Goal: Information Seeking & Learning: Learn about a topic

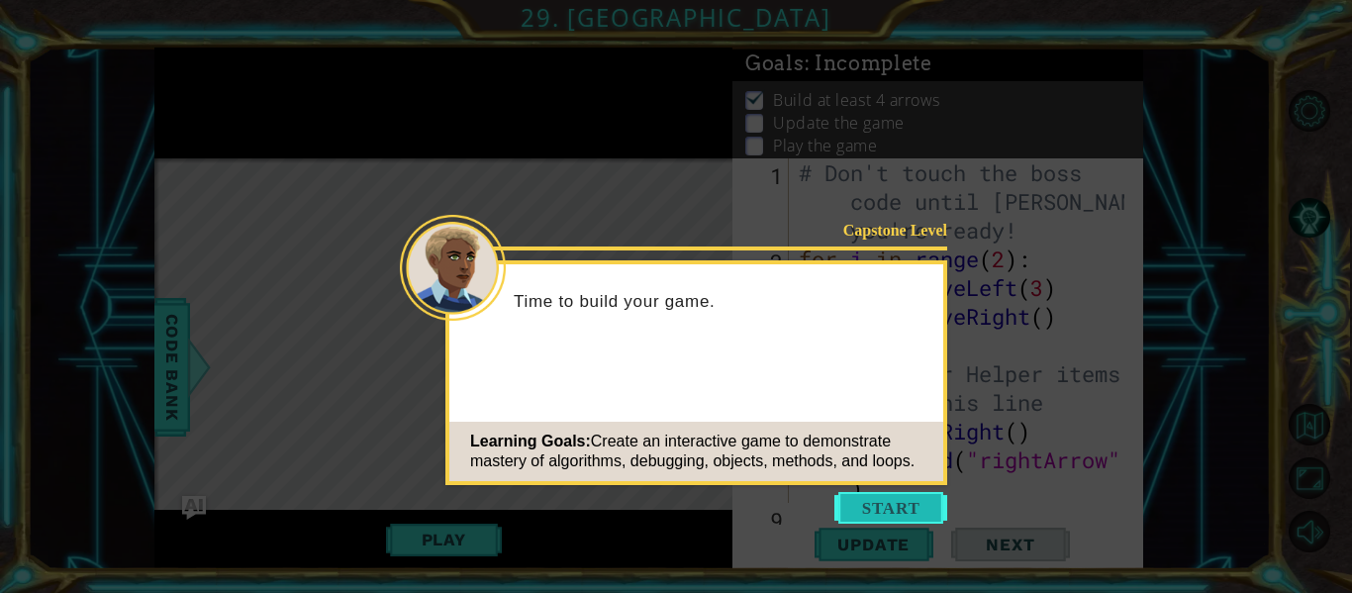
click at [891, 511] on button "Start" at bounding box center [890, 508] width 113 height 32
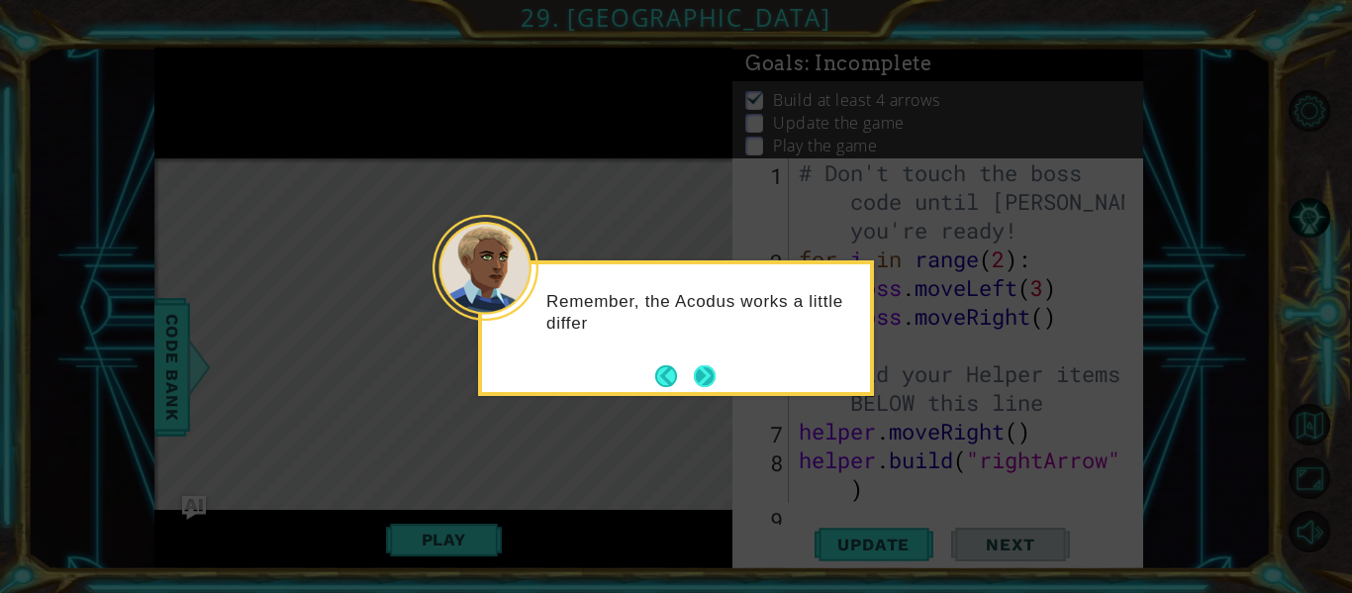
click at [707, 372] on button "Next" at bounding box center [705, 376] width 22 height 22
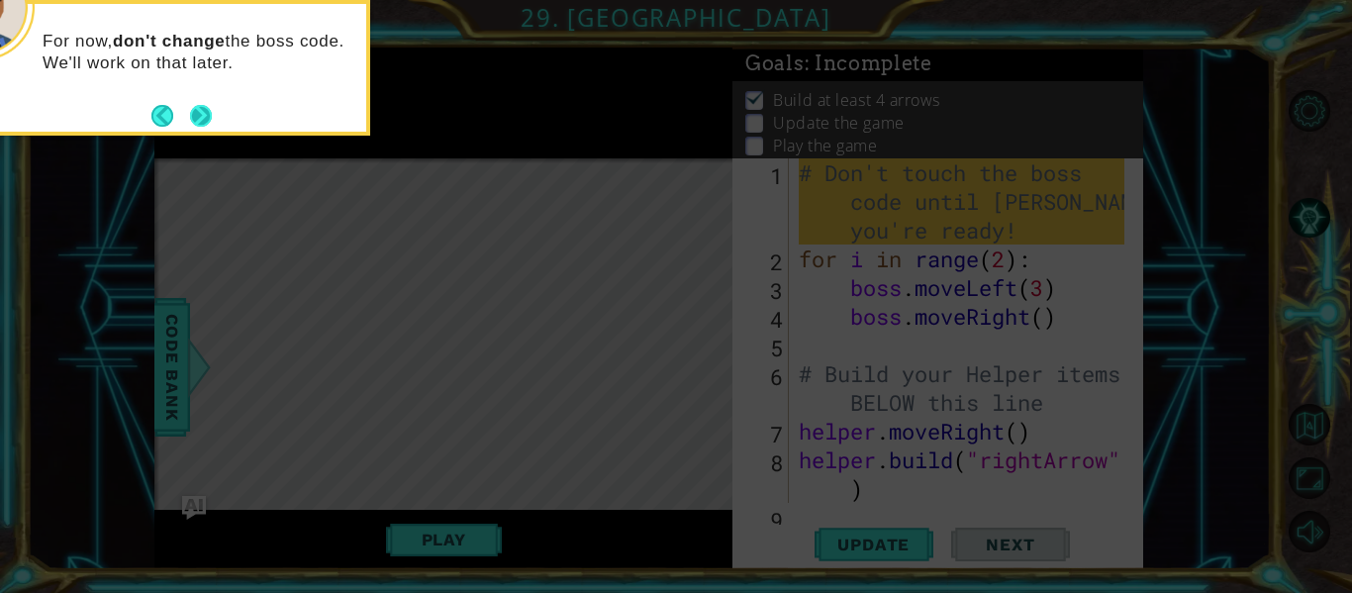
click at [206, 105] on button "Next" at bounding box center [201, 116] width 22 height 22
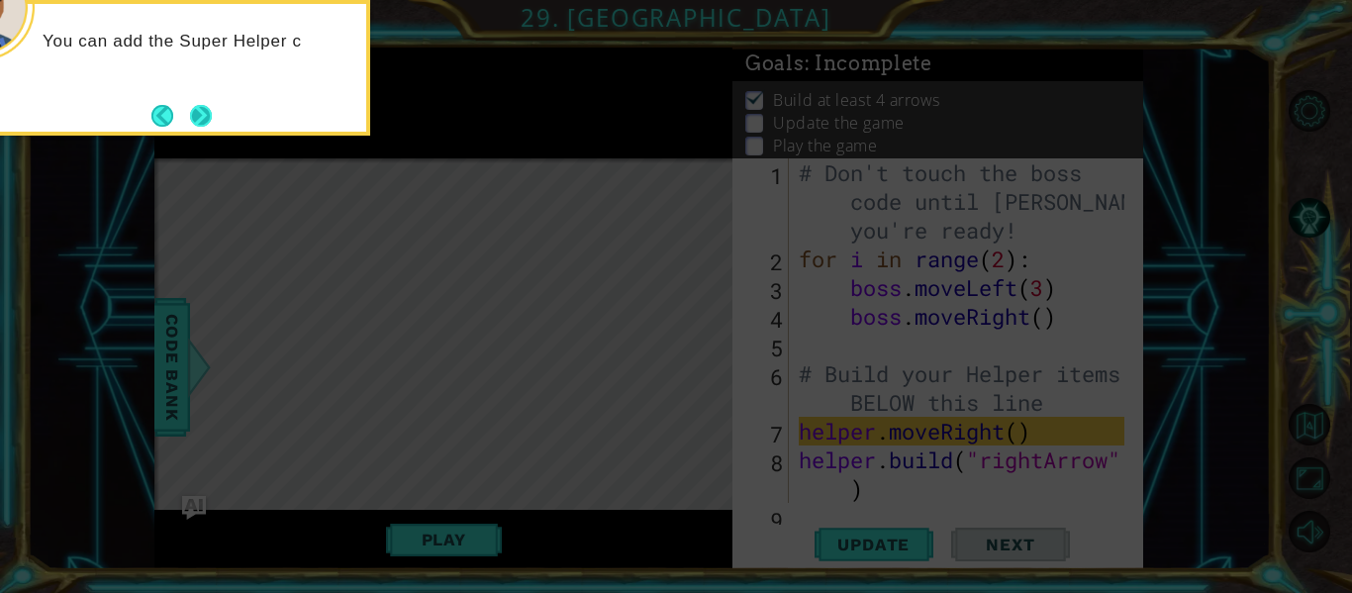
click at [203, 118] on button "Next" at bounding box center [201, 116] width 22 height 22
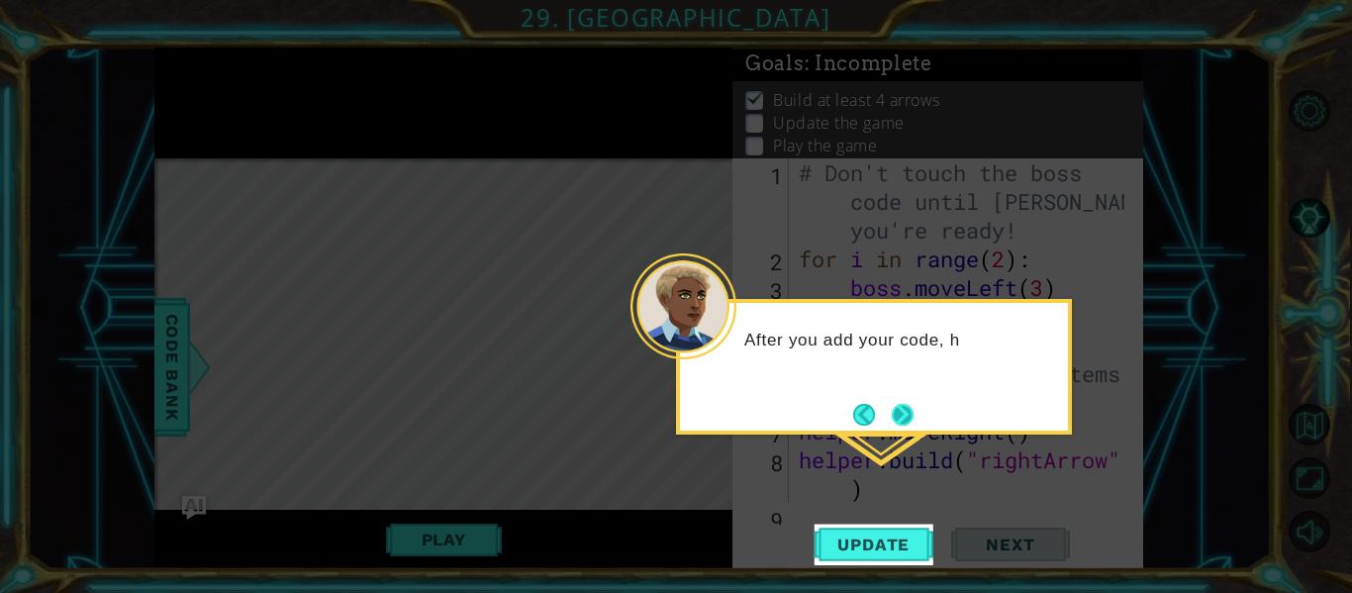
click at [913, 410] on button "Next" at bounding box center [903, 415] width 22 height 22
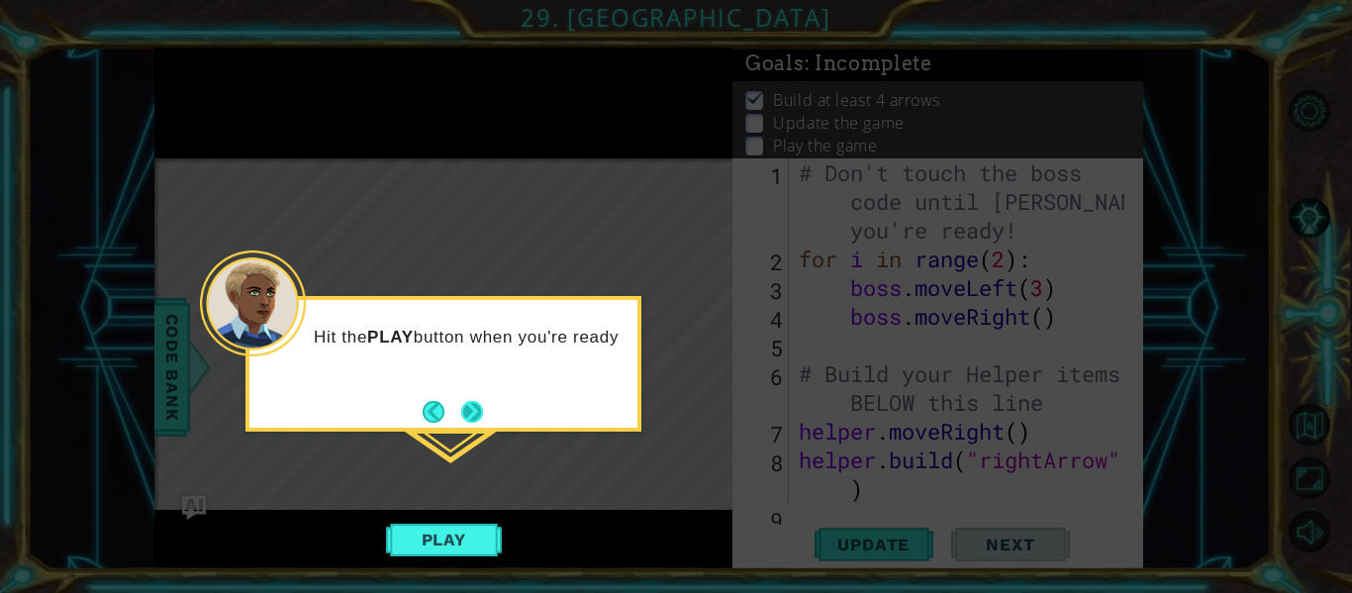
click at [479, 415] on button "Next" at bounding box center [472, 412] width 22 height 22
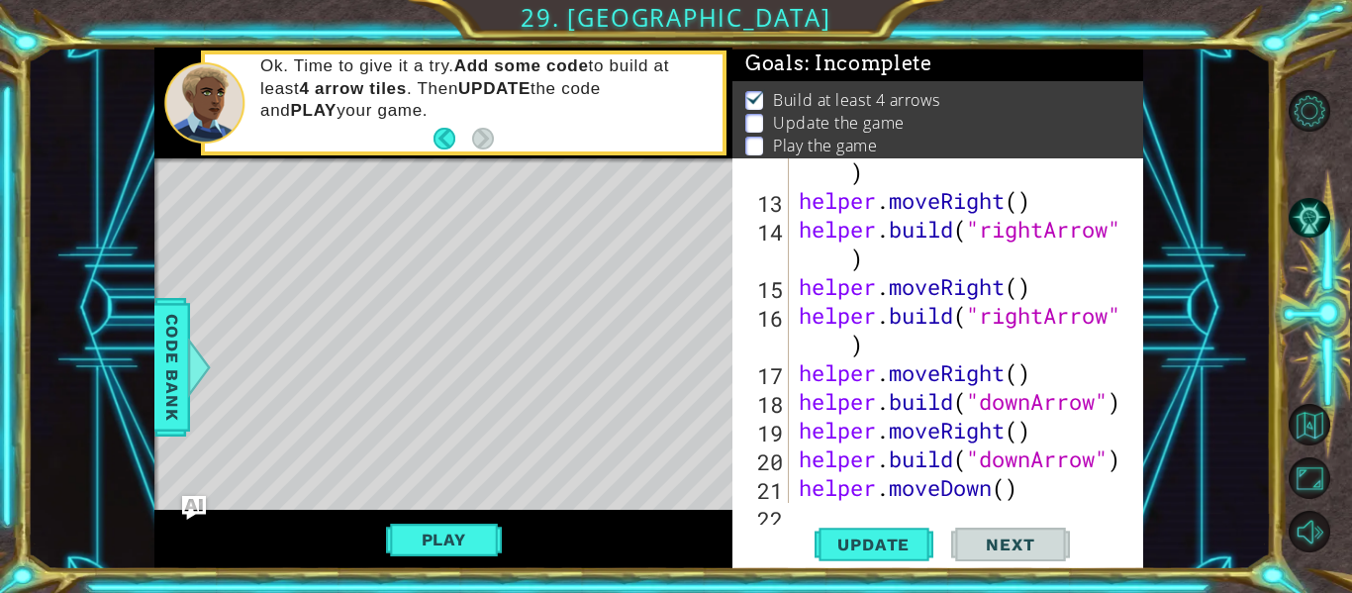
scroll to position [545, 0]
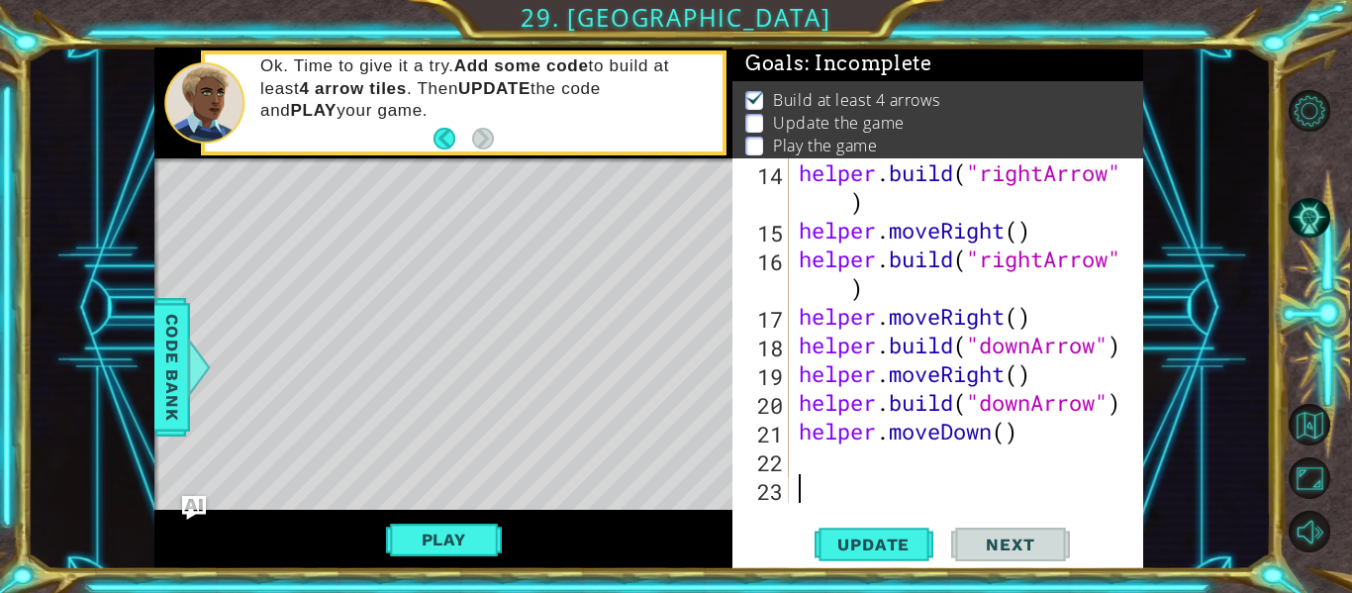
click at [863, 456] on div "helper . build ( "rightArrow" ) helper . moveRight ( ) helper . build ( "rightA…" at bounding box center [965, 373] width 340 height 431
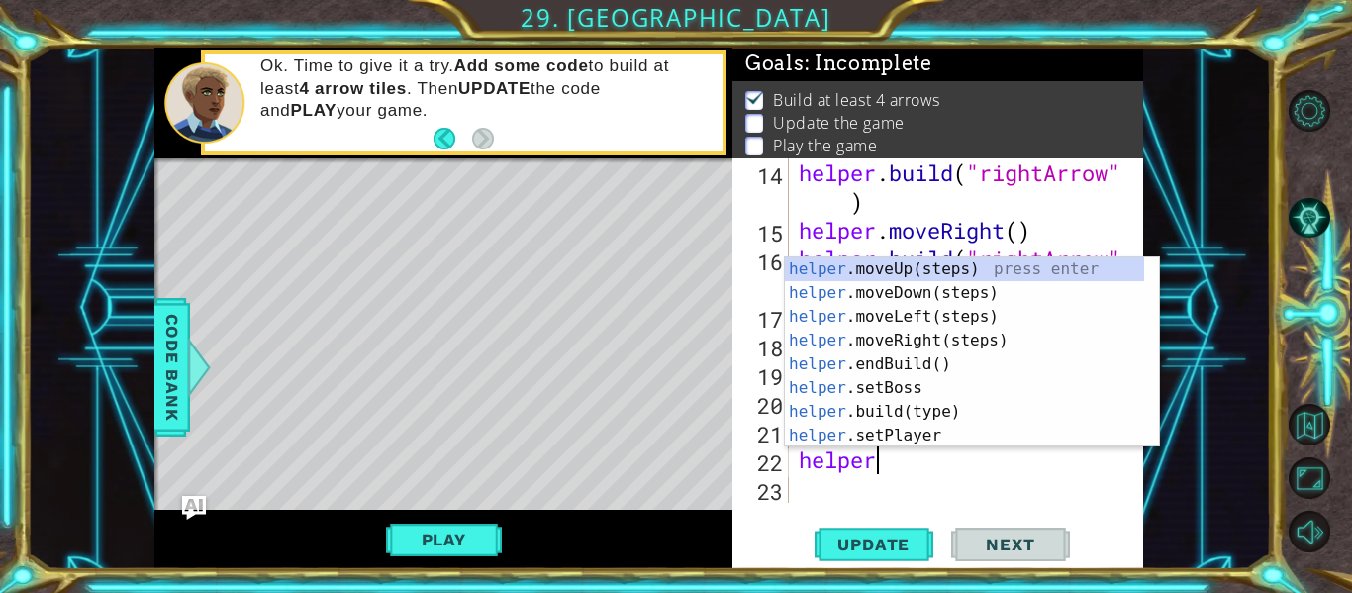
scroll to position [0, 3]
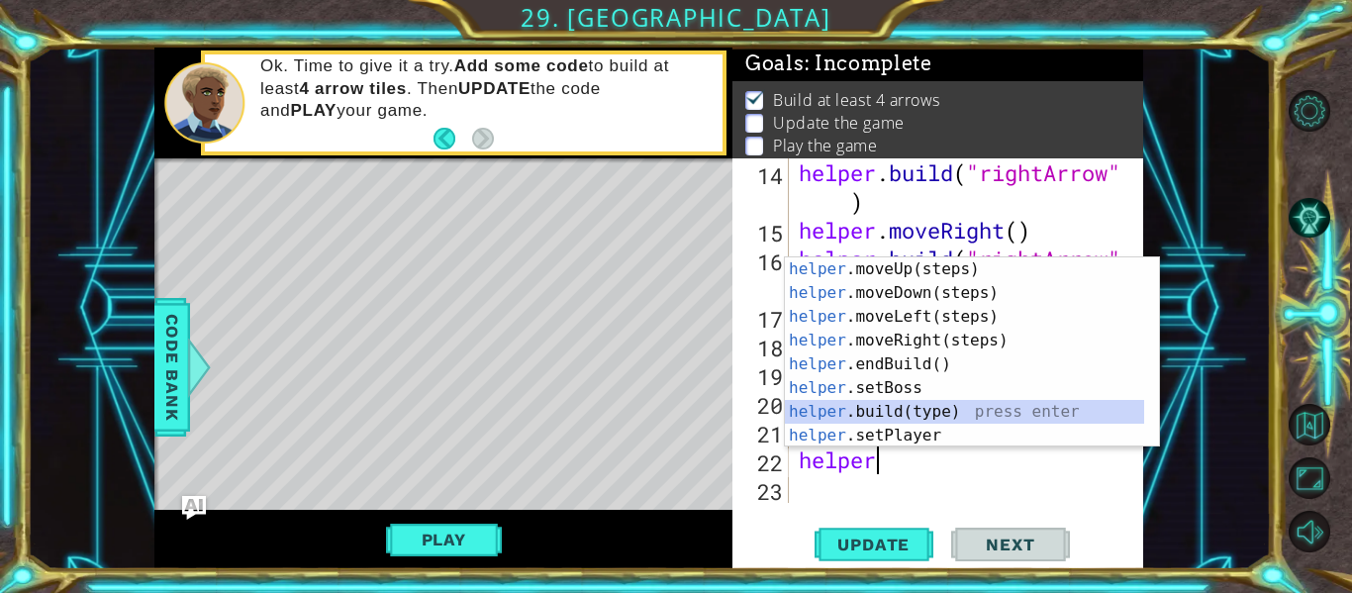
click at [923, 412] on div "helper .moveUp(steps) press enter helper .moveDown(steps) press enter helper .m…" at bounding box center [964, 376] width 359 height 238
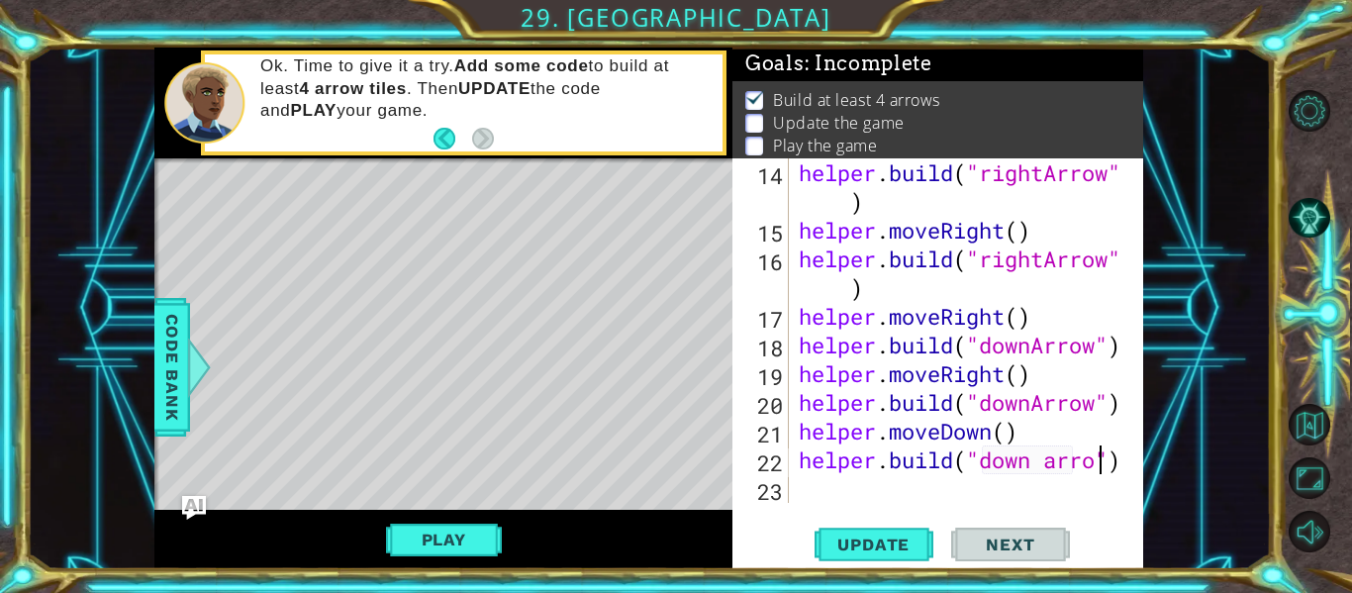
scroll to position [574, 0]
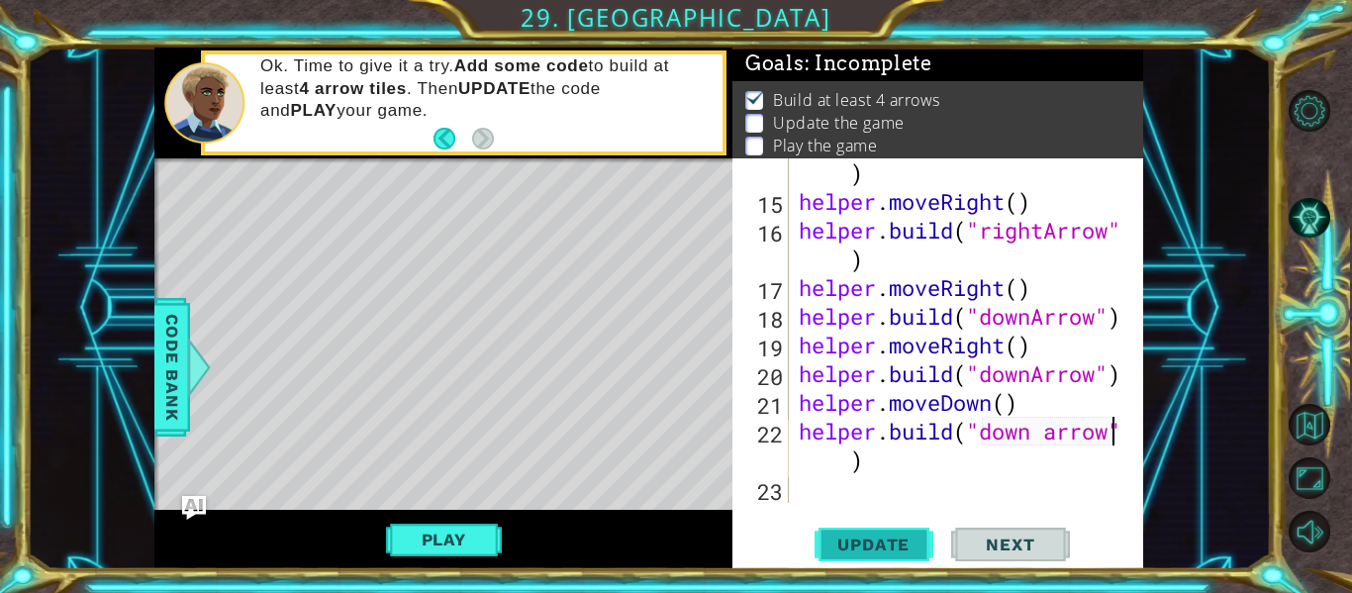
click at [858, 548] on span "Update" at bounding box center [874, 545] width 112 height 20
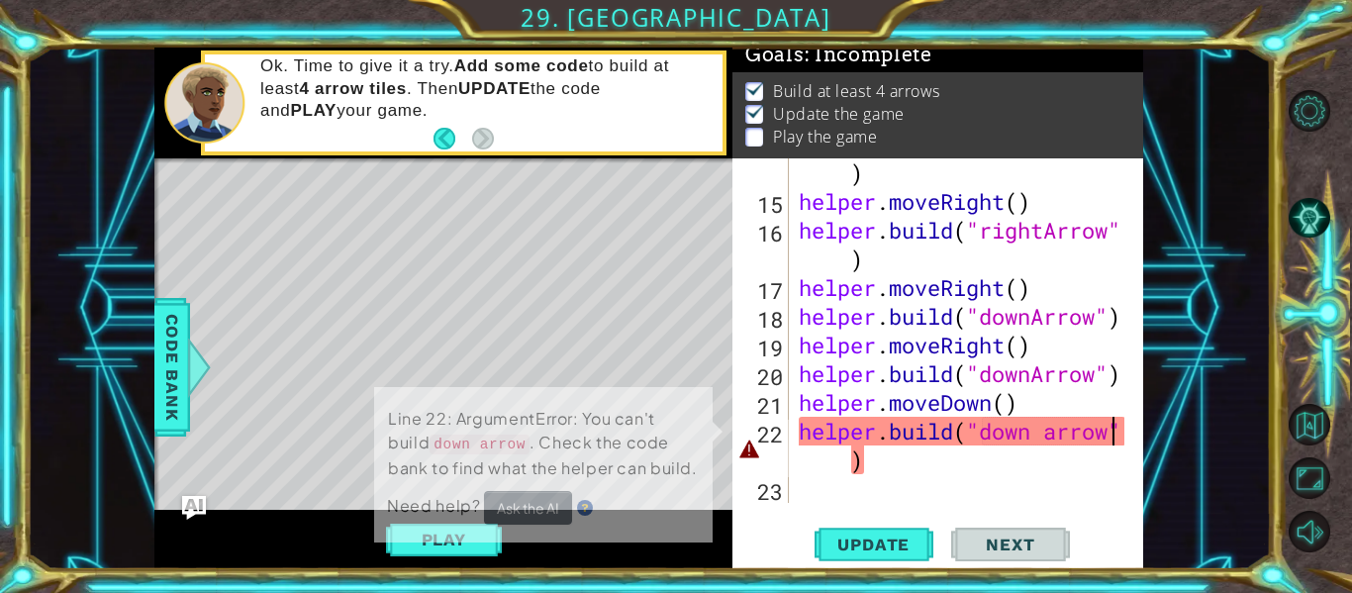
scroll to position [17, 0]
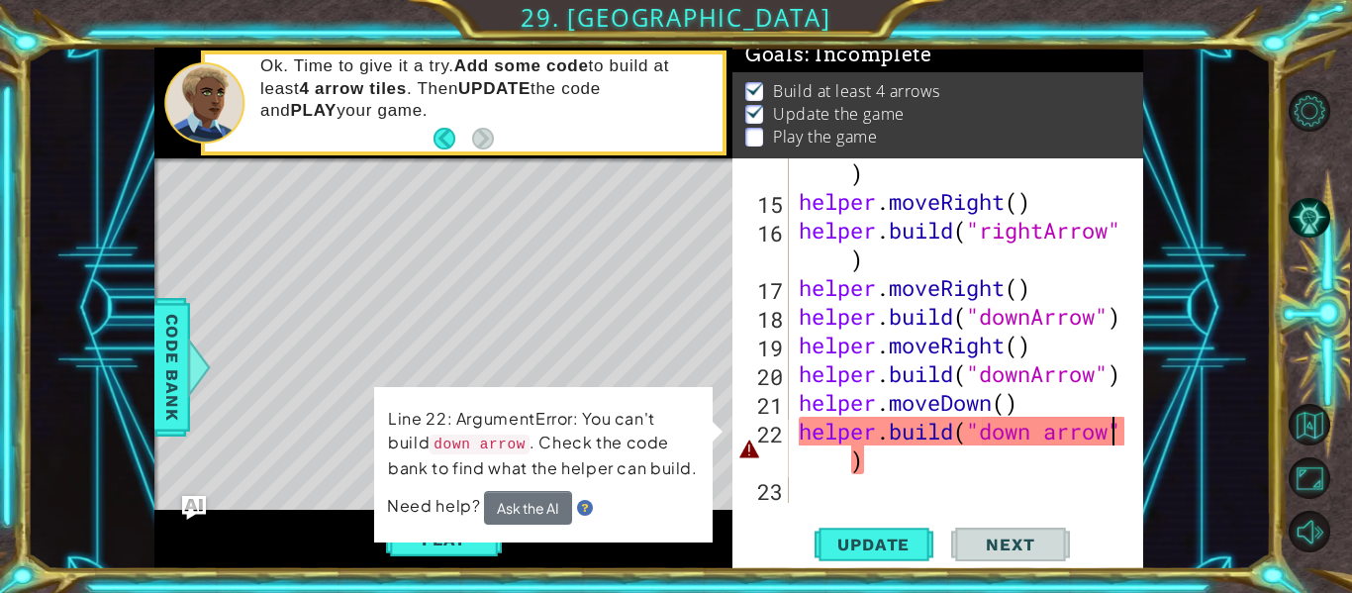
click at [1051, 426] on div "helper . build ( "rightArrow" ) helper . moveRight ( ) helper . build ( "rightA…" at bounding box center [965, 345] width 340 height 431
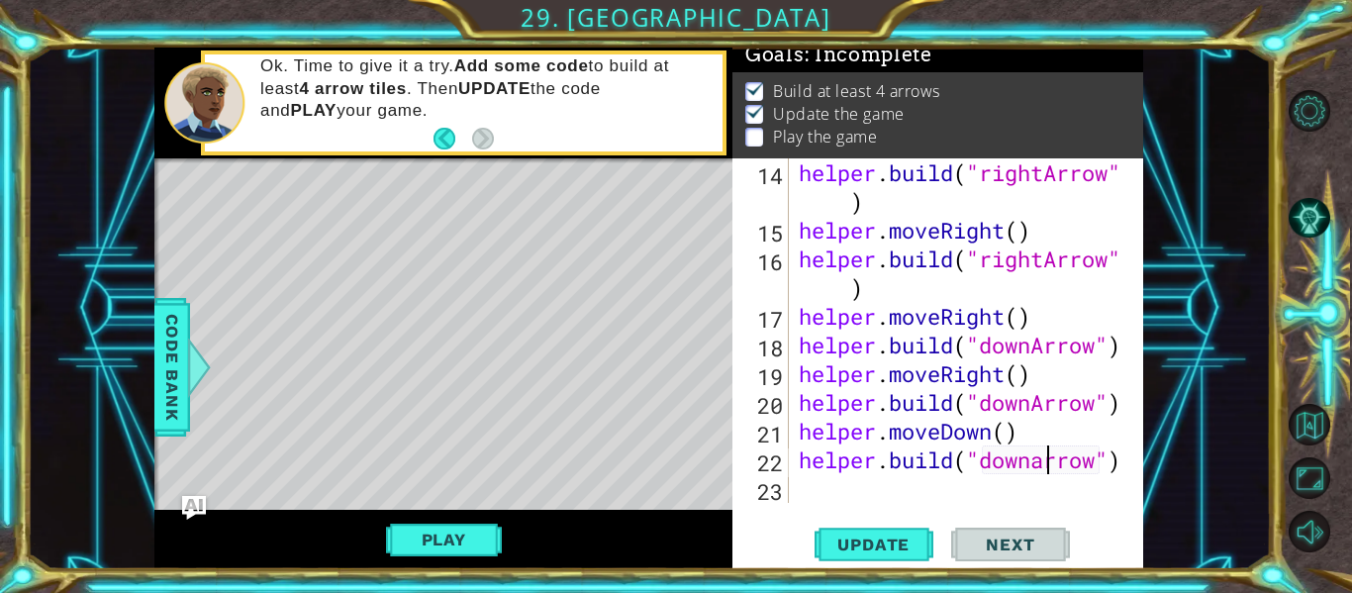
click at [1047, 471] on div "helper . build ( "rightArrow" ) helper . moveRight ( ) helper . build ( "rightA…" at bounding box center [965, 373] width 340 height 431
type textarea "[DOMAIN_NAME]("downArrow")"
click at [984, 499] on div "helper . build ( "rightArrow" ) helper . moveRight ( ) helper . build ( "rightA…" at bounding box center [965, 373] width 340 height 431
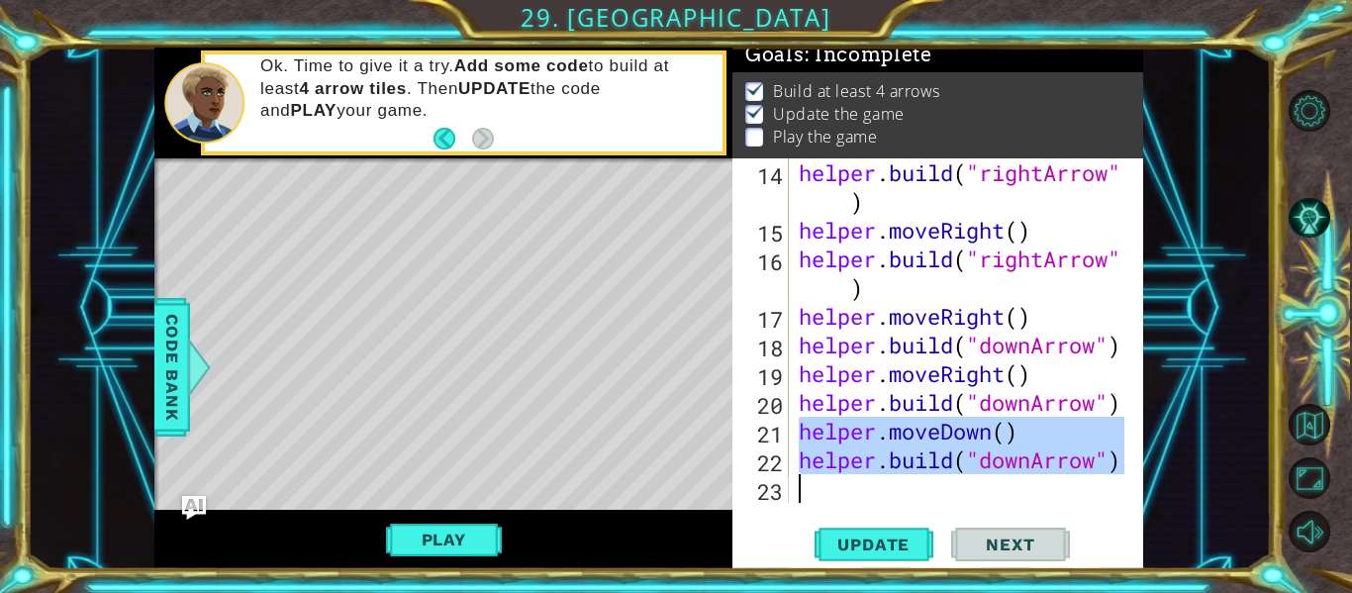
drag, startPoint x: 803, startPoint y: 435, endPoint x: 1094, endPoint y: 490, distance: 296.3
click at [1094, 490] on div "helper . build ( "rightArrow" ) helper . moveRight ( ) helper . build ( "rightA…" at bounding box center [965, 373] width 340 height 431
type textarea "[DOMAIN_NAME]("downArrow")"
paste textarea "Code Area"
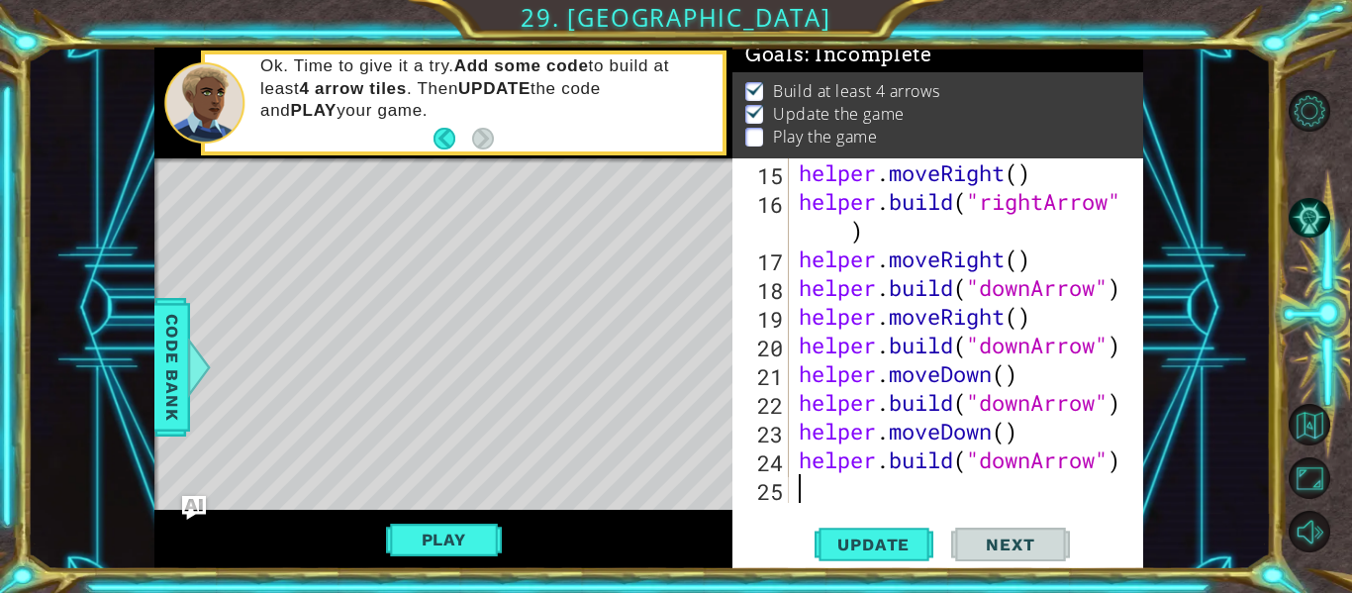
scroll to position [603, 0]
click at [886, 550] on span "Update" at bounding box center [874, 545] width 112 height 20
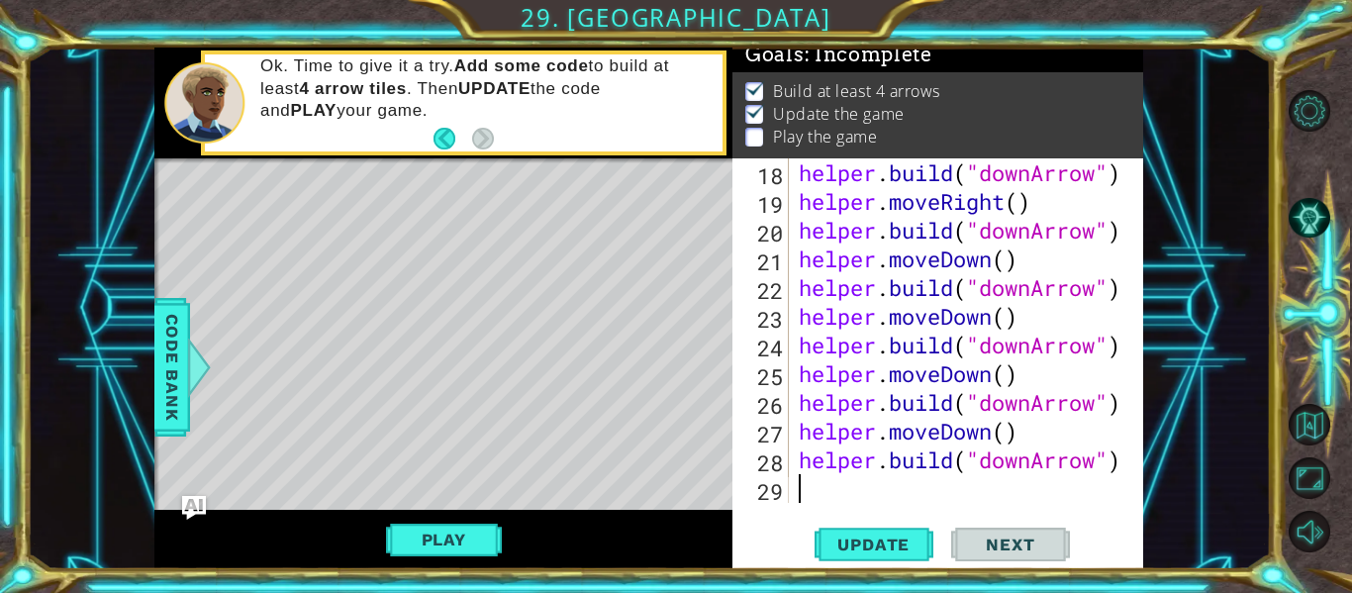
scroll to position [718, 0]
click at [885, 533] on button "Update" at bounding box center [874, 545] width 119 height 41
click at [898, 556] on button "Update" at bounding box center [874, 545] width 119 height 41
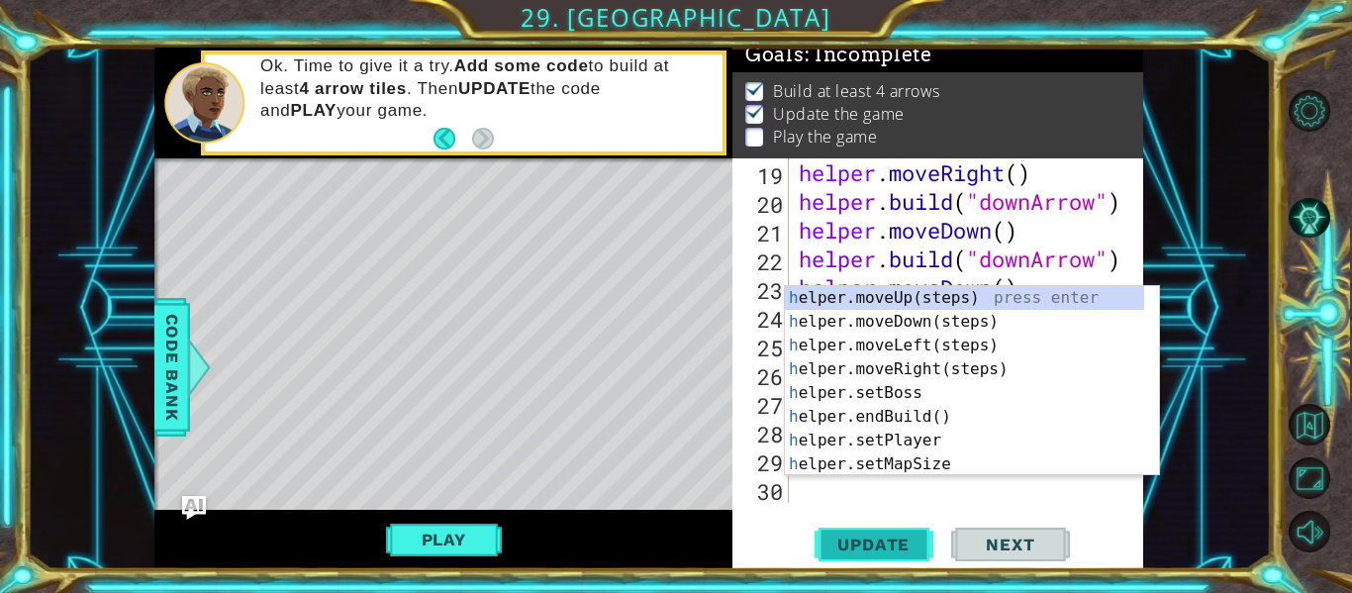
scroll to position [746, 0]
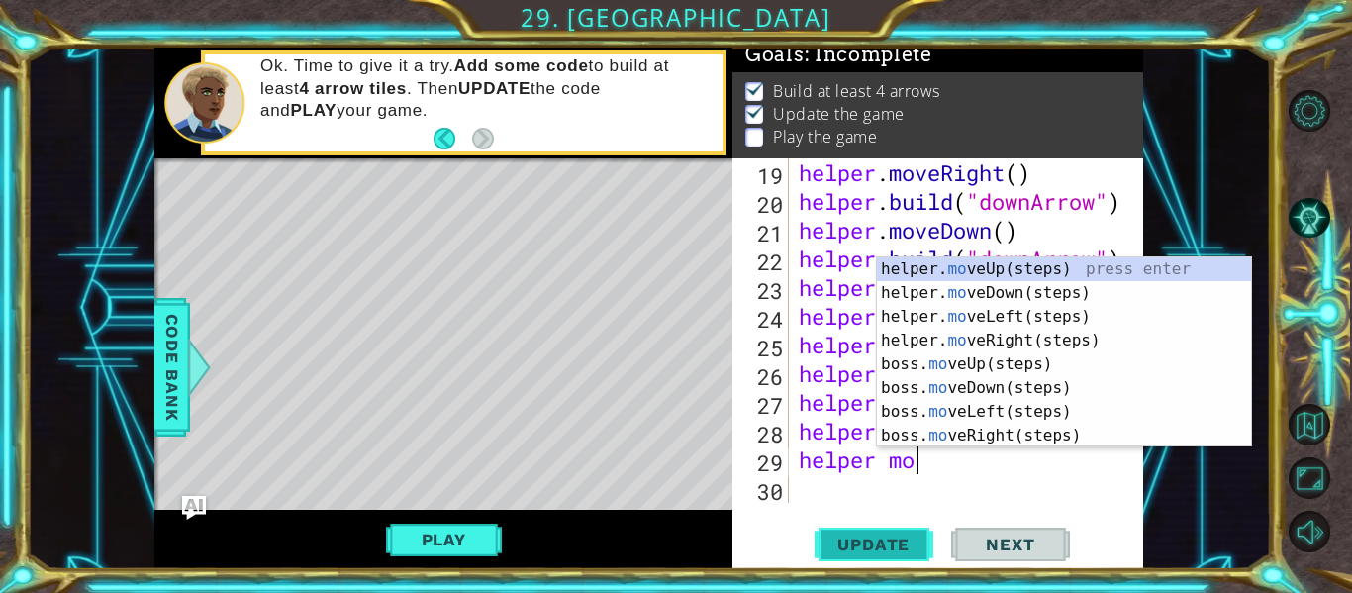
type textarea "helper move"
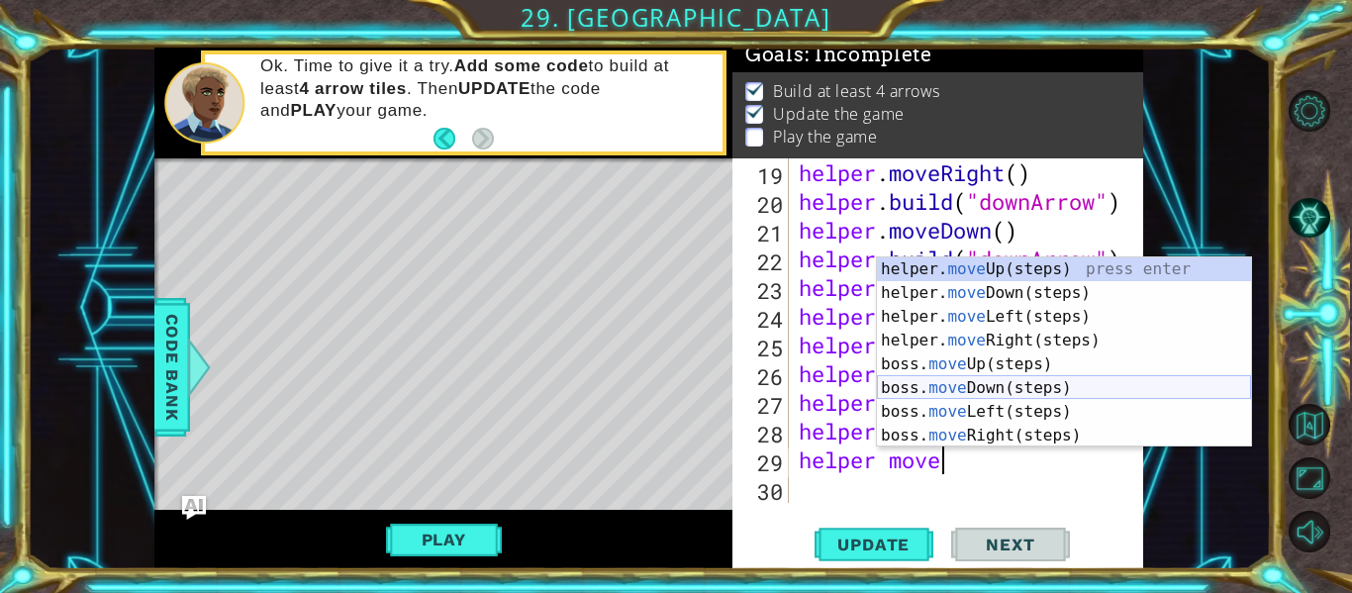
click at [996, 396] on div "helper. move Up(steps) press enter helper. move Down(steps) press enter helper.…" at bounding box center [1064, 376] width 374 height 238
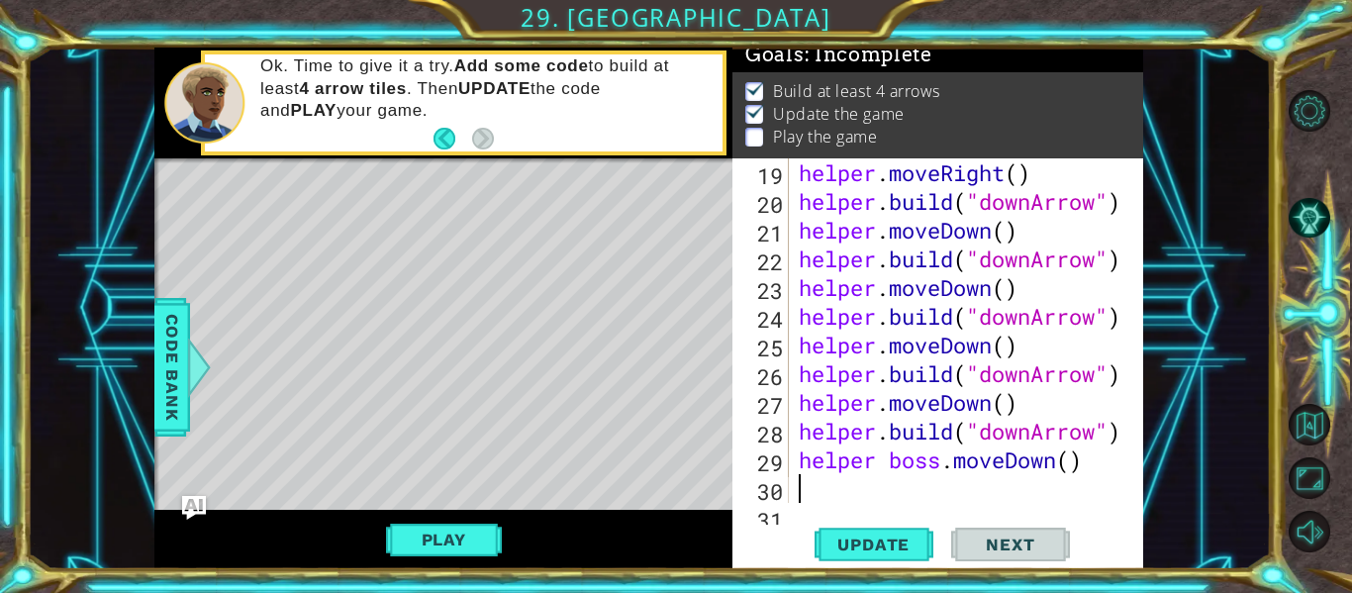
scroll to position [775, 0]
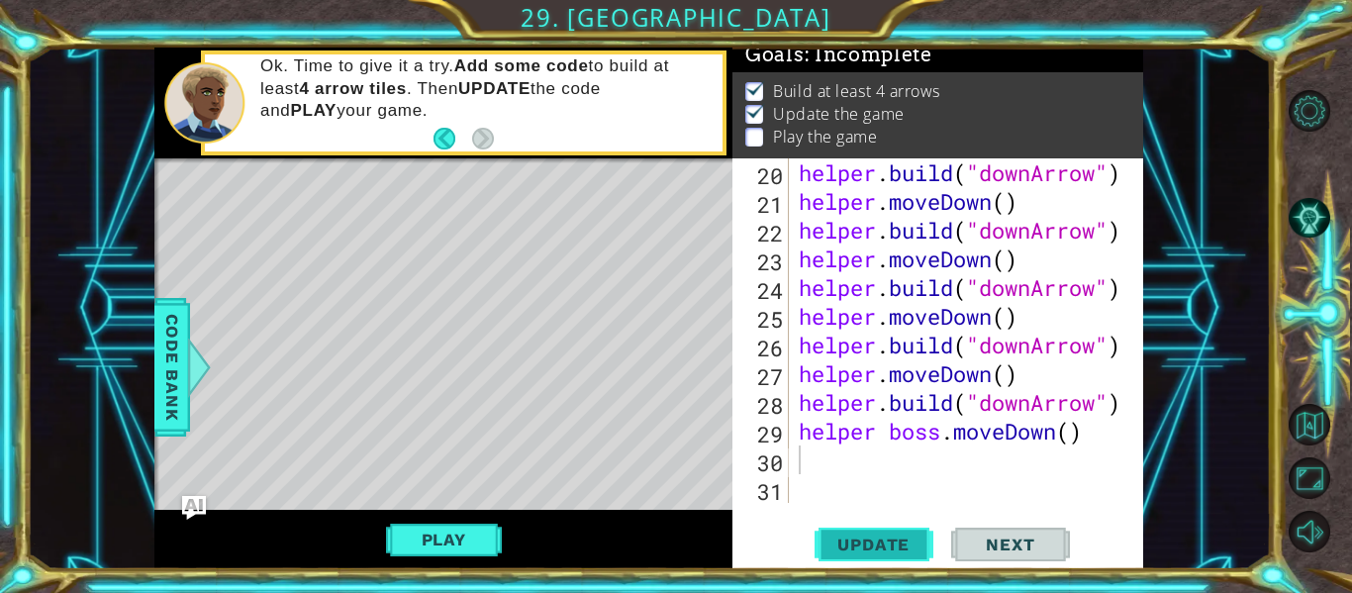
click at [885, 542] on span "Update" at bounding box center [874, 545] width 112 height 20
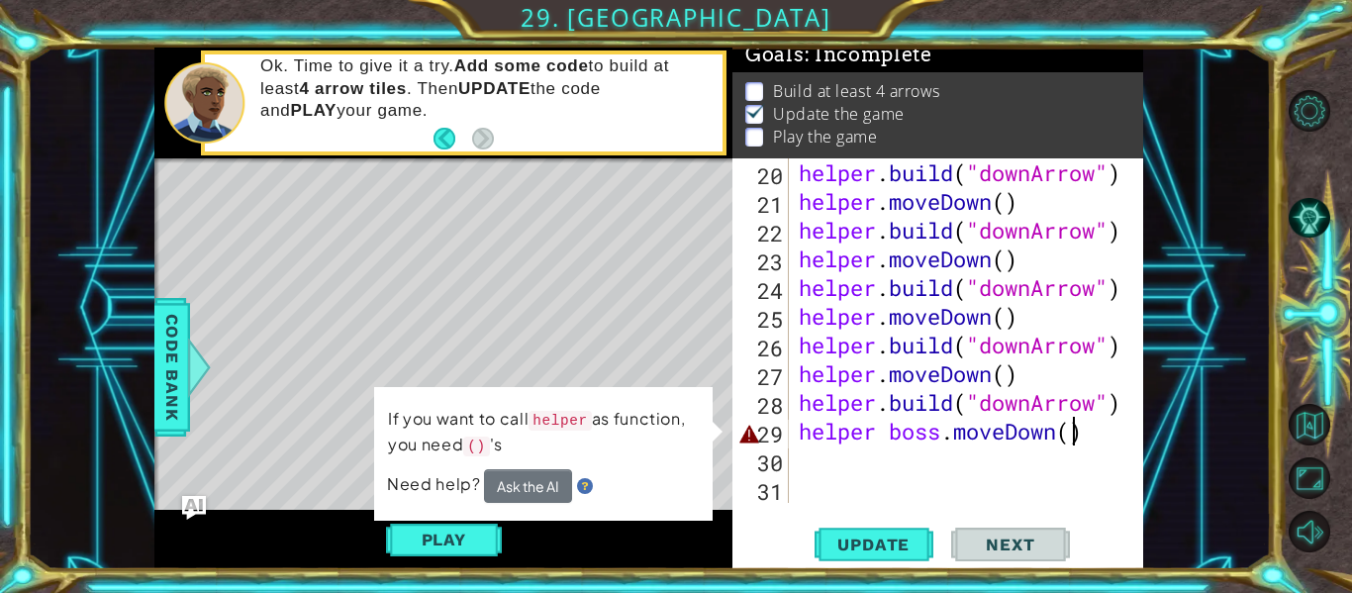
click at [1078, 434] on div "helper . build ( "downArrow" ) helper . moveDown ( ) helper . build ( "downArro…" at bounding box center [965, 359] width 340 height 402
click at [942, 437] on div "helper . build ( "downArrow" ) helper . moveDown ( ) helper . build ( "downArro…" at bounding box center [965, 359] width 340 height 402
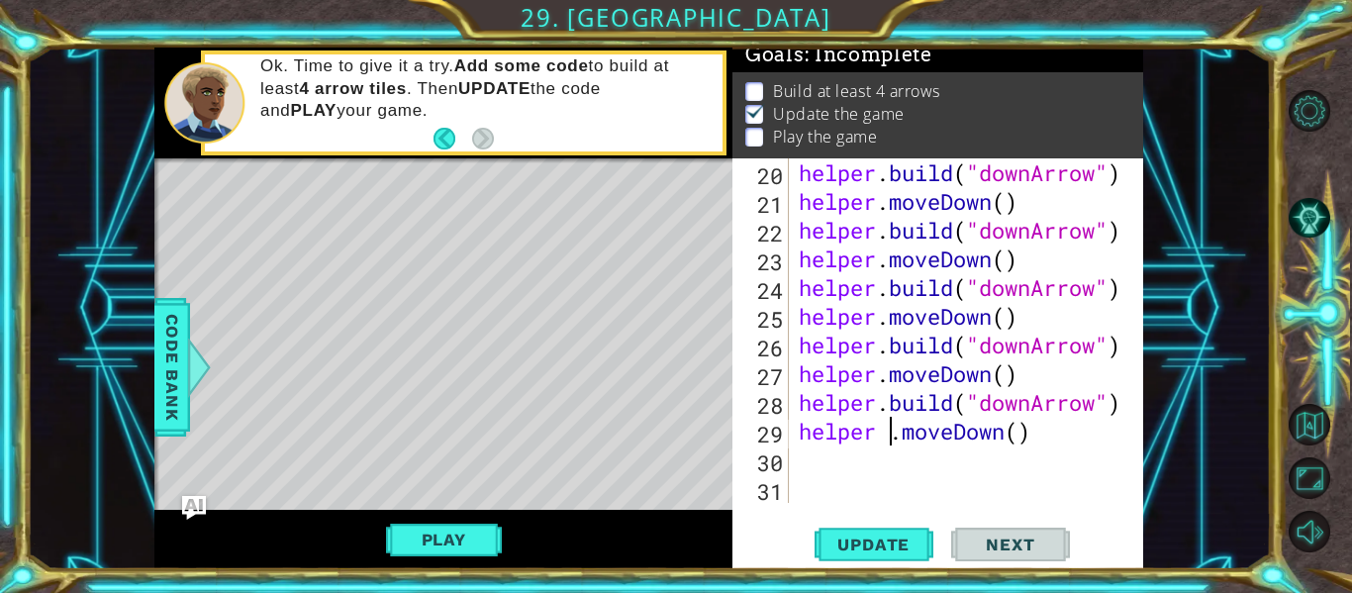
type textarea "helper.moveDown()"
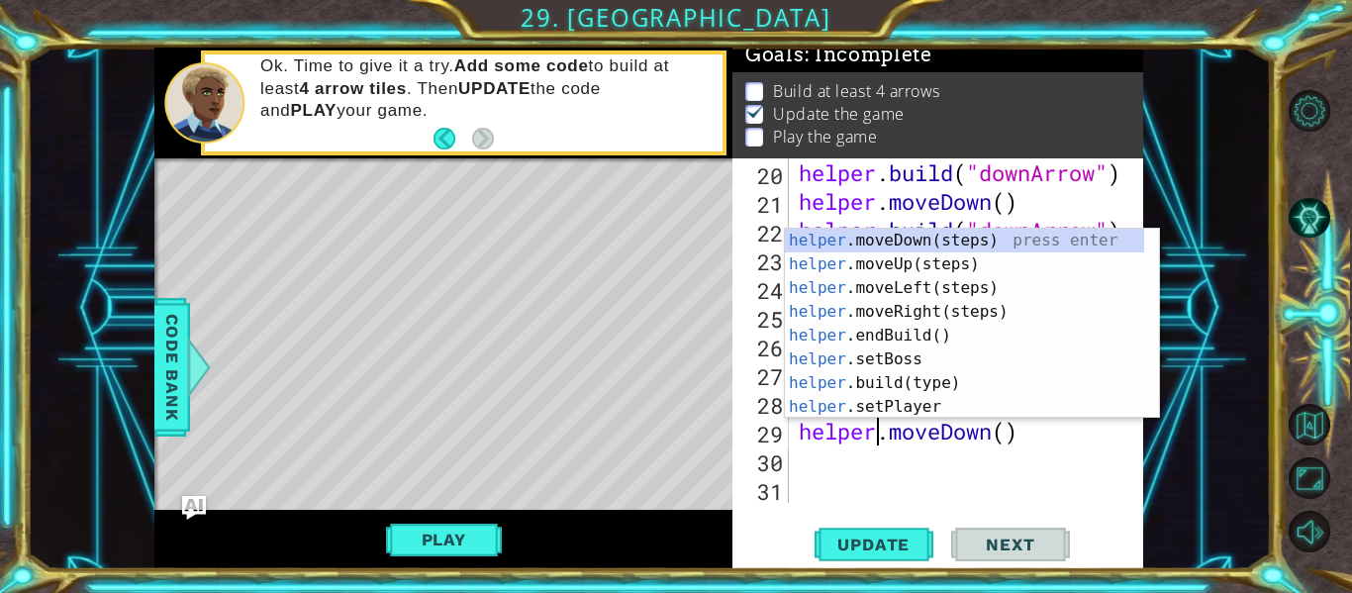
click at [989, 480] on div "helper . build ( "downArrow" ) helper . moveDown ( ) helper . build ( "downArro…" at bounding box center [965, 359] width 340 height 402
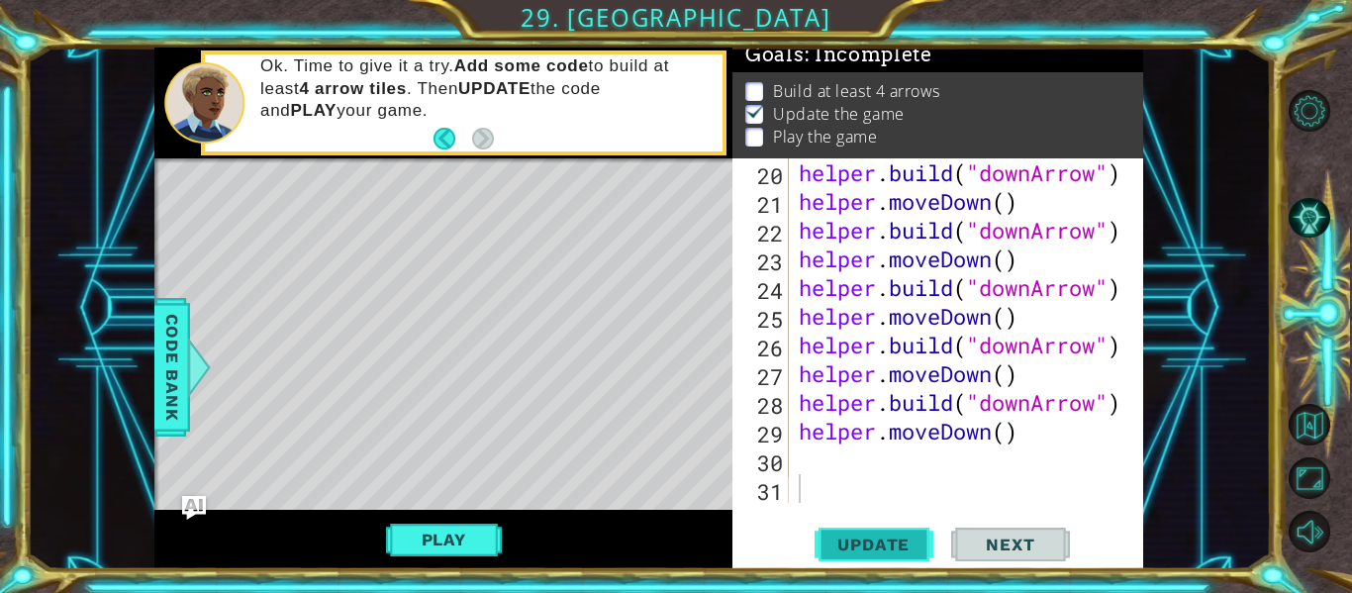
click at [855, 557] on button "Update" at bounding box center [874, 545] width 119 height 41
click at [412, 538] on button "Play" at bounding box center [444, 540] width 116 height 38
click at [992, 545] on span "Next" at bounding box center [1010, 546] width 88 height 20
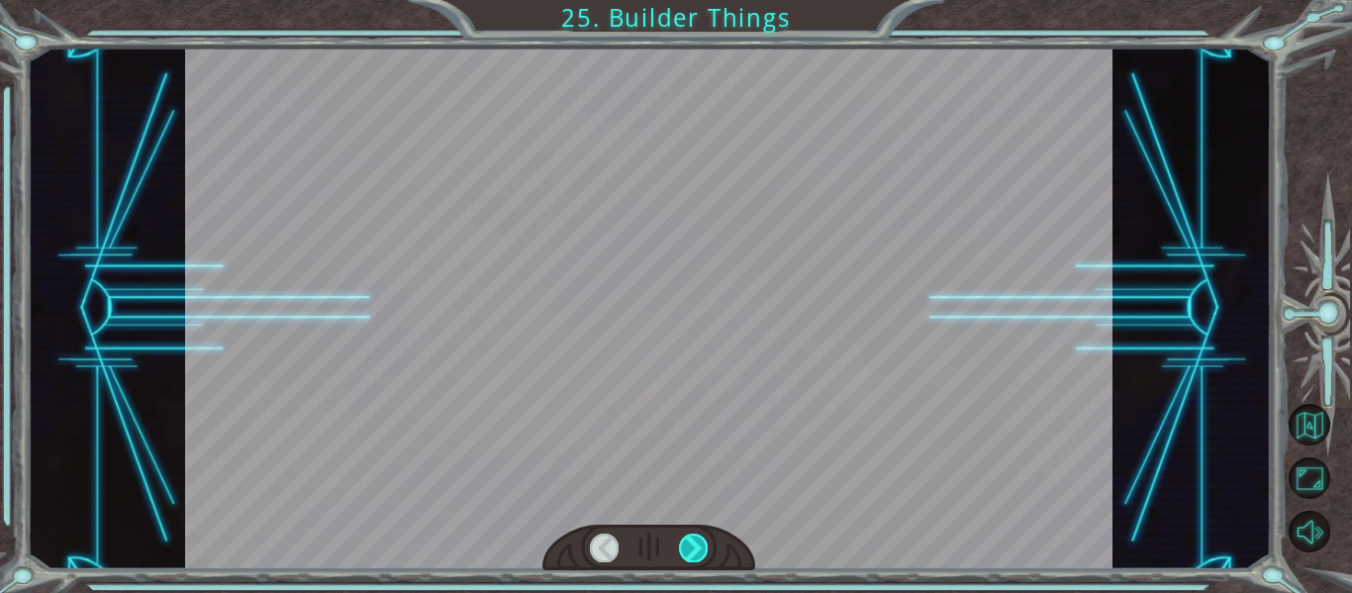
click at [697, 539] on div at bounding box center [693, 548] width 29 height 28
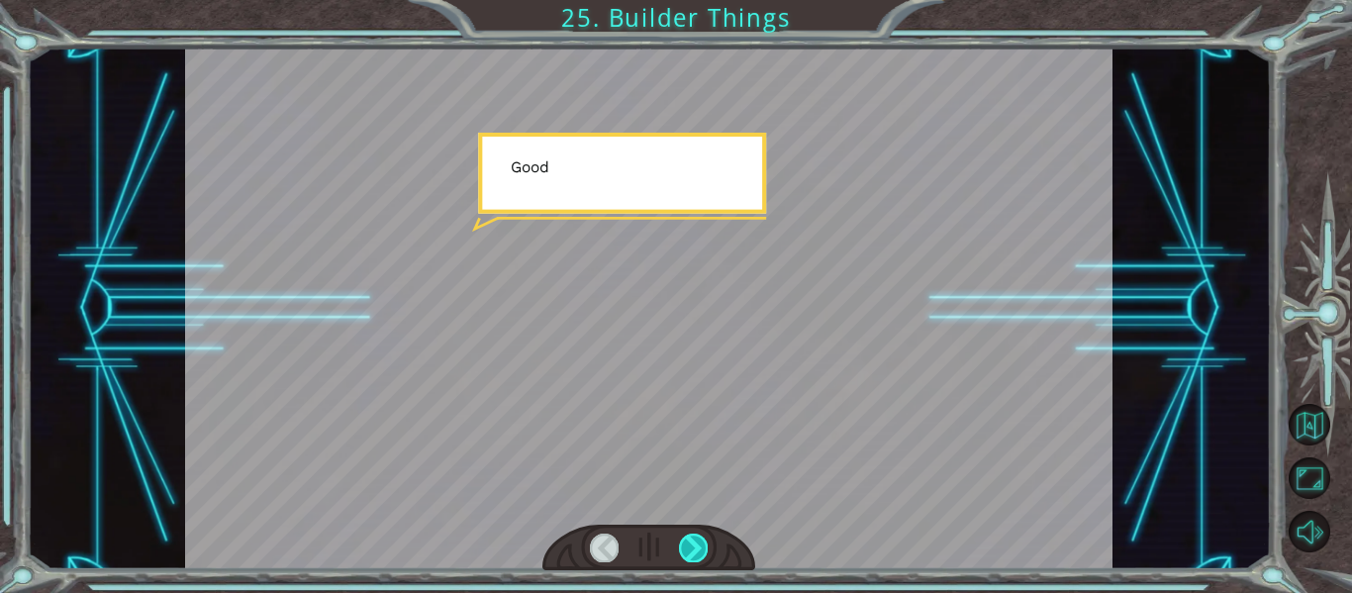
click at [696, 539] on div at bounding box center [693, 548] width 29 height 28
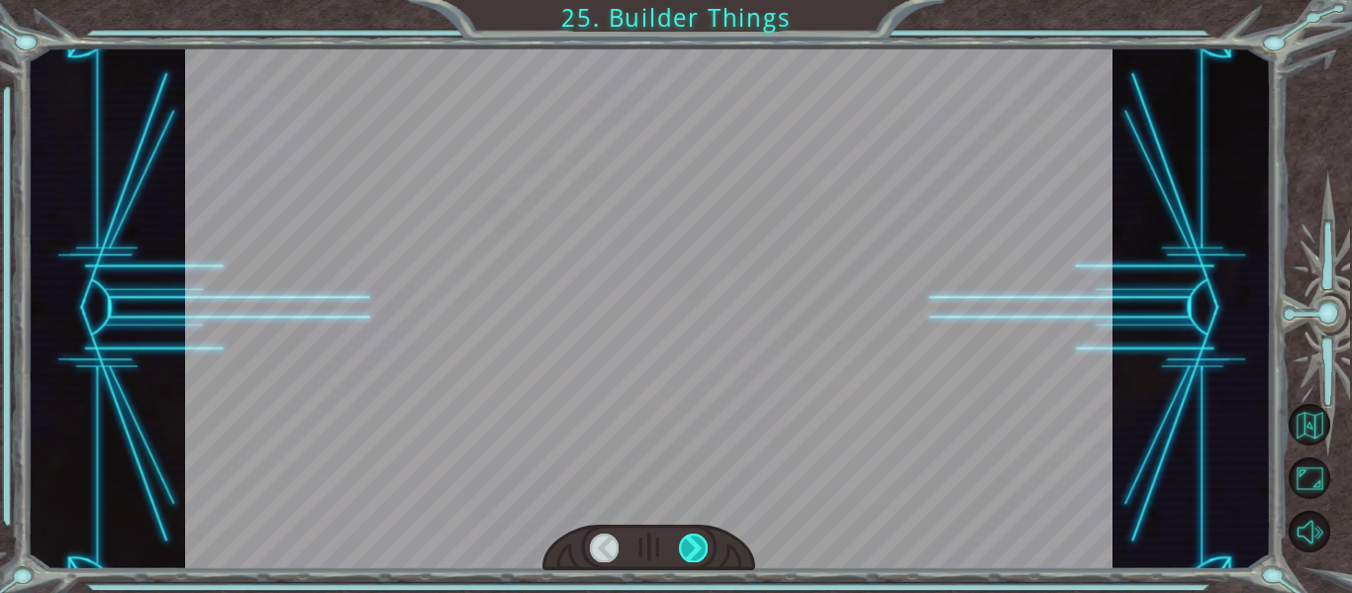
click at [696, 539] on div at bounding box center [693, 548] width 29 height 28
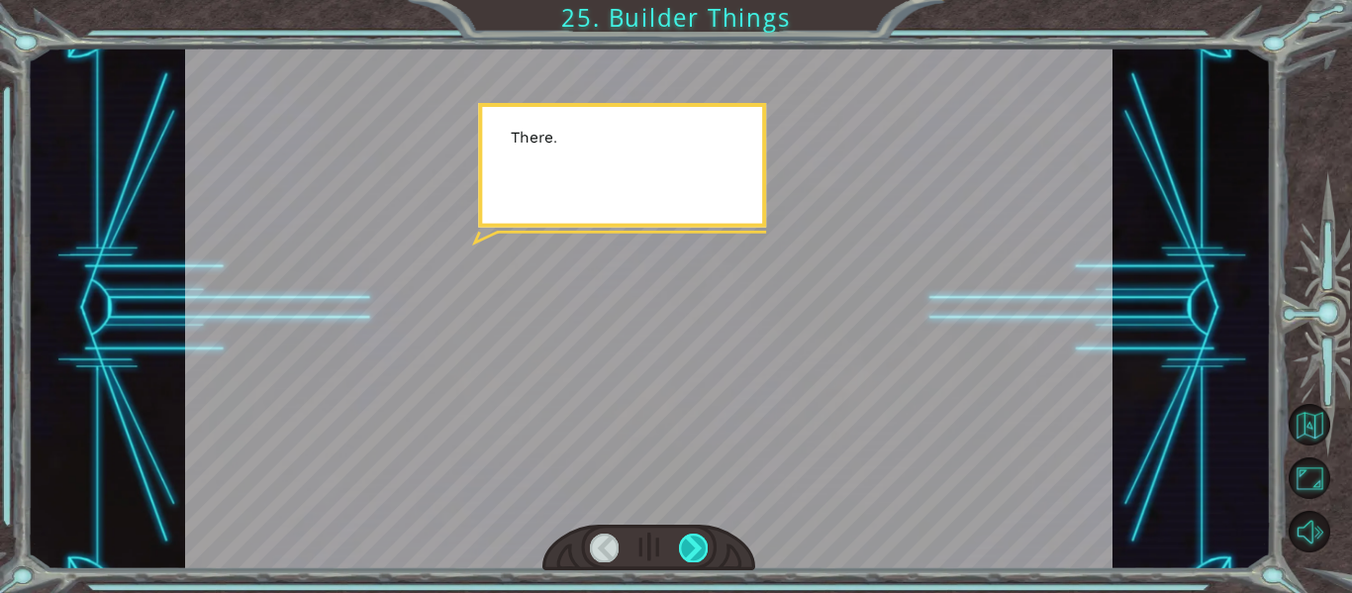
click at [696, 539] on div at bounding box center [693, 548] width 29 height 28
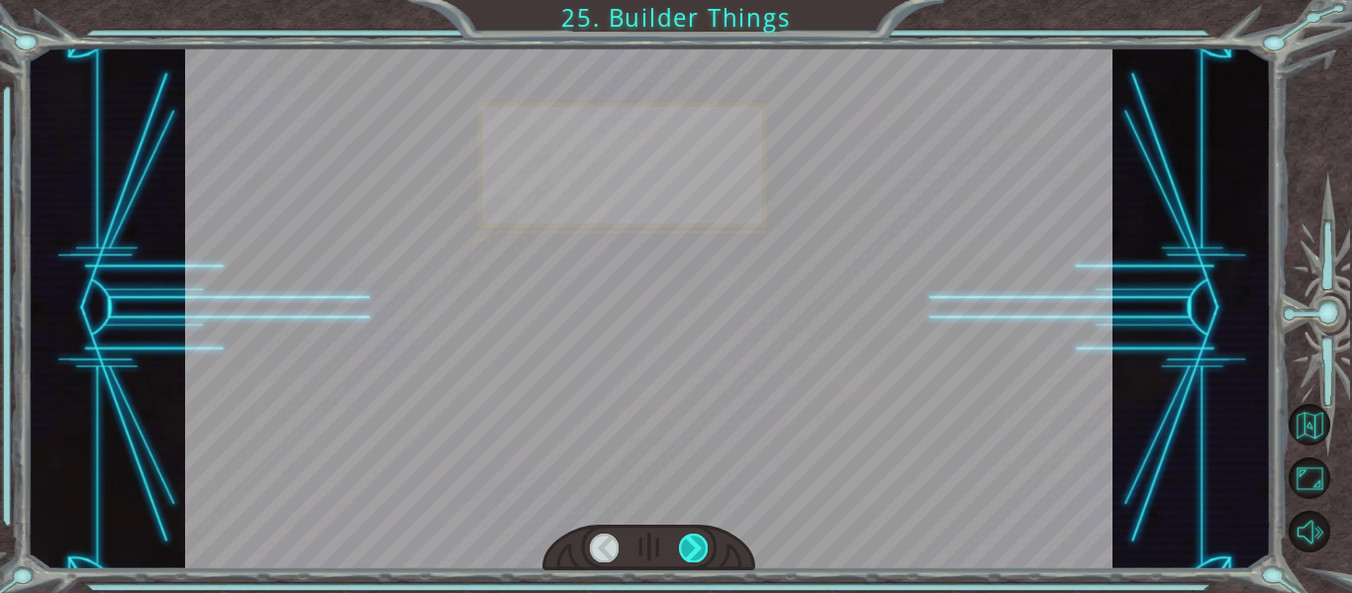
click at [696, 539] on div at bounding box center [693, 548] width 29 height 28
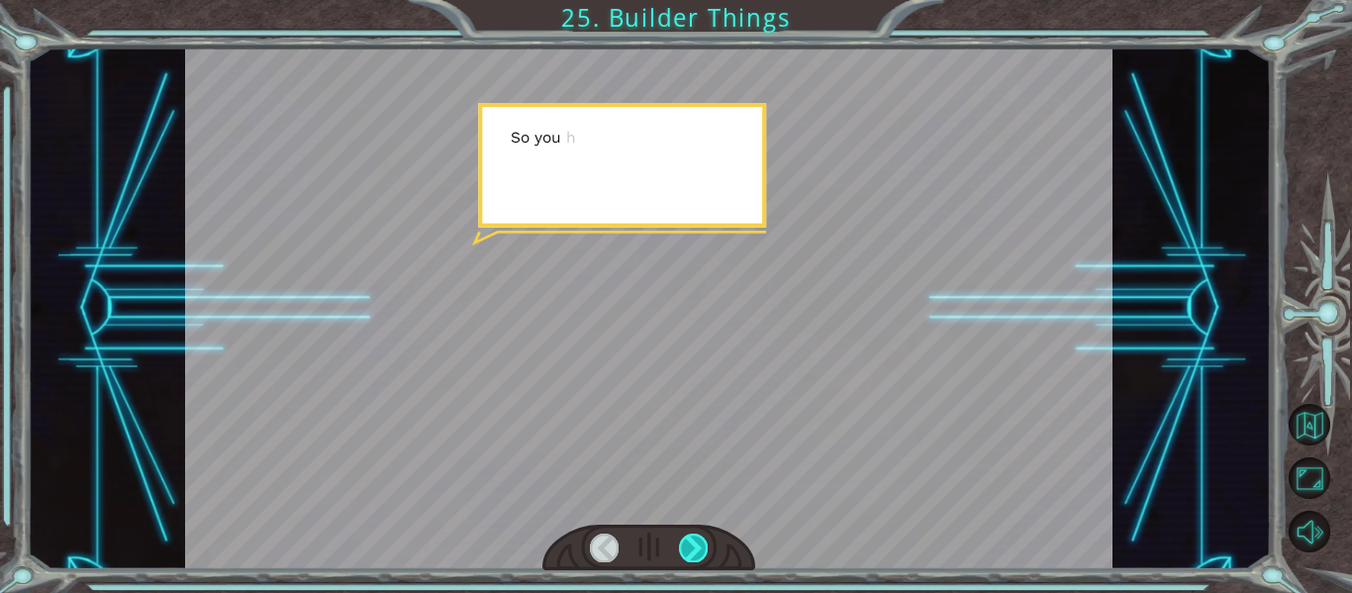
click at [696, 539] on div at bounding box center [693, 548] width 29 height 28
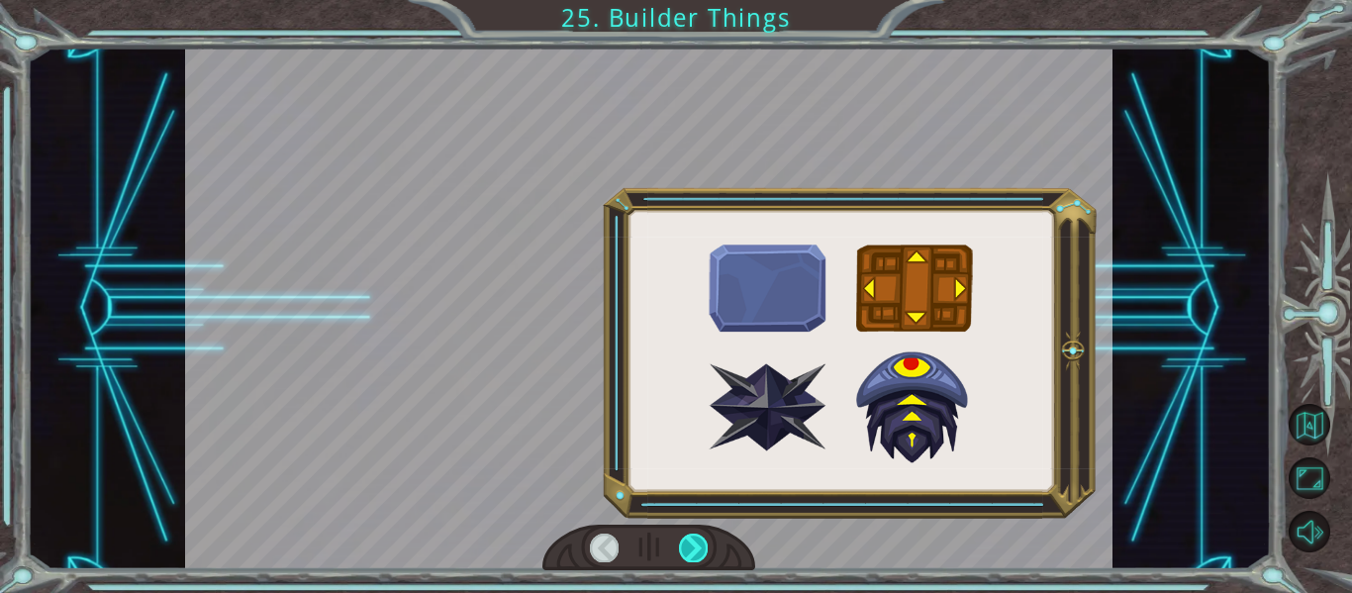
click at [696, 539] on div at bounding box center [693, 548] width 29 height 28
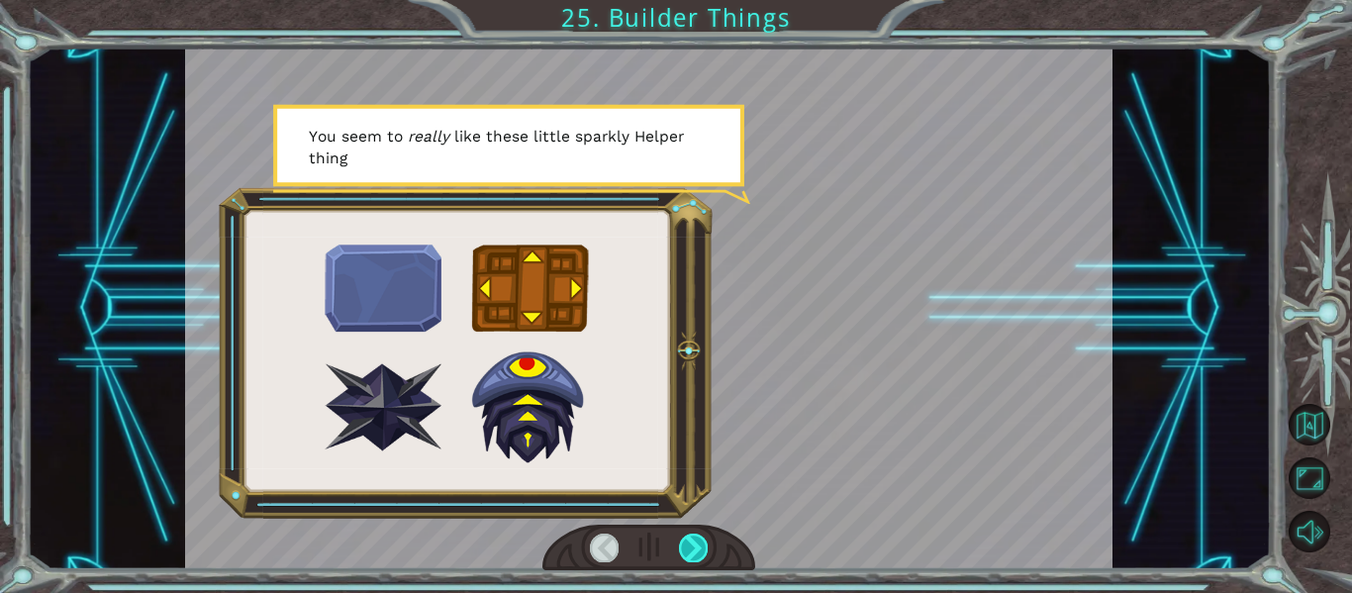
click at [704, 561] on div at bounding box center [693, 548] width 29 height 28
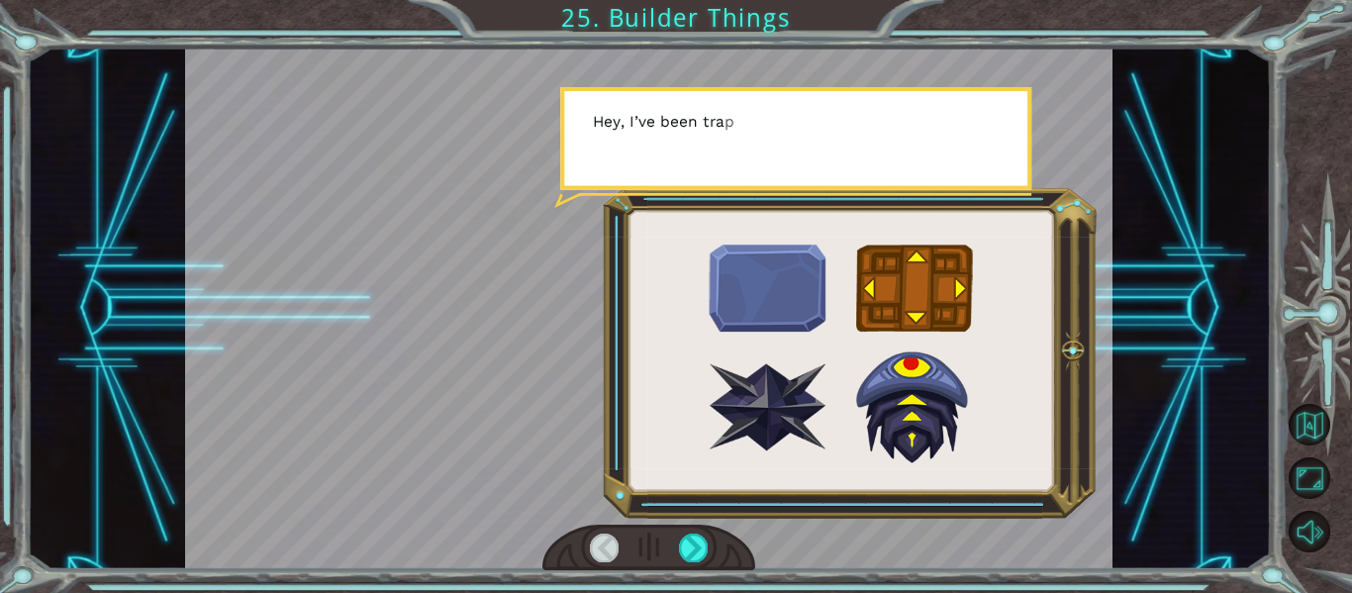
click at [714, 567] on div at bounding box center [649, 548] width 214 height 47
click at [719, 559] on div at bounding box center [649, 548] width 214 height 47
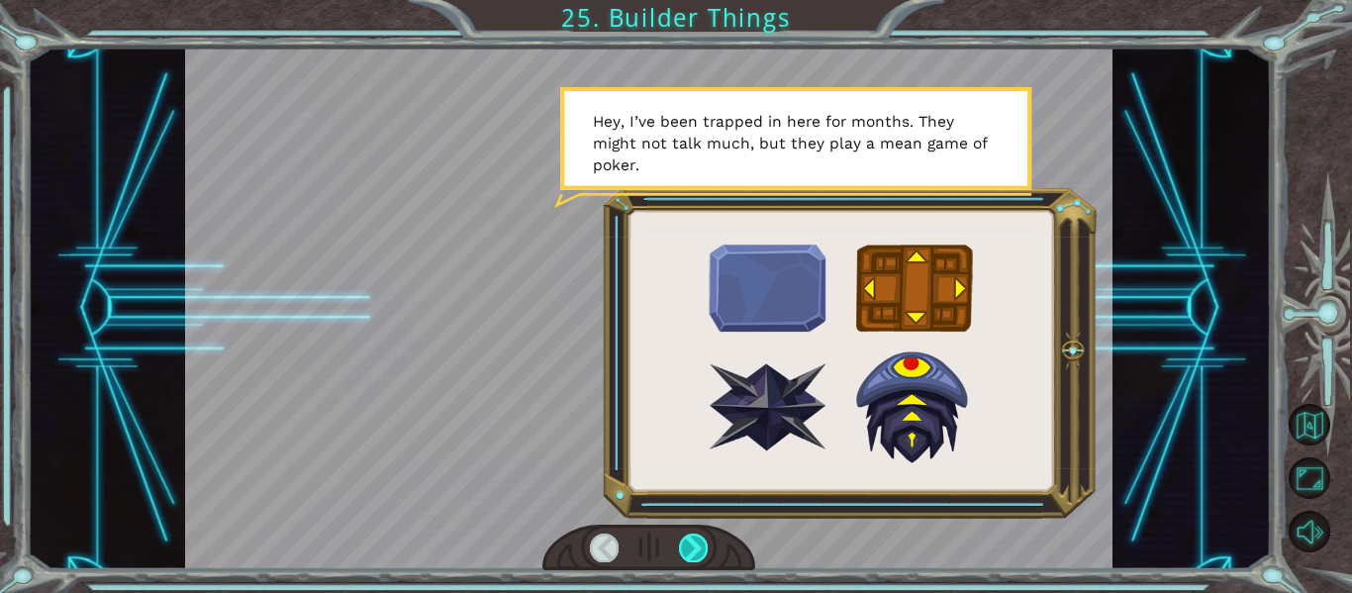
click at [696, 541] on div at bounding box center [693, 548] width 29 height 28
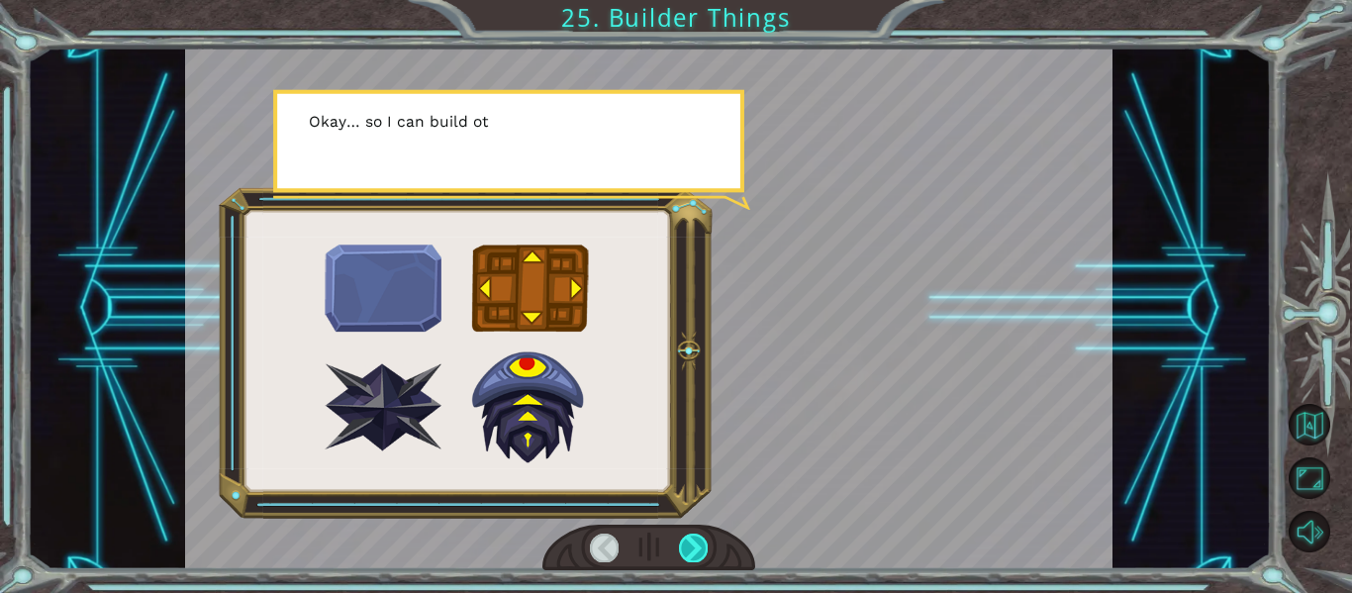
click at [694, 540] on div at bounding box center [693, 548] width 29 height 28
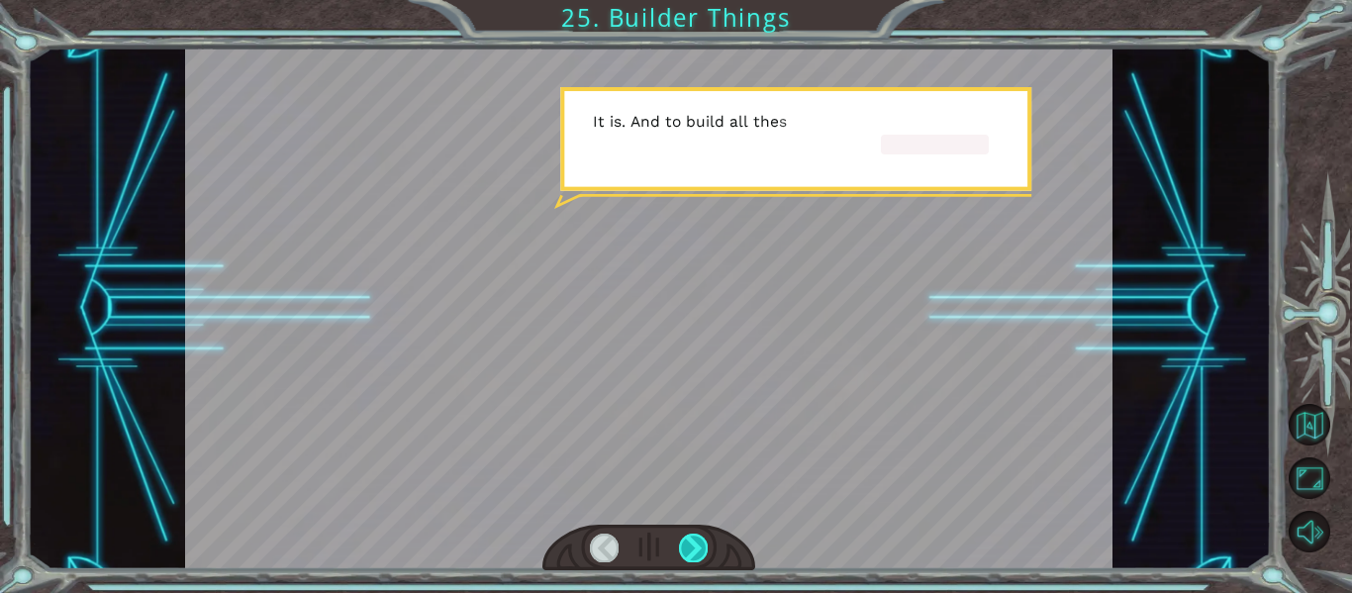
click at [694, 540] on div at bounding box center [693, 548] width 29 height 28
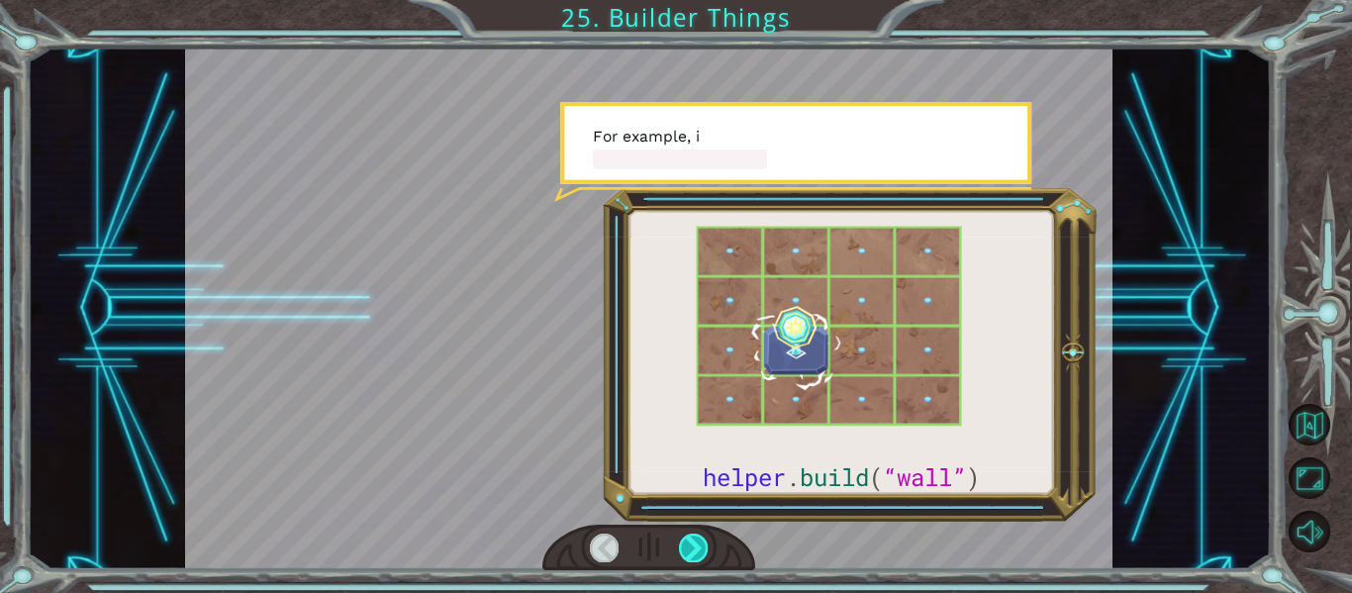
click at [694, 540] on div at bounding box center [693, 548] width 29 height 28
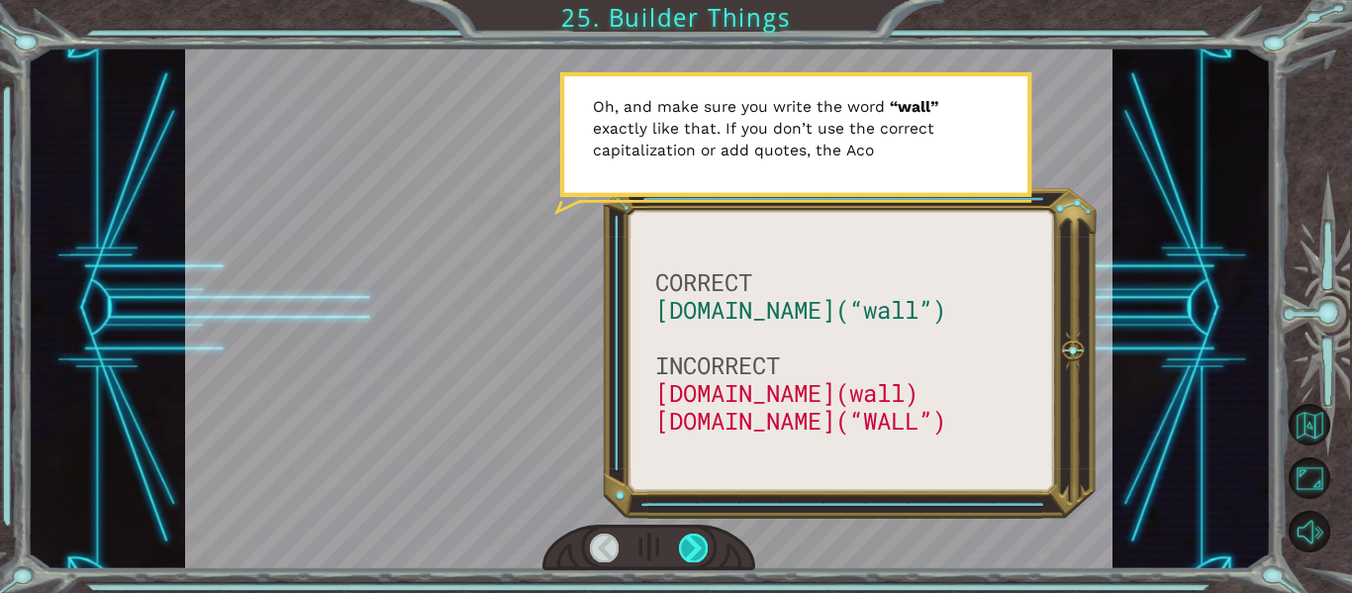
click at [690, 553] on div at bounding box center [693, 548] width 29 height 28
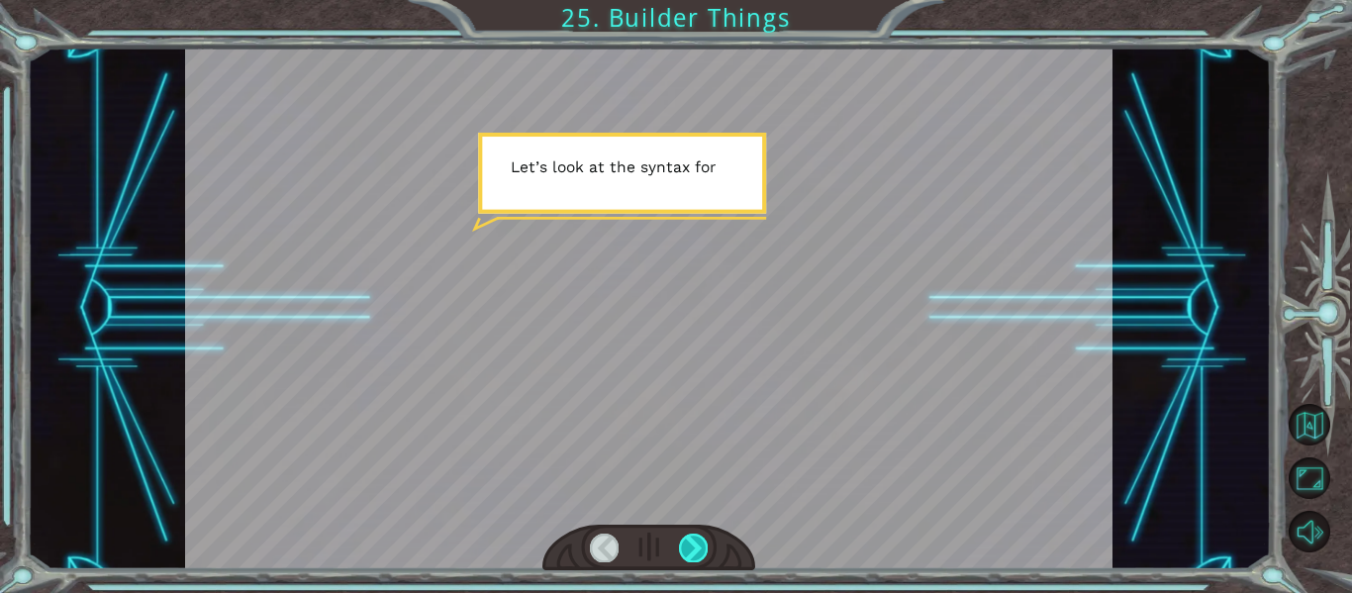
click at [690, 553] on div at bounding box center [693, 548] width 29 height 28
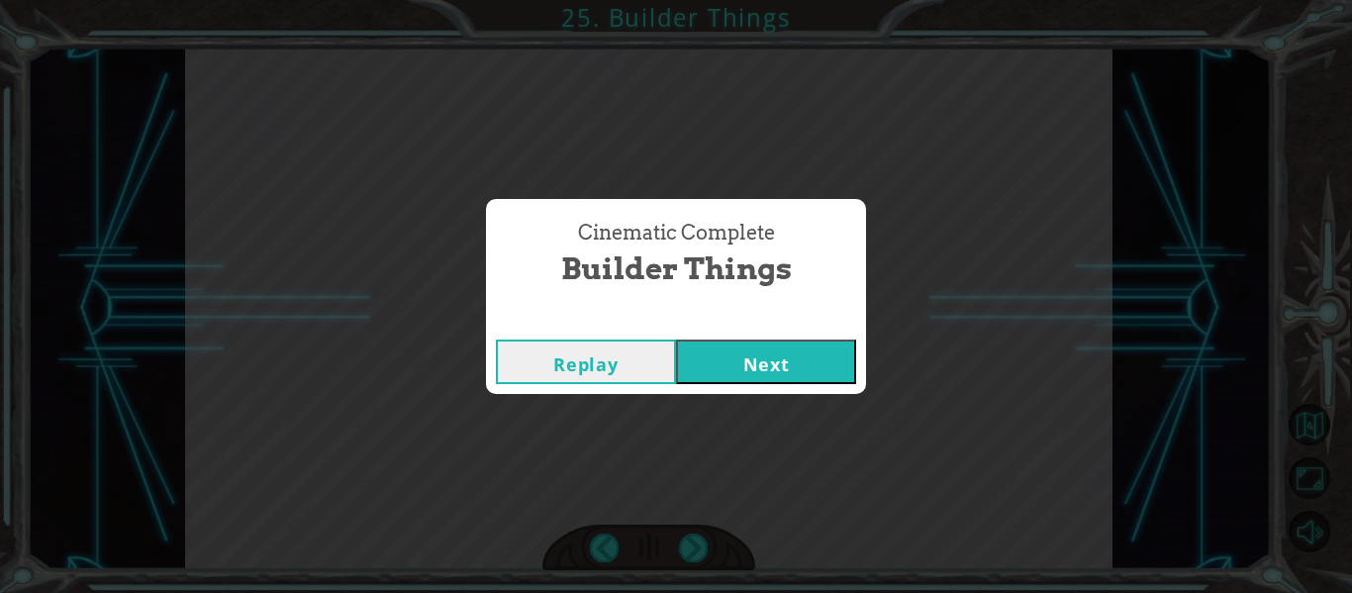
click at [760, 358] on button "Next" at bounding box center [766, 362] width 180 height 45
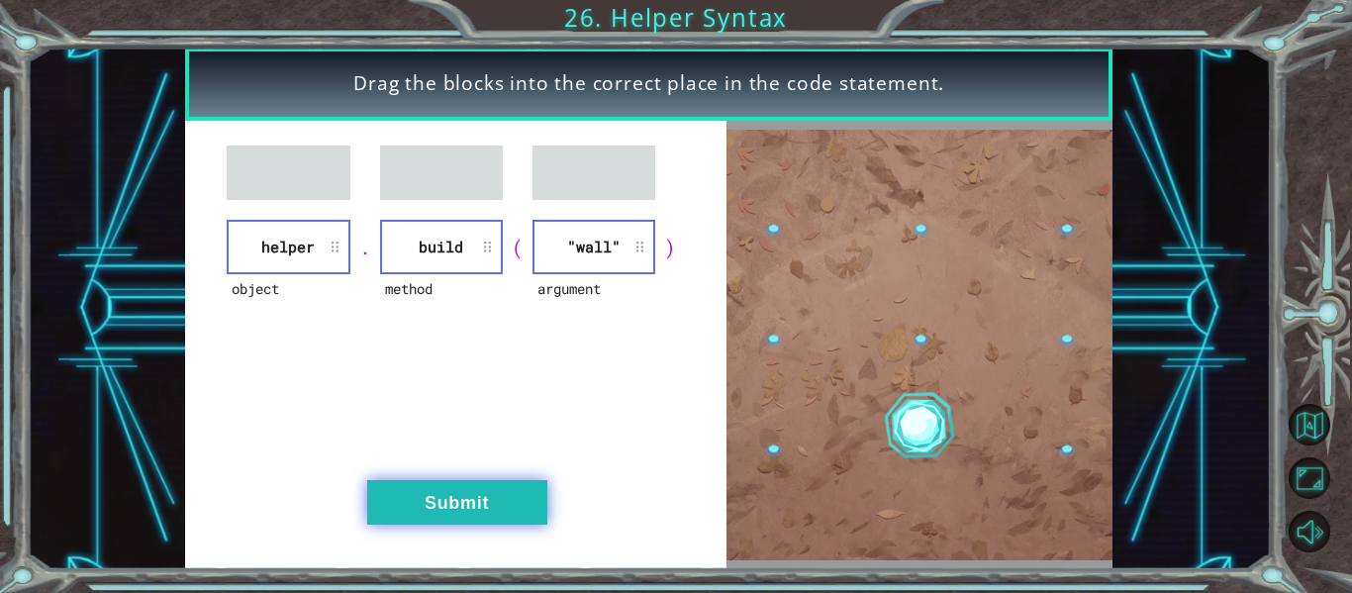
click at [513, 512] on button "Submit" at bounding box center [457, 502] width 180 height 45
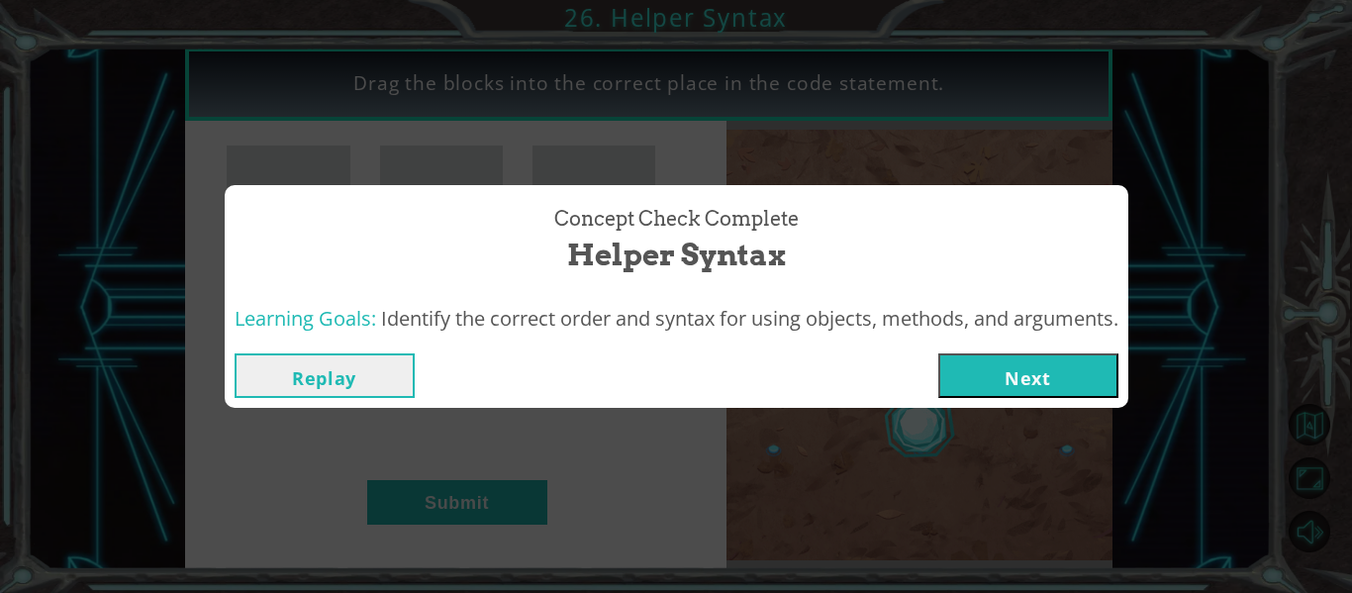
click at [1014, 373] on button "Next" at bounding box center [1028, 375] width 180 height 45
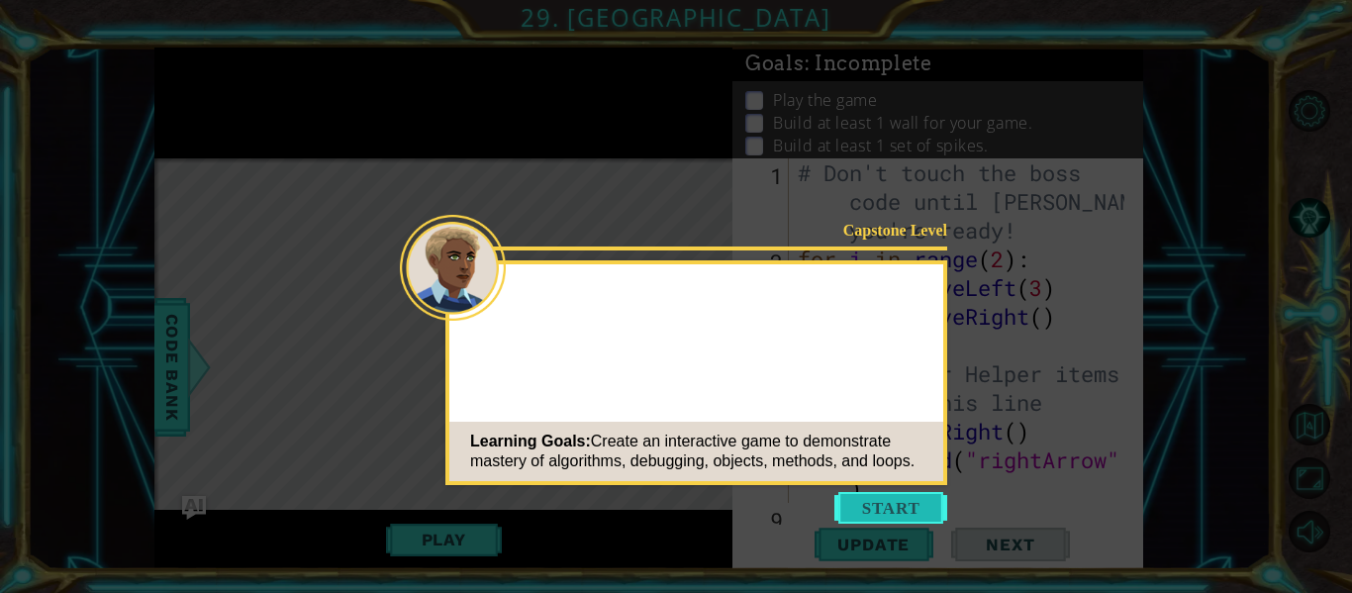
click at [908, 519] on button "Start" at bounding box center [890, 508] width 113 height 32
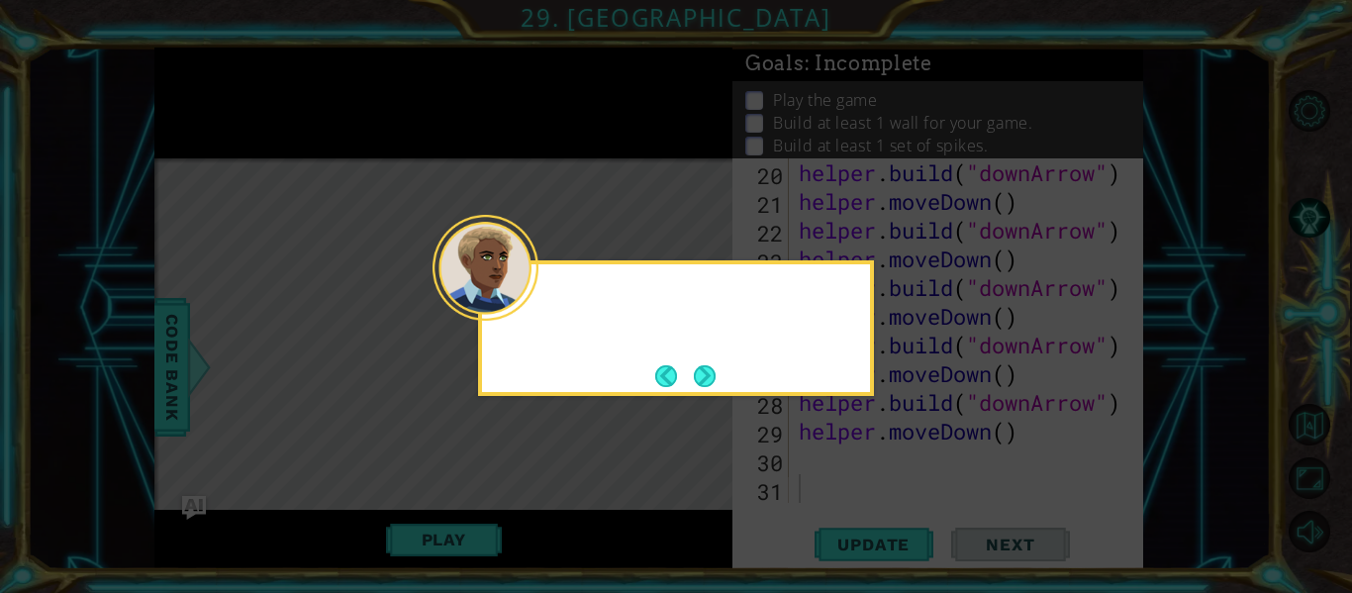
scroll to position [775, 0]
click at [711, 387] on button "Next" at bounding box center [705, 376] width 22 height 22
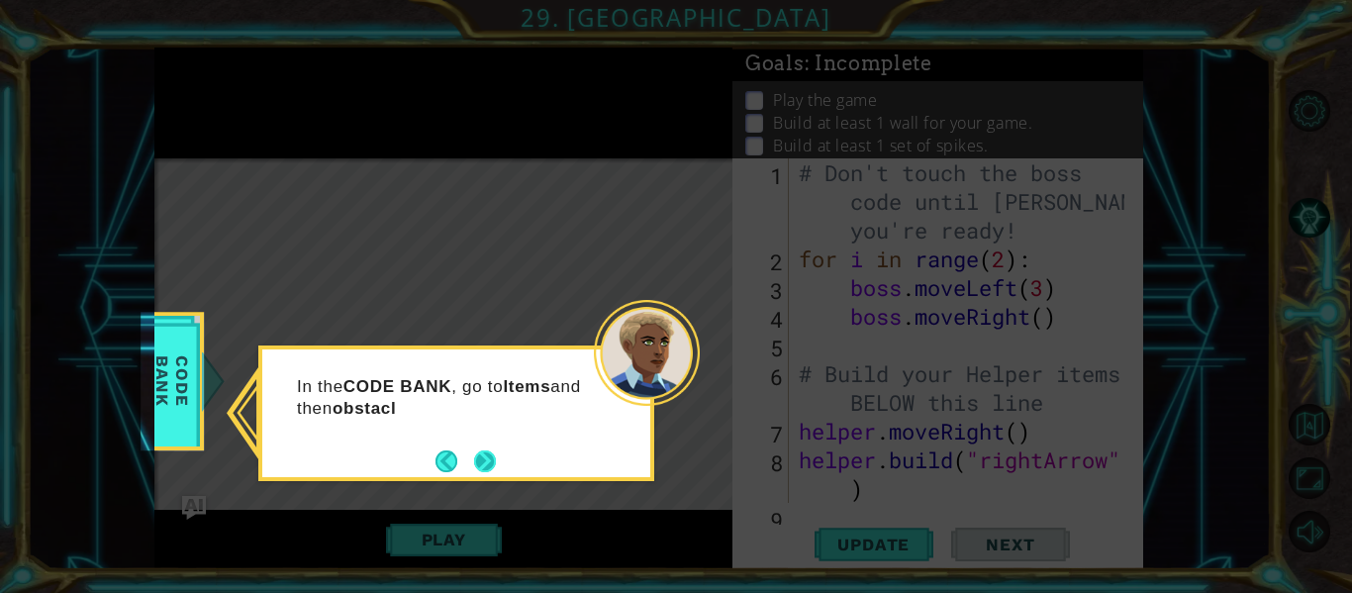
click at [484, 456] on button "Next" at bounding box center [485, 461] width 22 height 22
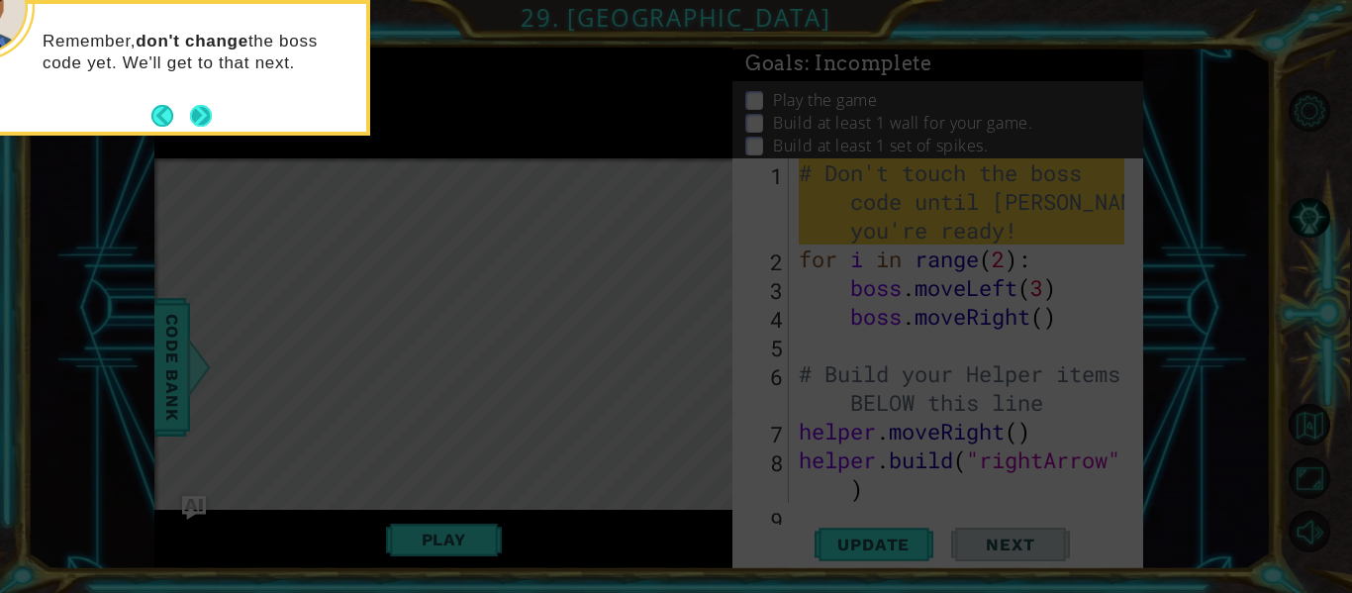
click at [198, 119] on button "Next" at bounding box center [201, 116] width 22 height 22
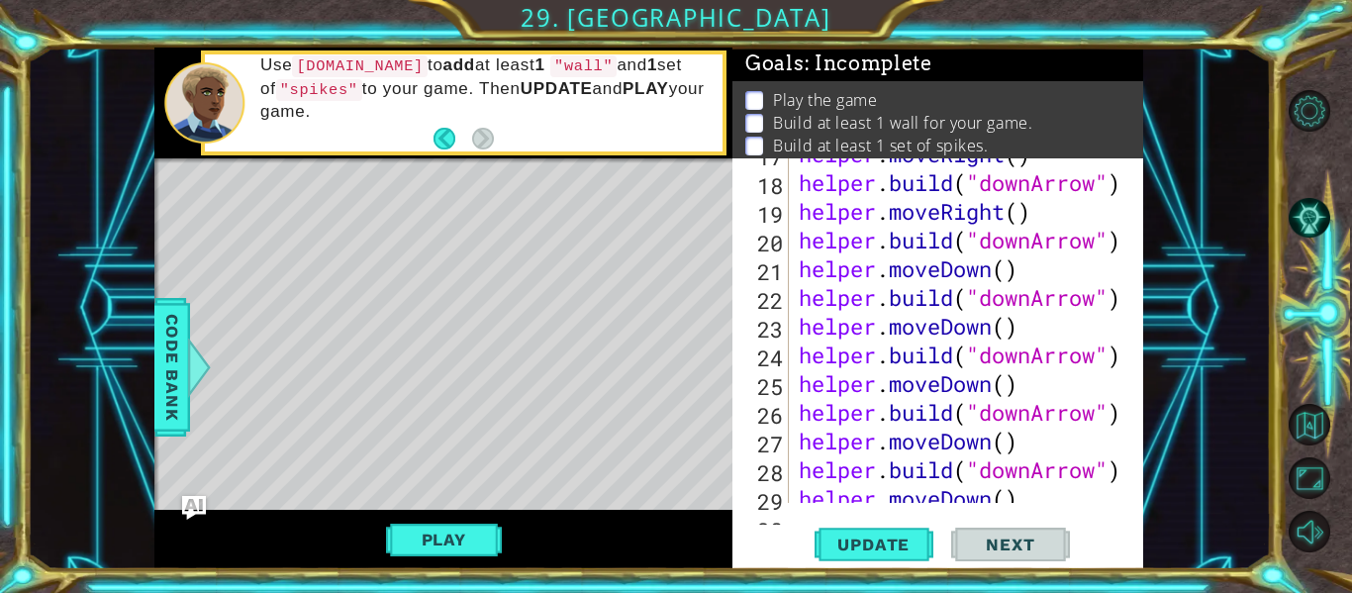
scroll to position [775, 0]
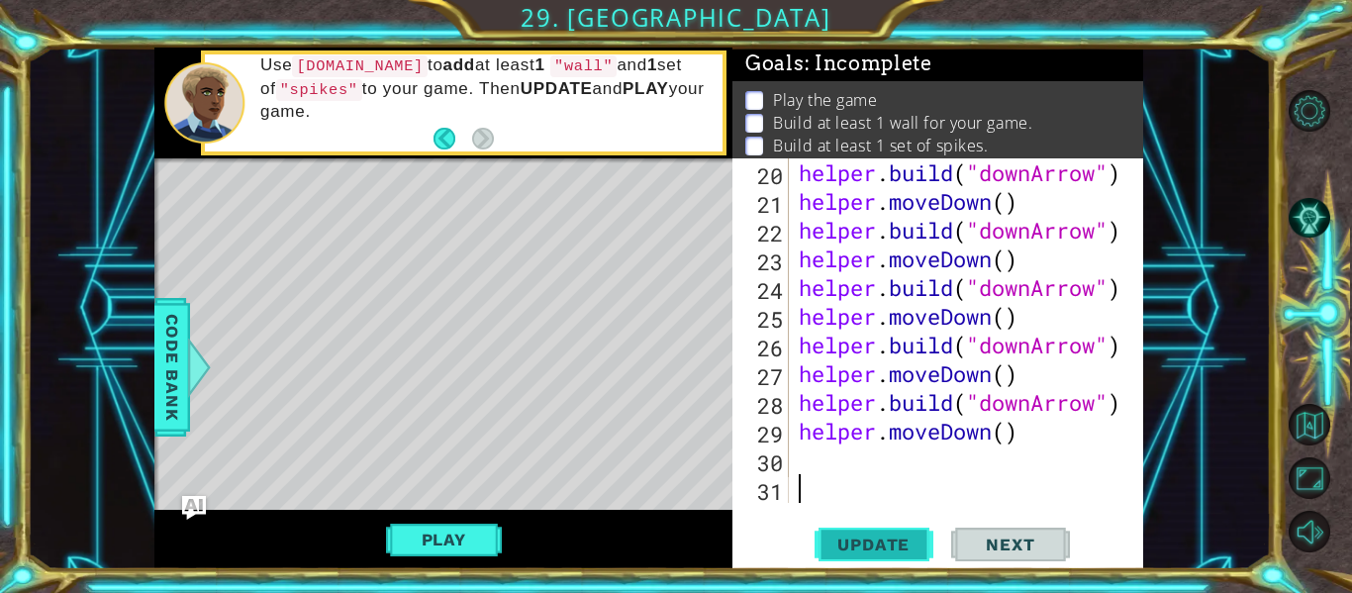
click at [858, 536] on span "Update" at bounding box center [874, 545] width 112 height 20
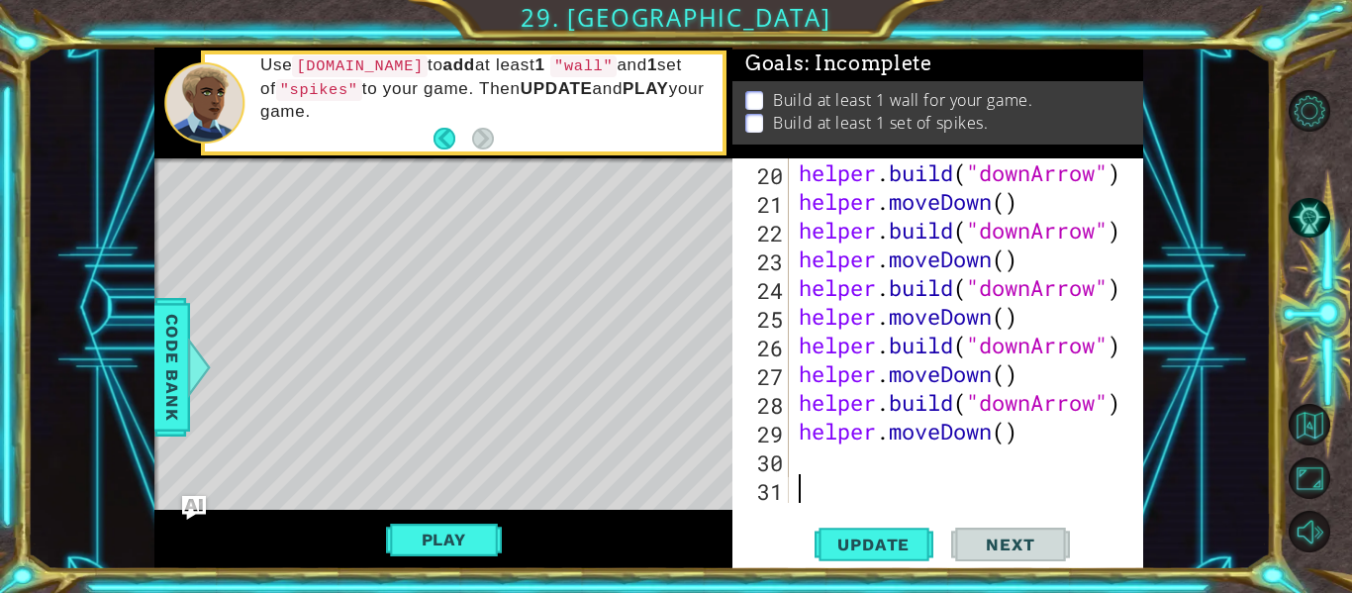
click at [827, 465] on div "helper . build ( "downArrow" ) helper . moveDown ( ) helper . build ( "downArro…" at bounding box center [965, 359] width 340 height 402
click at [866, 548] on span "Update" at bounding box center [874, 545] width 112 height 20
click at [1102, 292] on div "helper . build ( "downArrow" ) helper . moveDown ( ) helper . build ( "downArro…" at bounding box center [965, 359] width 340 height 402
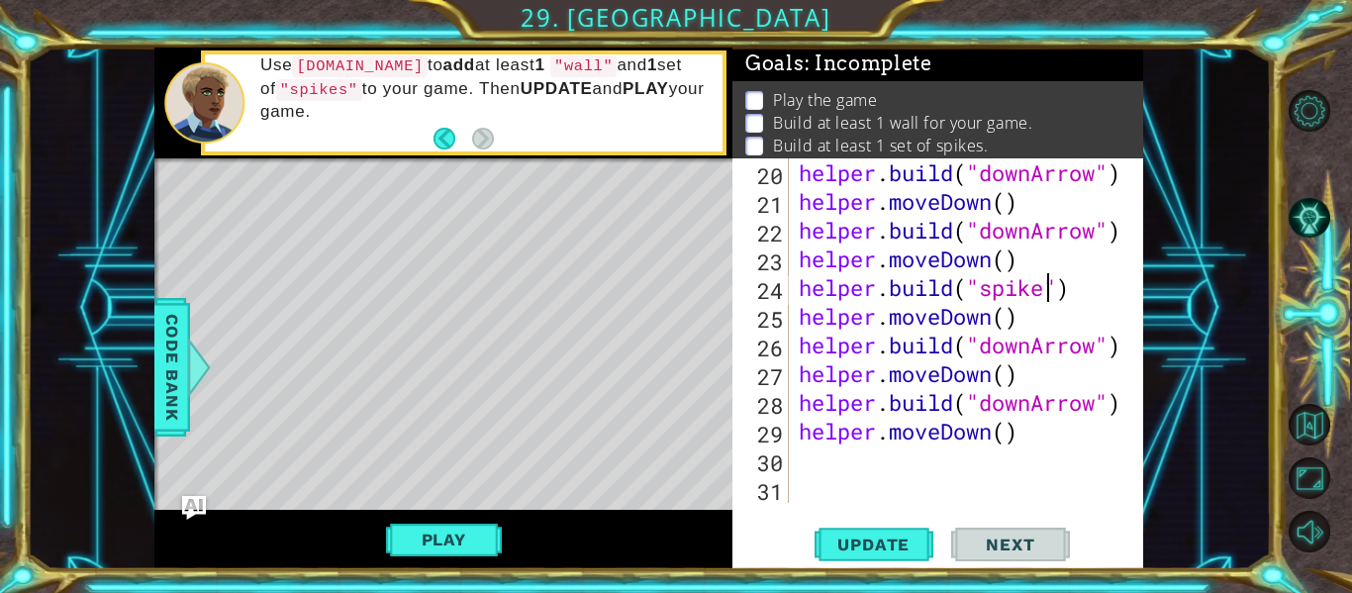
scroll to position [0, 12]
type textarea "[DOMAIN_NAME]("spikes")"
click at [834, 473] on div "helper . build ( "downArrow" ) helper . moveDown ( ) helper . build ( "downArro…" at bounding box center [965, 359] width 340 height 402
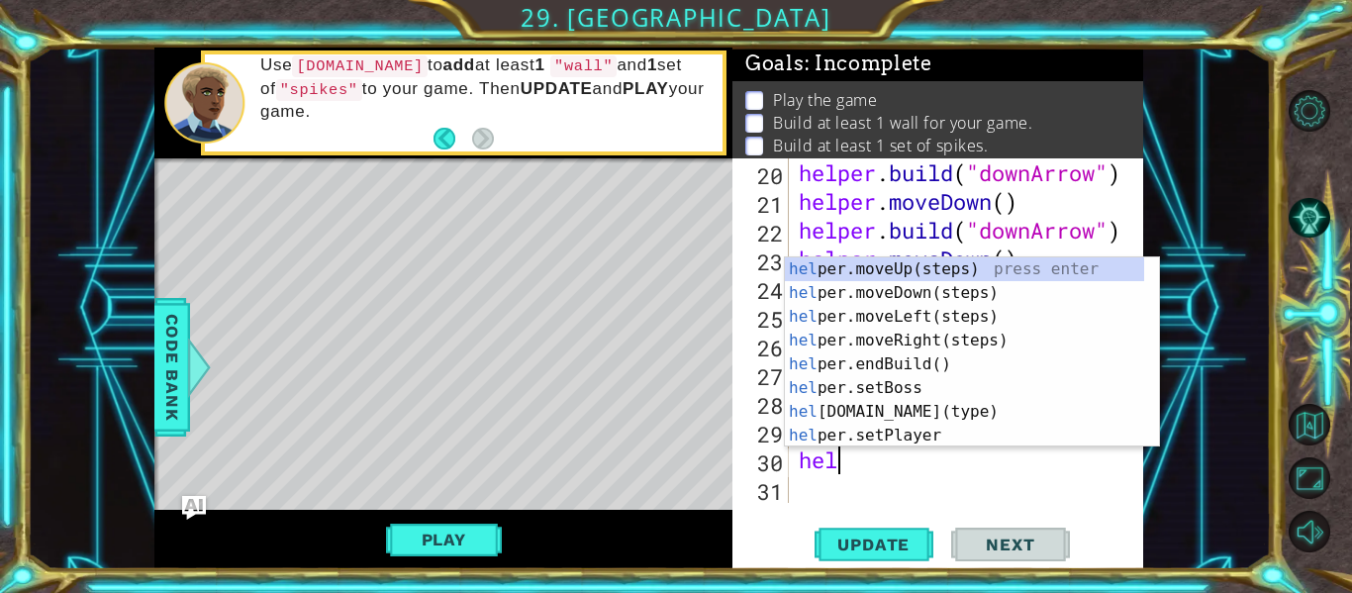
scroll to position [0, 0]
type textarea "h"
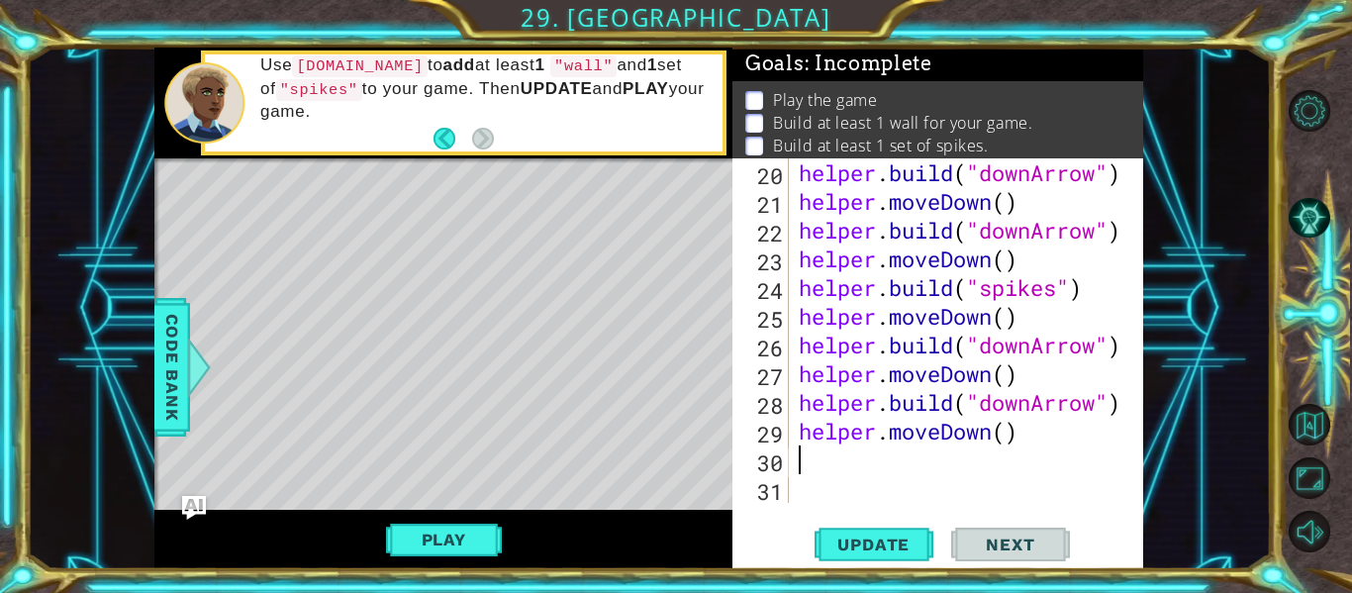
click at [842, 477] on div "helper . build ( "downArrow" ) helper . moveDown ( ) helper . build ( "downArro…" at bounding box center [965, 359] width 340 height 402
click at [877, 556] on button "Update" at bounding box center [874, 545] width 119 height 41
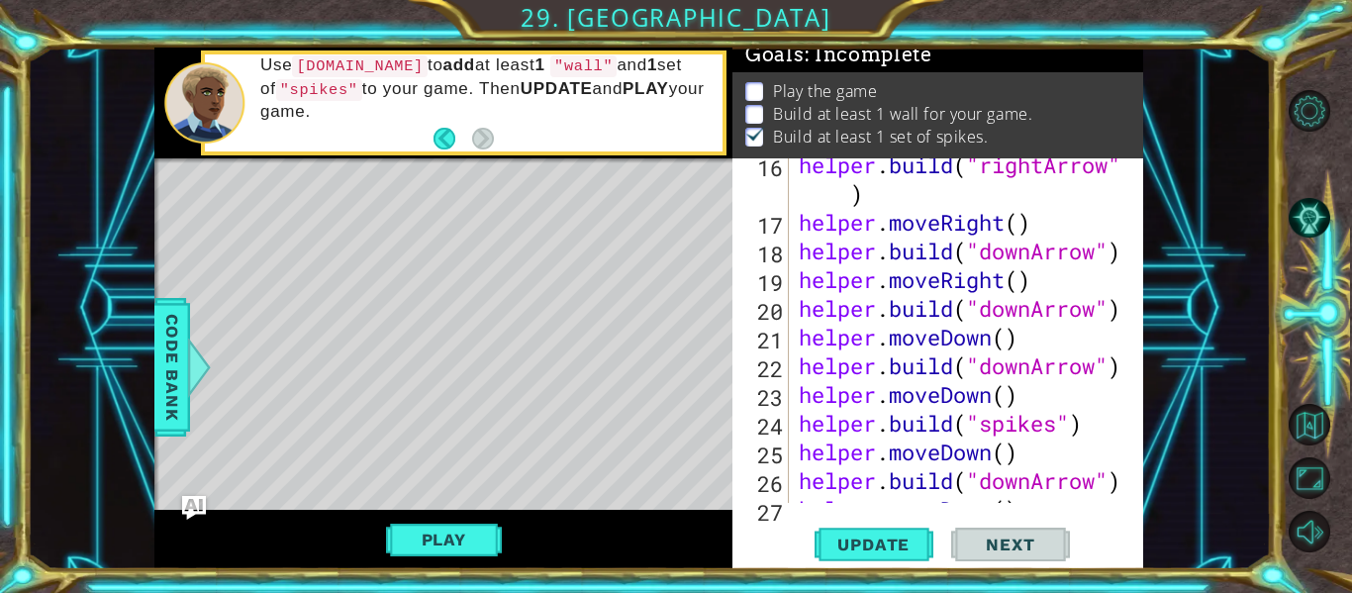
scroll to position [638, 0]
click at [1101, 313] on div "helper . build ( "rightArrow" ) helper . moveRight ( ) helper . build ( "downAr…" at bounding box center [965, 366] width 340 height 431
click at [868, 550] on span "Update" at bounding box center [874, 545] width 112 height 20
click at [432, 542] on button "Play" at bounding box center [444, 540] width 116 height 38
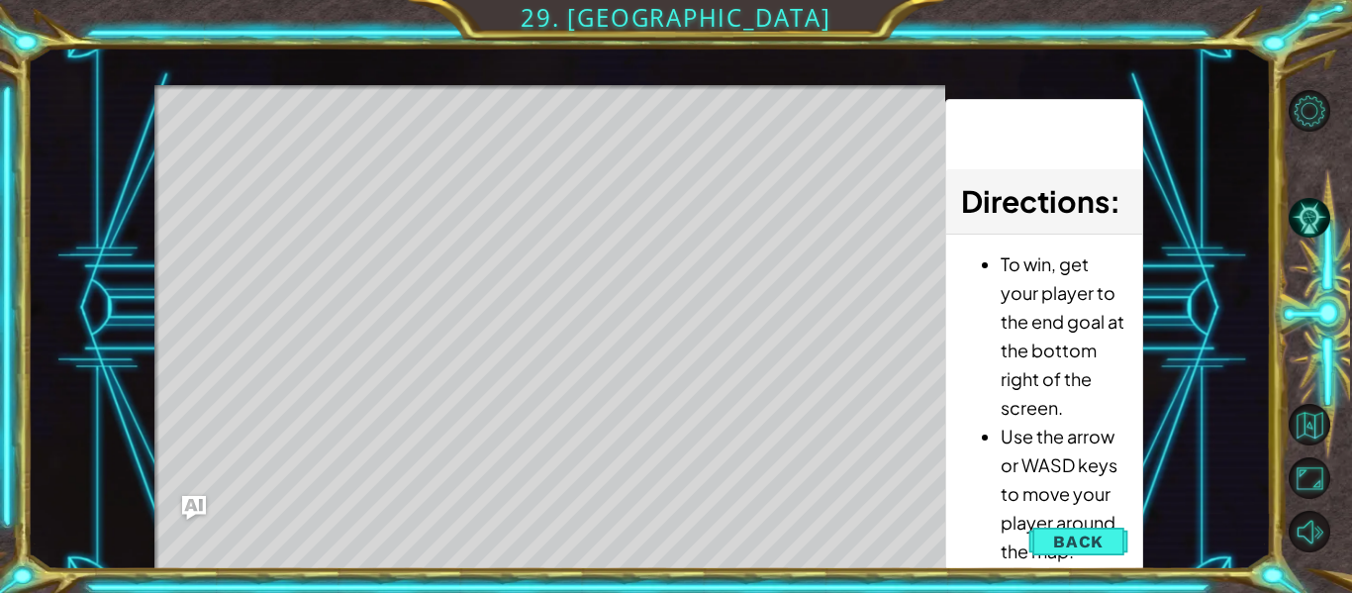
scroll to position [11, 0]
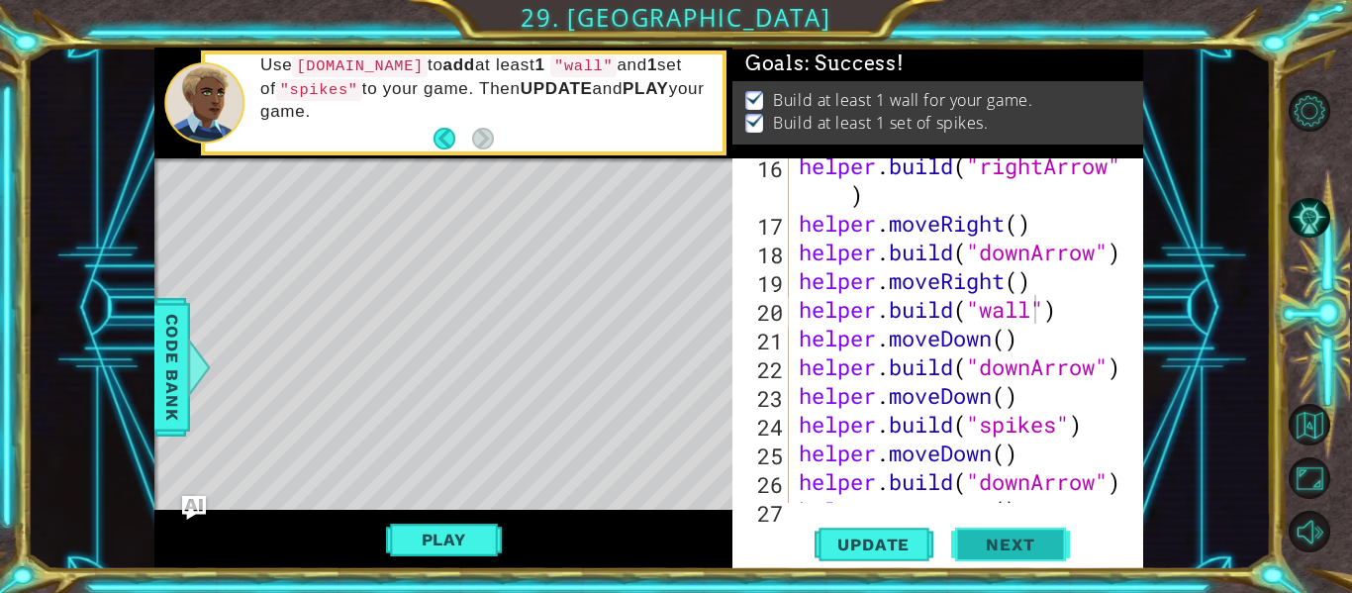
click at [1025, 537] on span "Next" at bounding box center [1010, 546] width 88 height 20
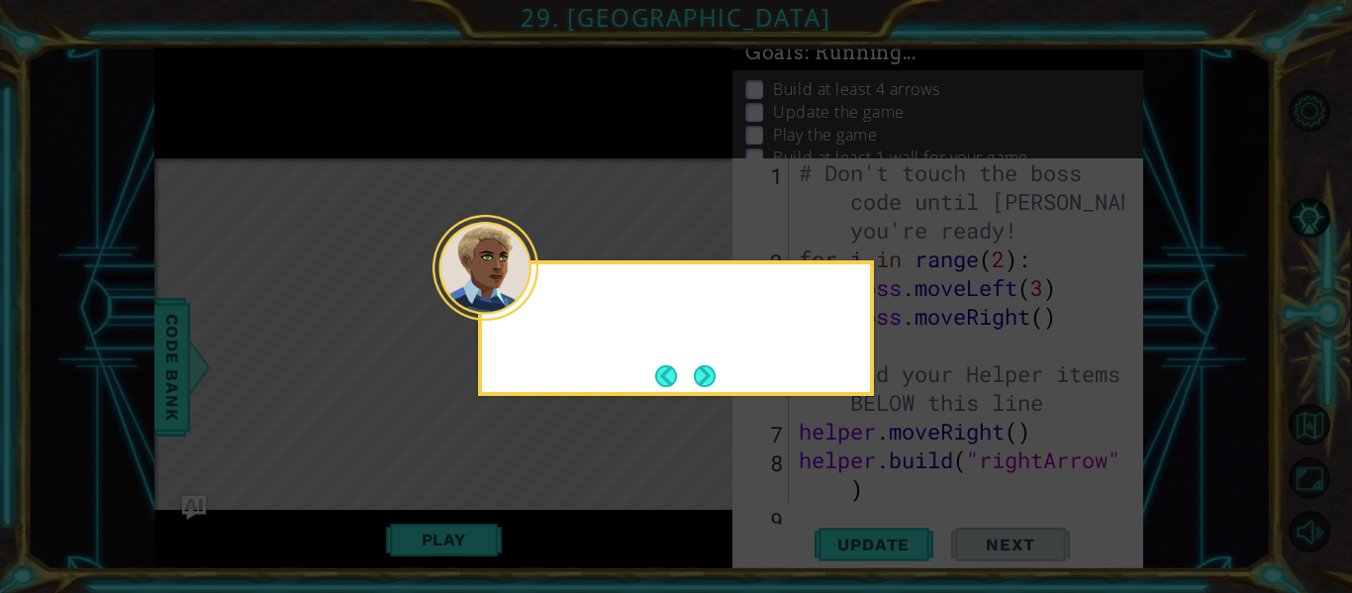
scroll to position [0, 0]
click at [716, 369] on button "Next" at bounding box center [705, 376] width 22 height 22
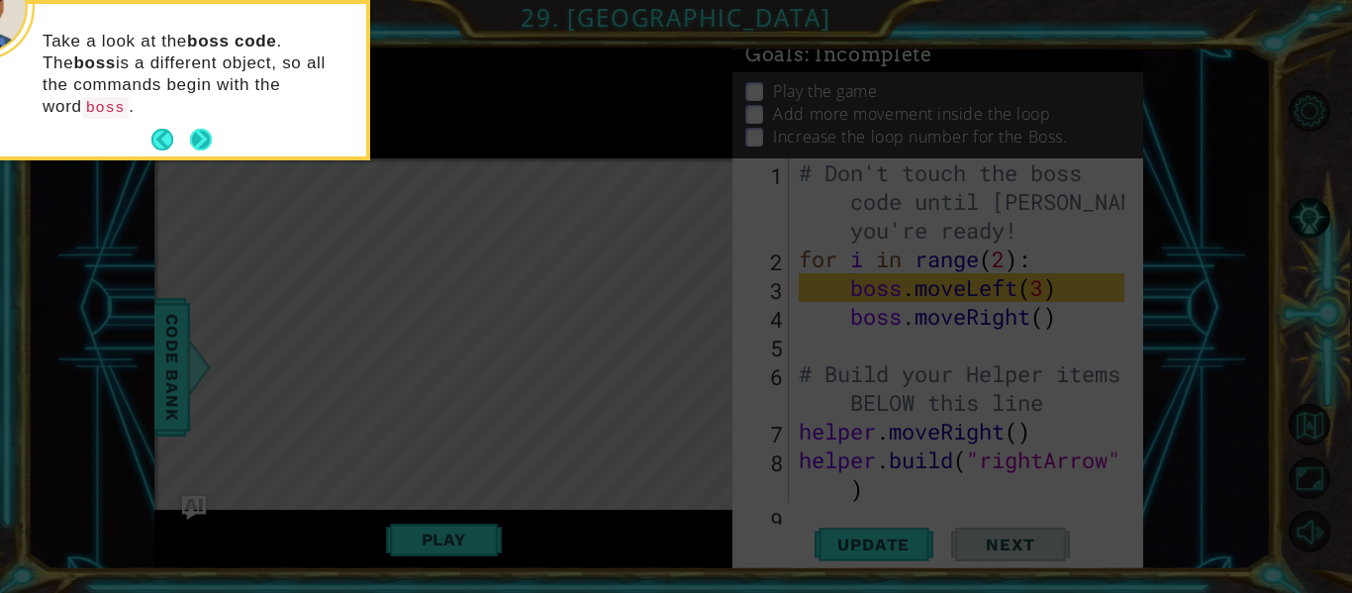
click at [194, 129] on button "Next" at bounding box center [201, 140] width 22 height 22
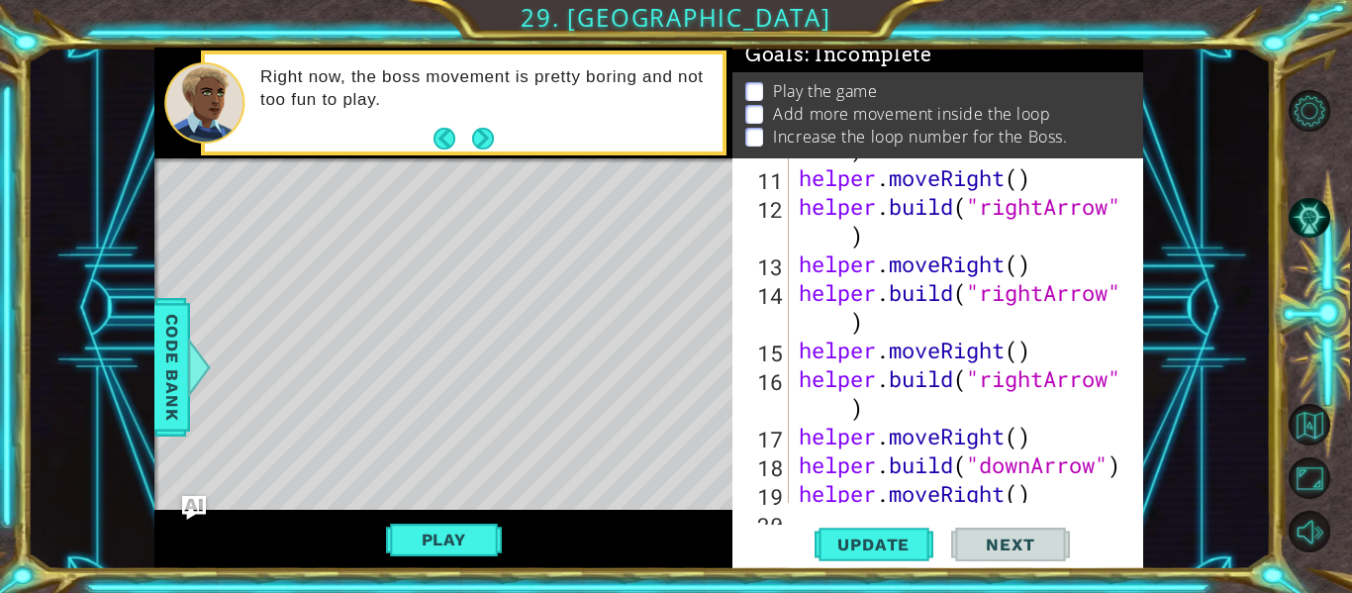
scroll to position [427, 0]
click at [946, 290] on div "helper . build ( "rightArrow" ) helper . moveRight ( ) helper . build ( "rightA…" at bounding box center [965, 321] width 340 height 431
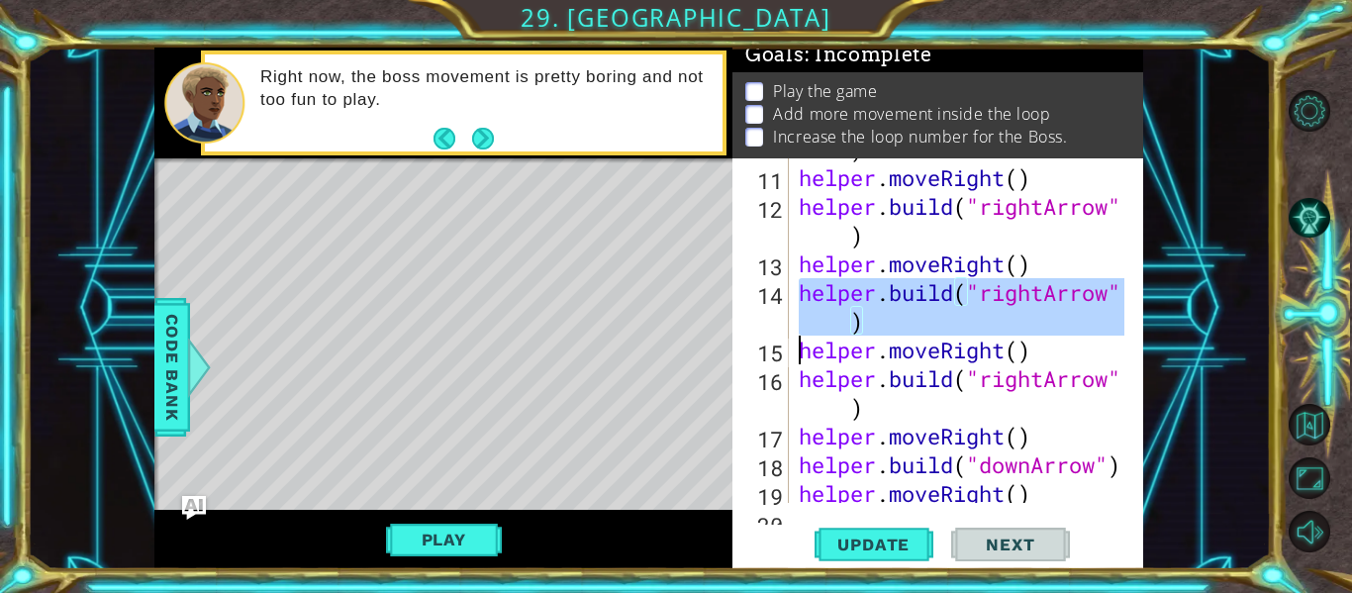
click at [946, 290] on div "helper . build ( "rightArrow" ) helper . moveRight ( ) helper . build ( "rightA…" at bounding box center [965, 321] width 340 height 431
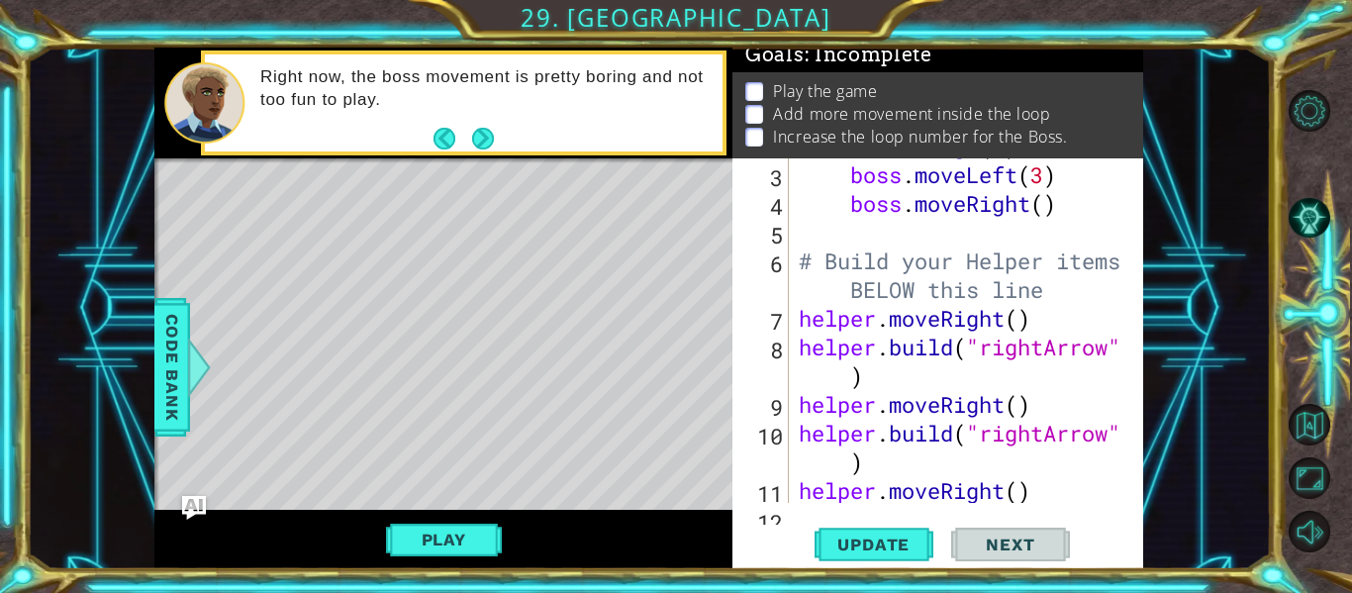
scroll to position [0, 0]
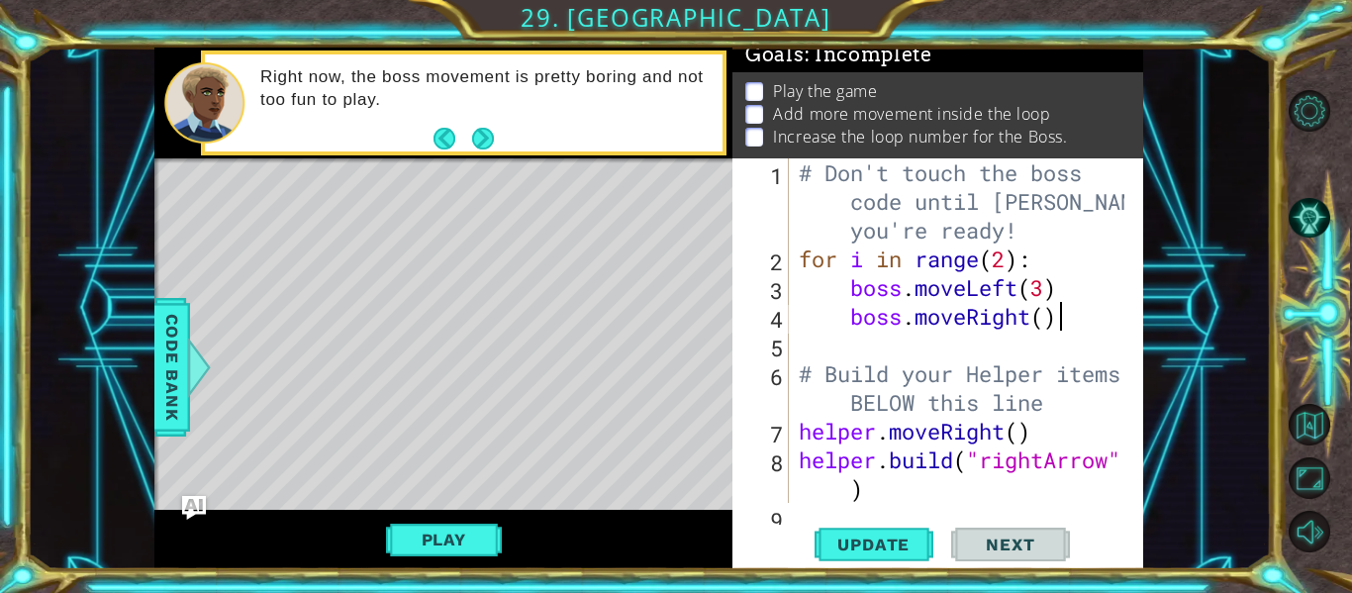
click at [1057, 324] on div "# Don't touch the boss code until [PERSON_NAME] says you're ready! for i in ran…" at bounding box center [965, 387] width 340 height 459
type textarea "boss.moveRight()"
click at [841, 539] on span "Update" at bounding box center [874, 545] width 112 height 20
click at [896, 343] on div "# Don't touch the boss code until [PERSON_NAME] says you're ready! for i in ran…" at bounding box center [965, 387] width 340 height 459
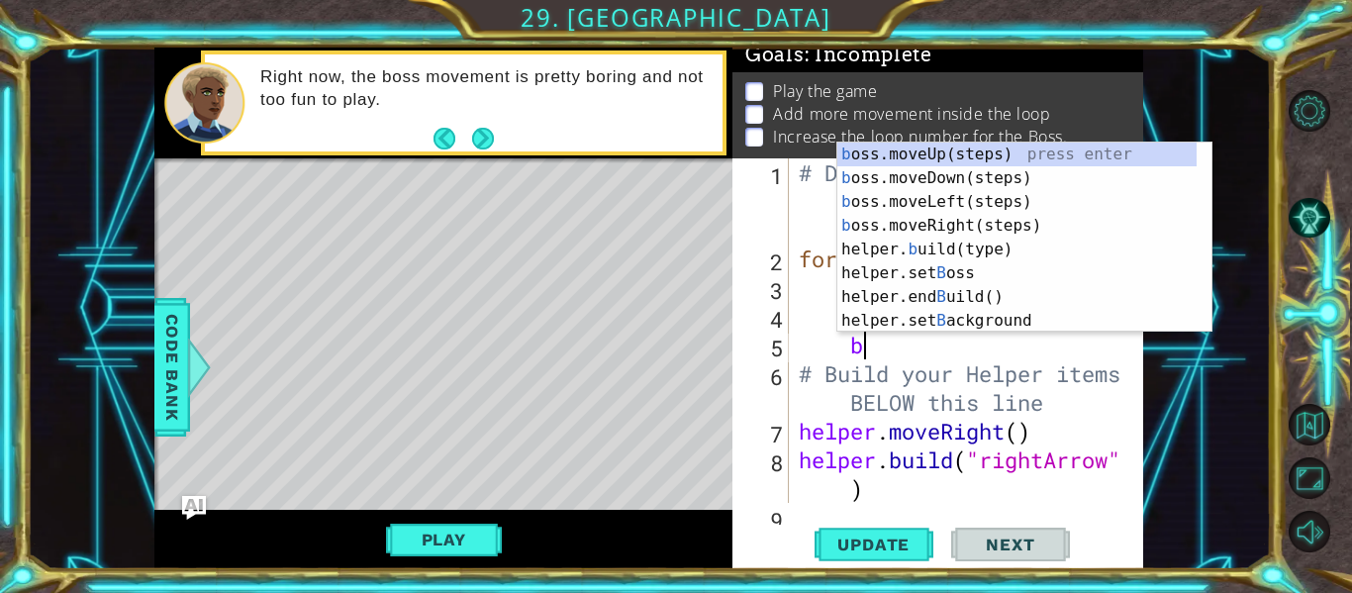
type textarea "bo"
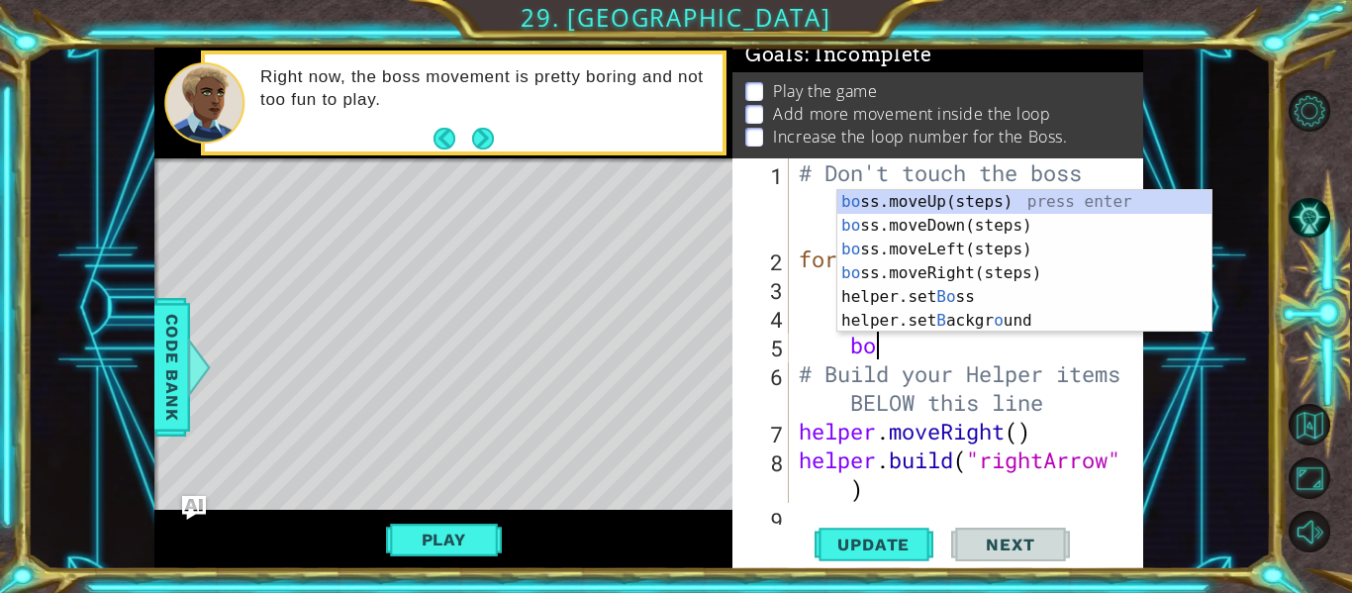
scroll to position [0, 3]
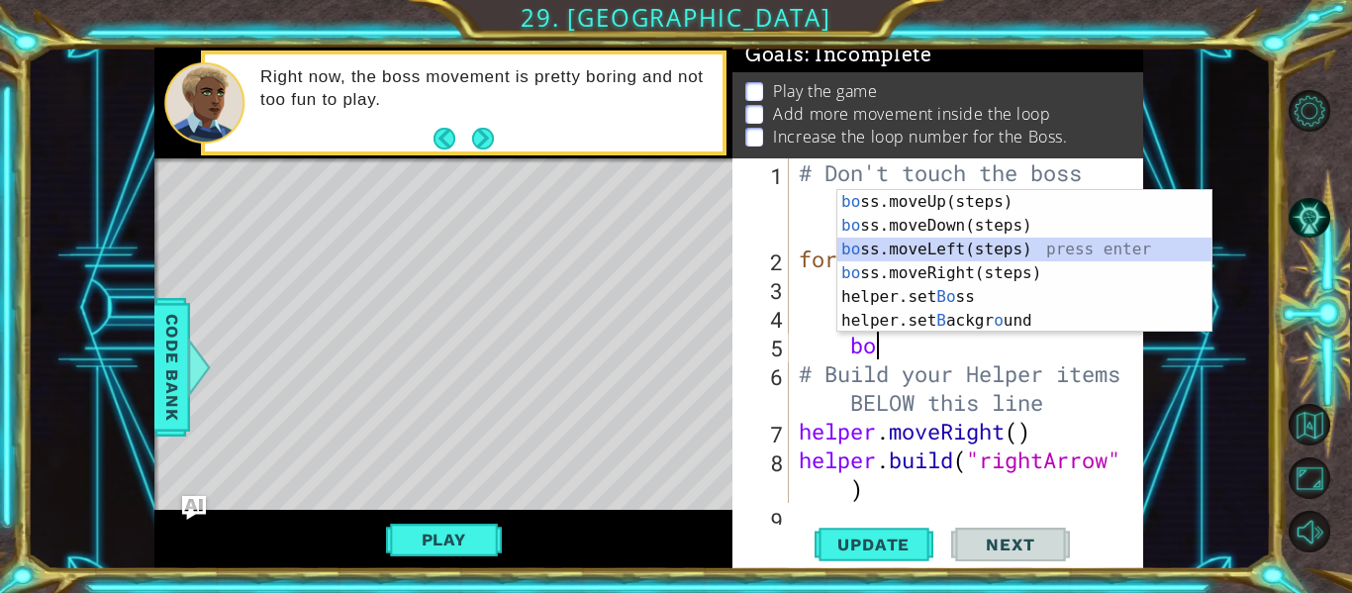
click at [942, 259] on div "bo ss.moveUp(steps) press enter bo ss.moveDown(steps) press enter bo ss.moveLef…" at bounding box center [1024, 285] width 374 height 190
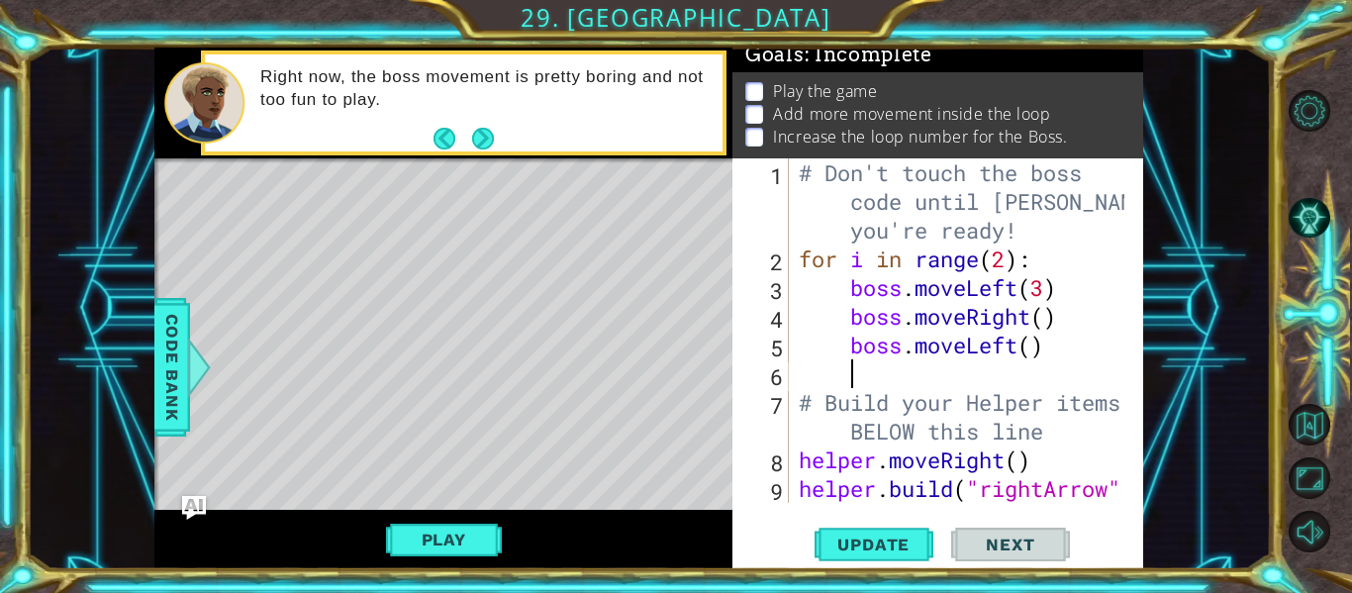
type textarea "m"
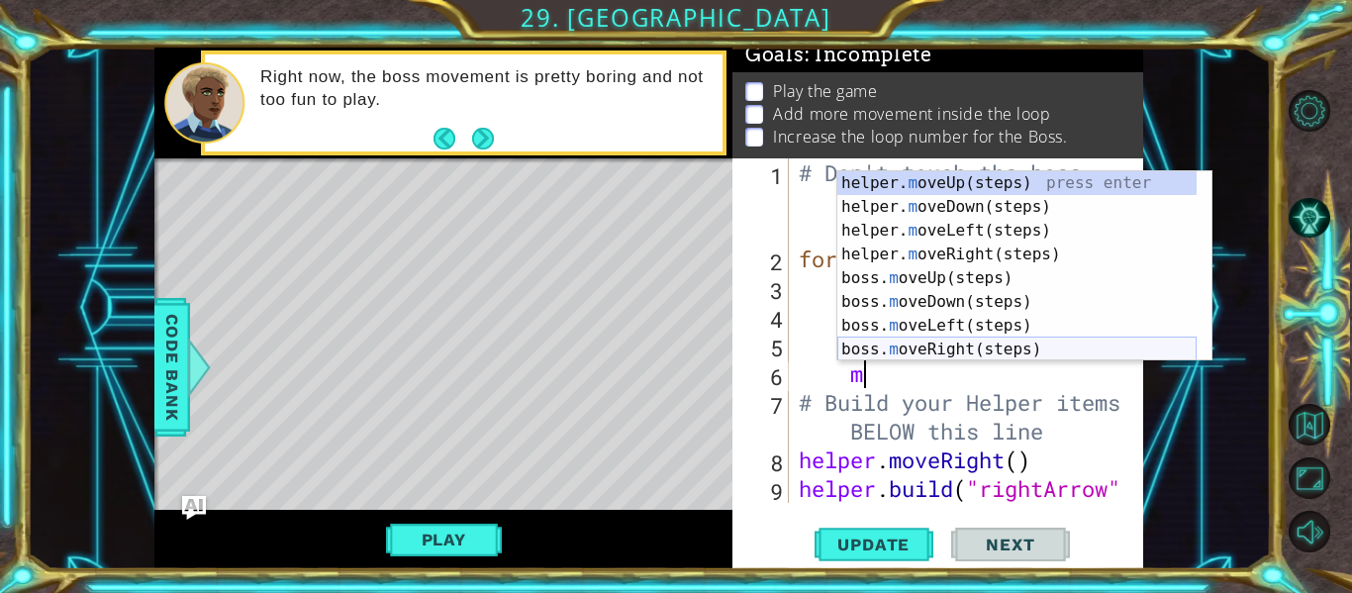
click at [949, 346] on div "helper. m oveUp(steps) press enter helper. m oveDown(steps) press enter helper.…" at bounding box center [1016, 290] width 359 height 238
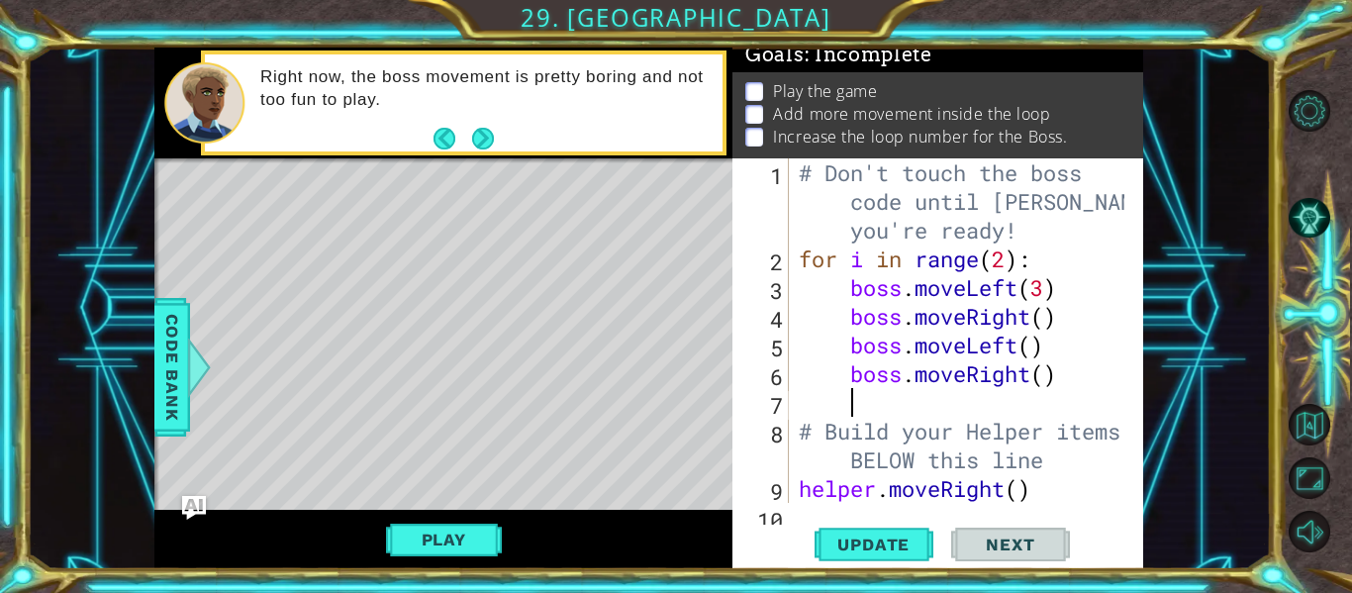
scroll to position [0, 1]
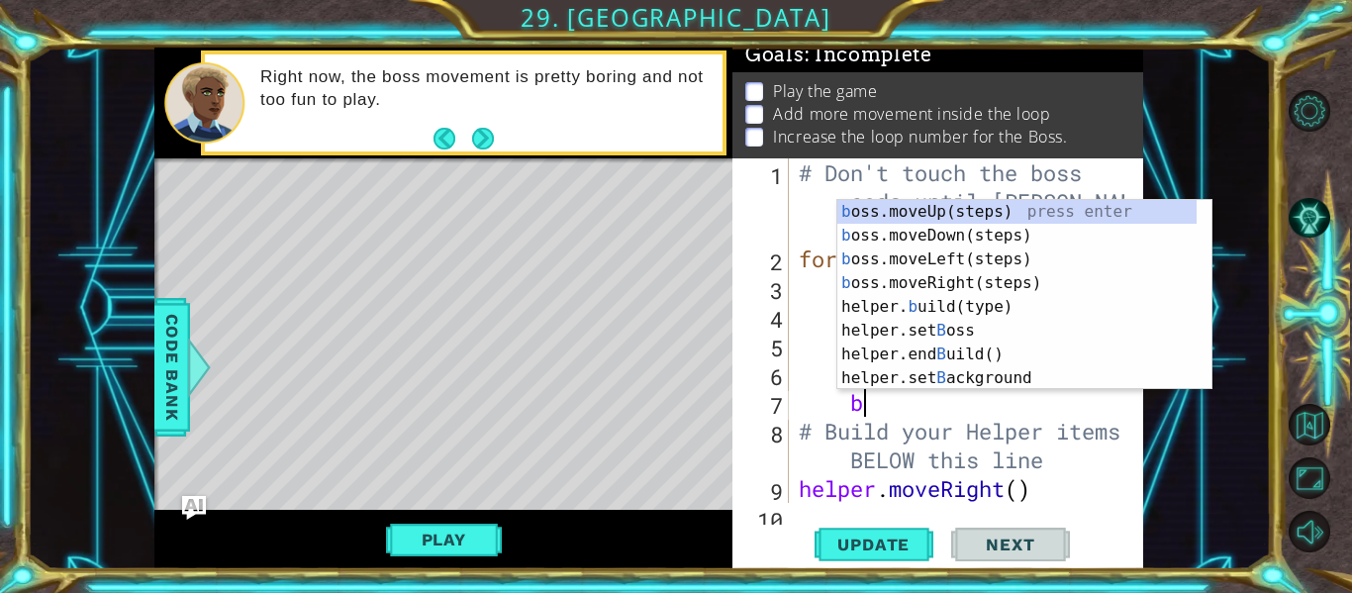
type textarea "bo"
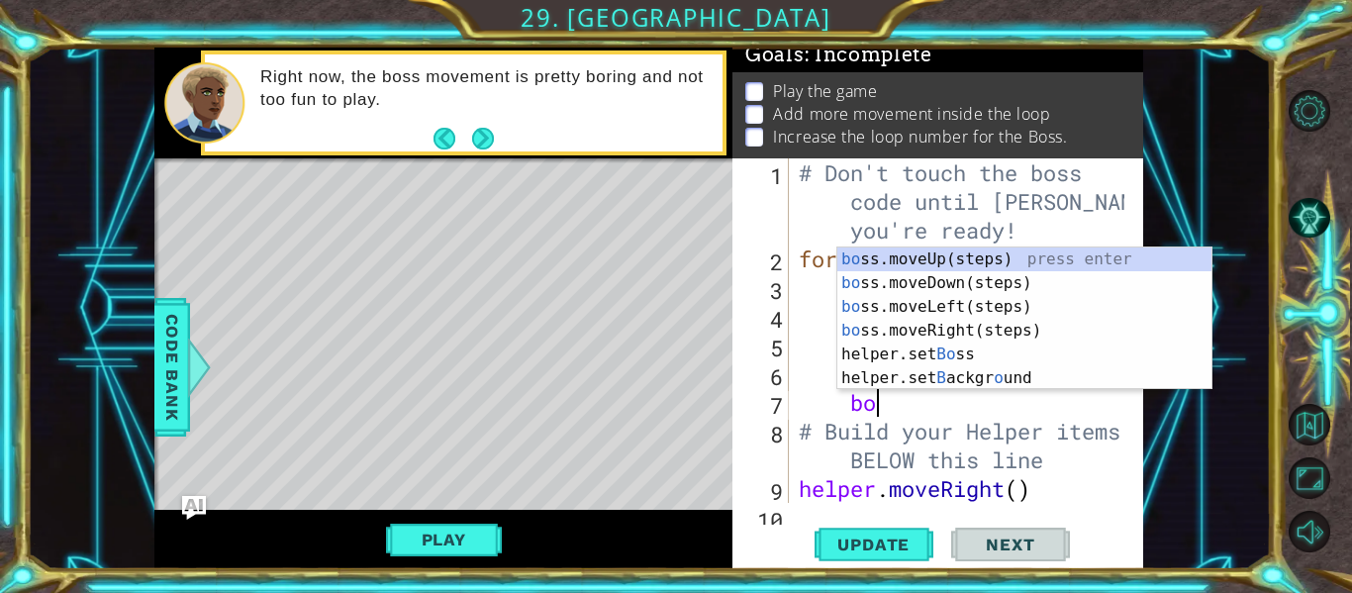
scroll to position [0, 3]
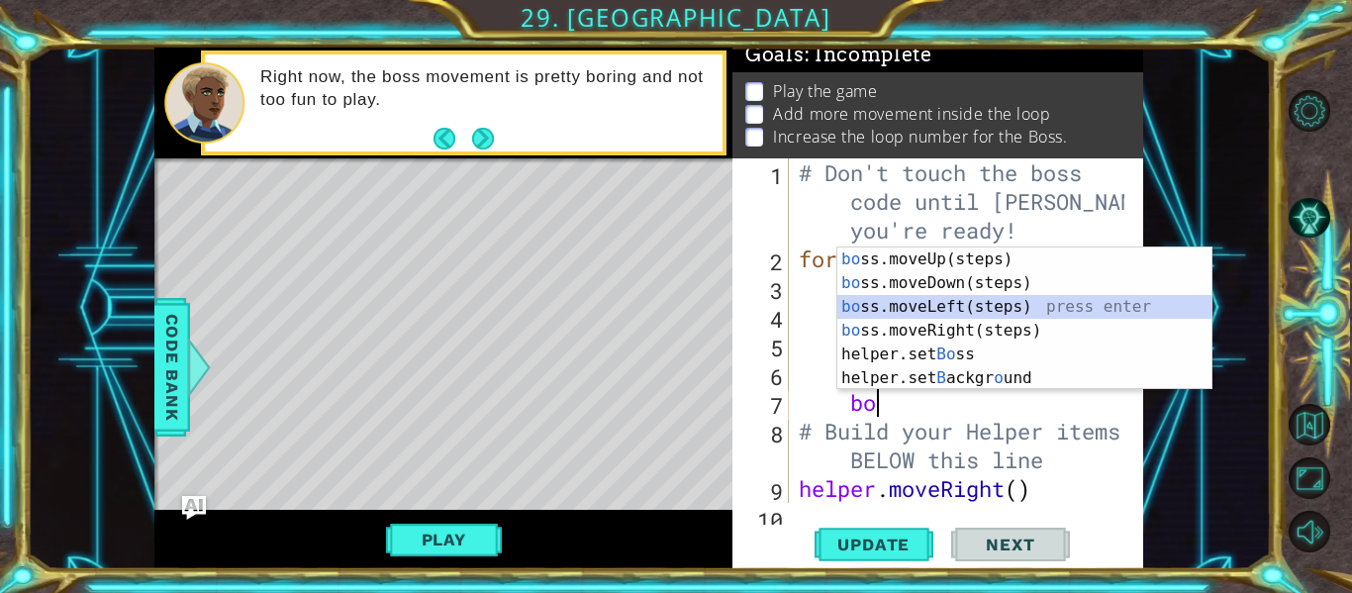
click at [955, 308] on div "bo ss.moveUp(steps) press enter bo ss.moveDown(steps) press enter bo ss.moveLef…" at bounding box center [1024, 342] width 374 height 190
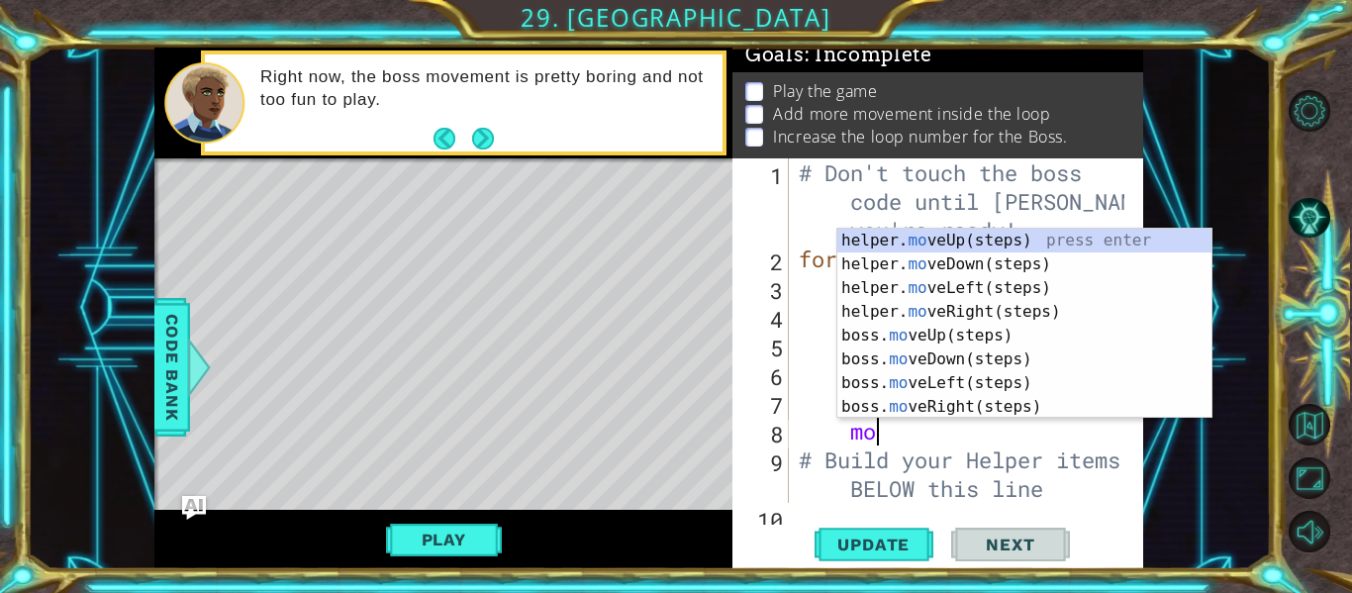
type textarea "m"
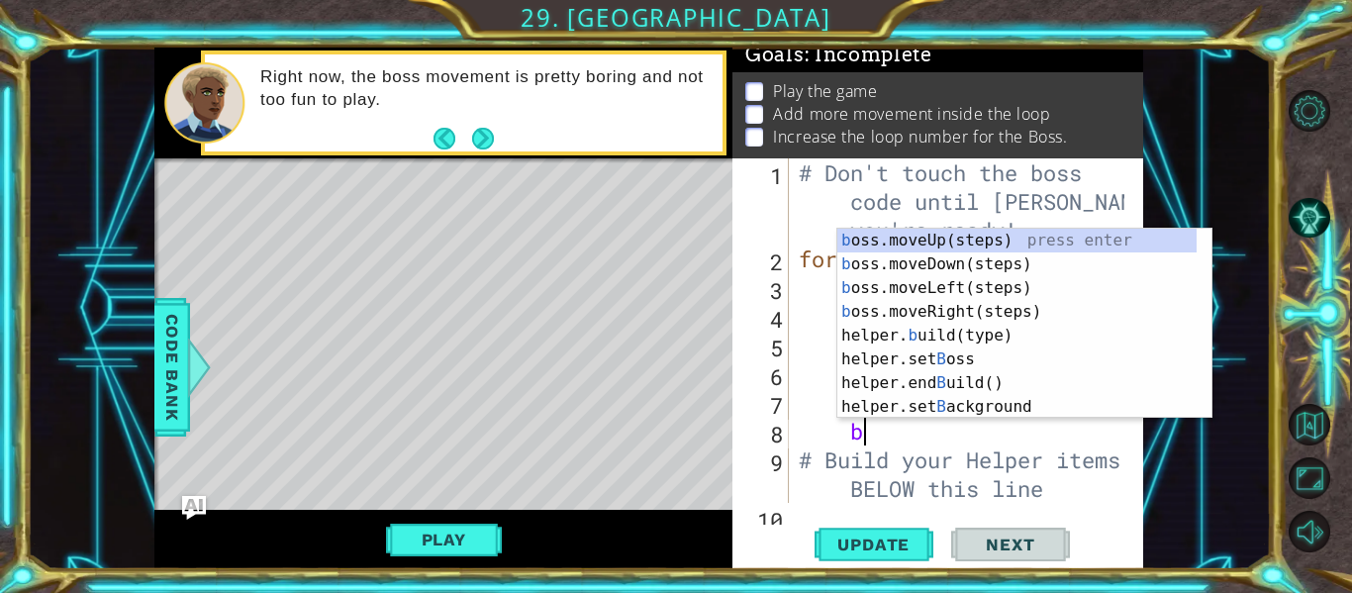
type textarea "bo"
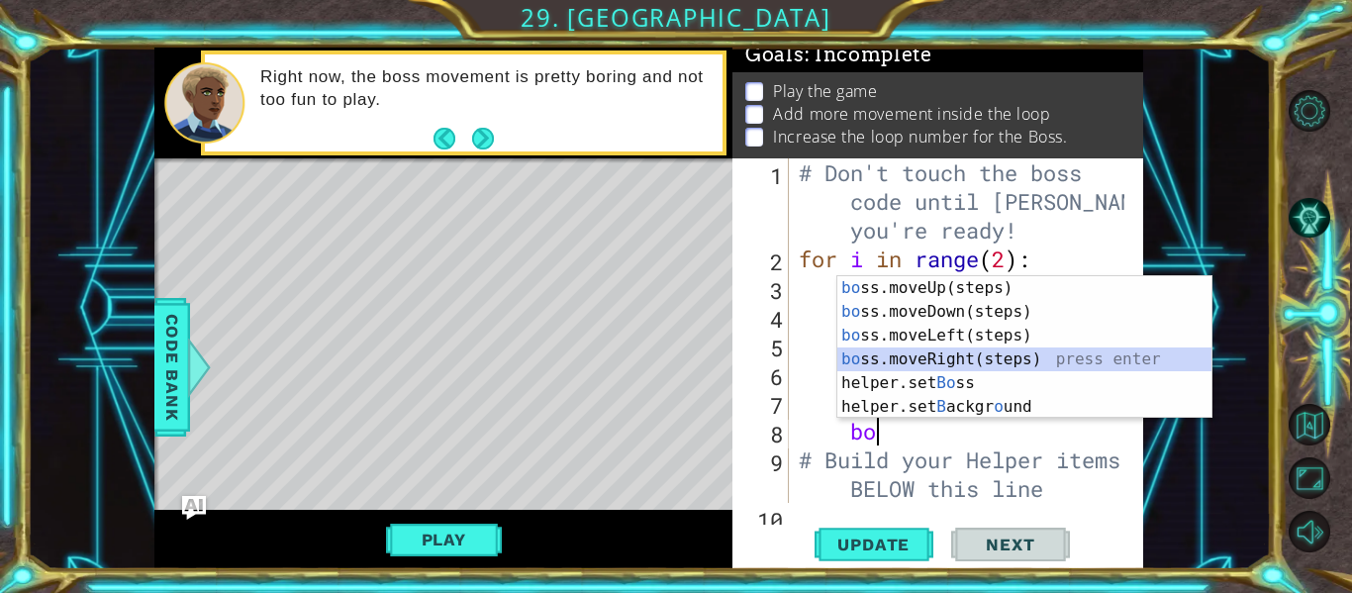
click at [919, 359] on div "bo ss.moveUp(steps) press enter bo ss.moveDown(steps) press enter bo ss.moveLef…" at bounding box center [1024, 371] width 374 height 190
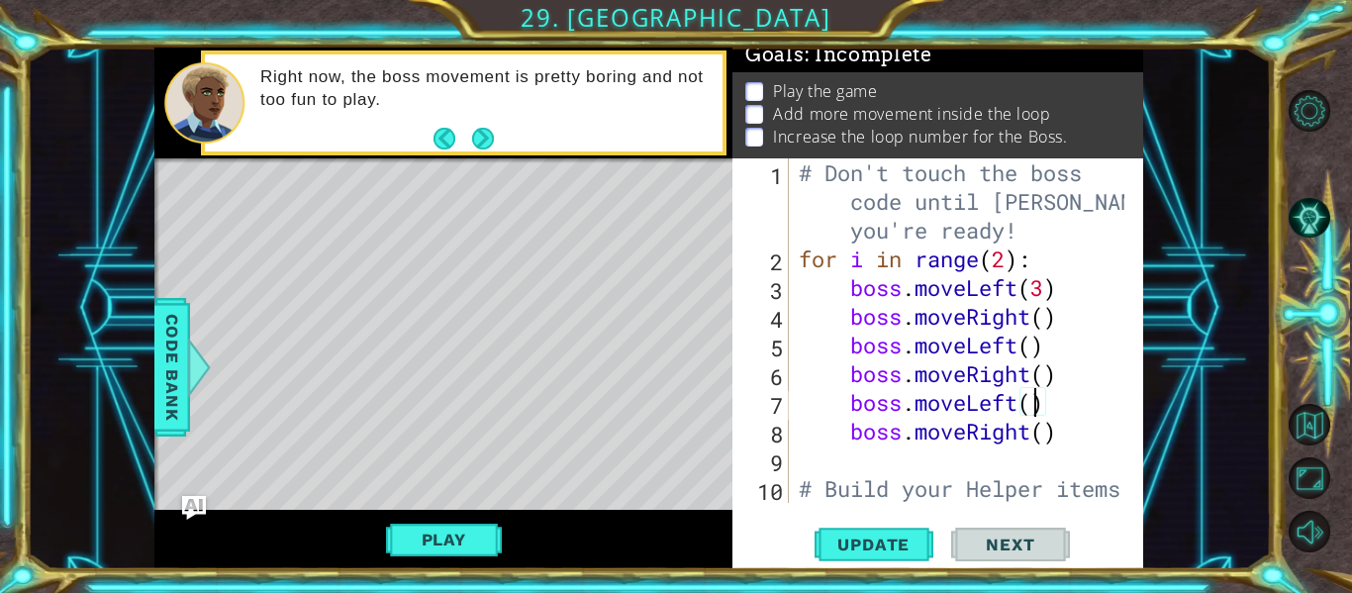
click at [1031, 410] on div "# Don't touch the boss code until [PERSON_NAME] says you're ready! for i in ran…" at bounding box center [965, 402] width 340 height 488
click at [1046, 377] on div "# Don't touch the boss code until [PERSON_NAME] says you're ready! for i in ran…" at bounding box center [965, 402] width 340 height 488
click at [889, 543] on span "Update" at bounding box center [874, 545] width 112 height 20
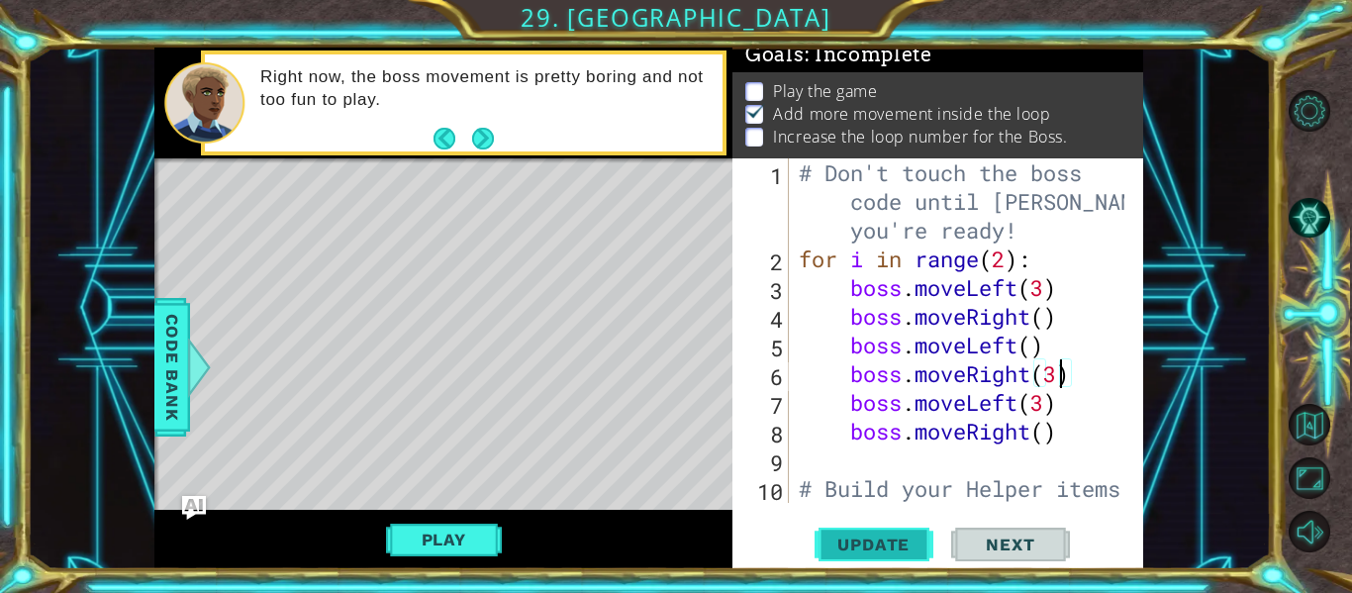
scroll to position [17, 0]
click at [894, 544] on span "Update" at bounding box center [874, 545] width 112 height 20
click at [1003, 260] on div "# Don't touch the boss code until [PERSON_NAME] says you're ready! for i in ran…" at bounding box center [965, 402] width 340 height 488
click at [798, 362] on div "# Don't touch the boss code until [PERSON_NAME] says you're ready! for i in ran…" at bounding box center [965, 402] width 340 height 488
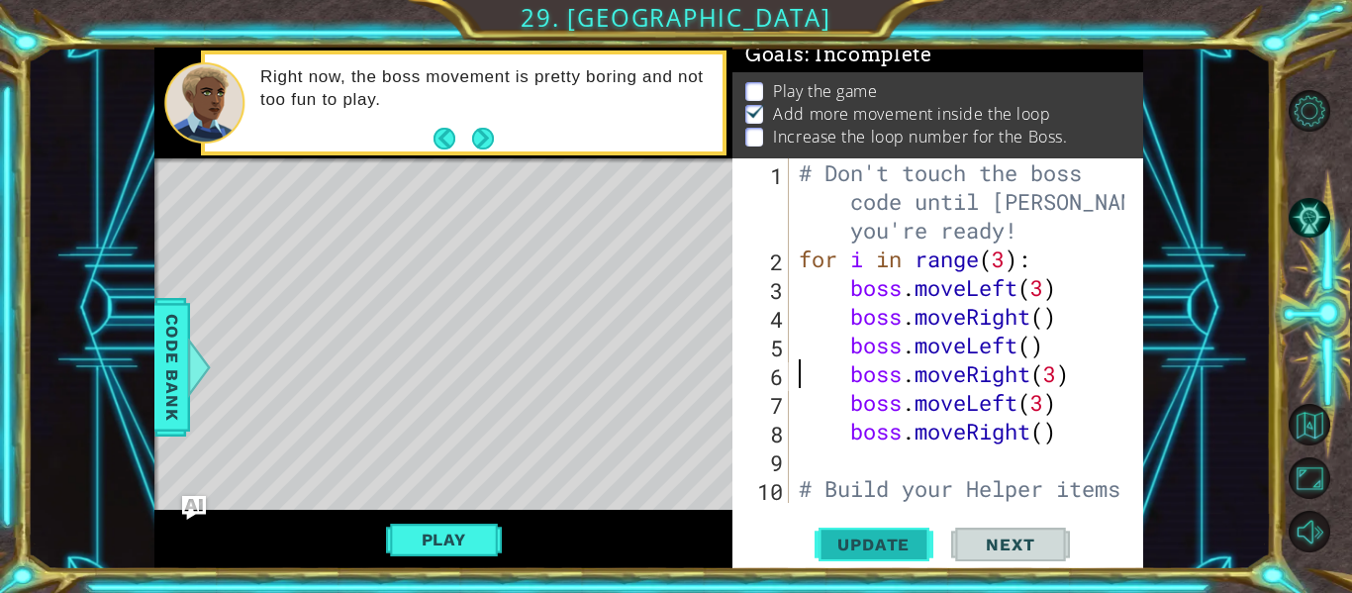
type textarea "boss.moveRight(3)"
click at [875, 557] on button "Update" at bounding box center [874, 545] width 119 height 41
click at [478, 543] on button "Play" at bounding box center [444, 540] width 116 height 38
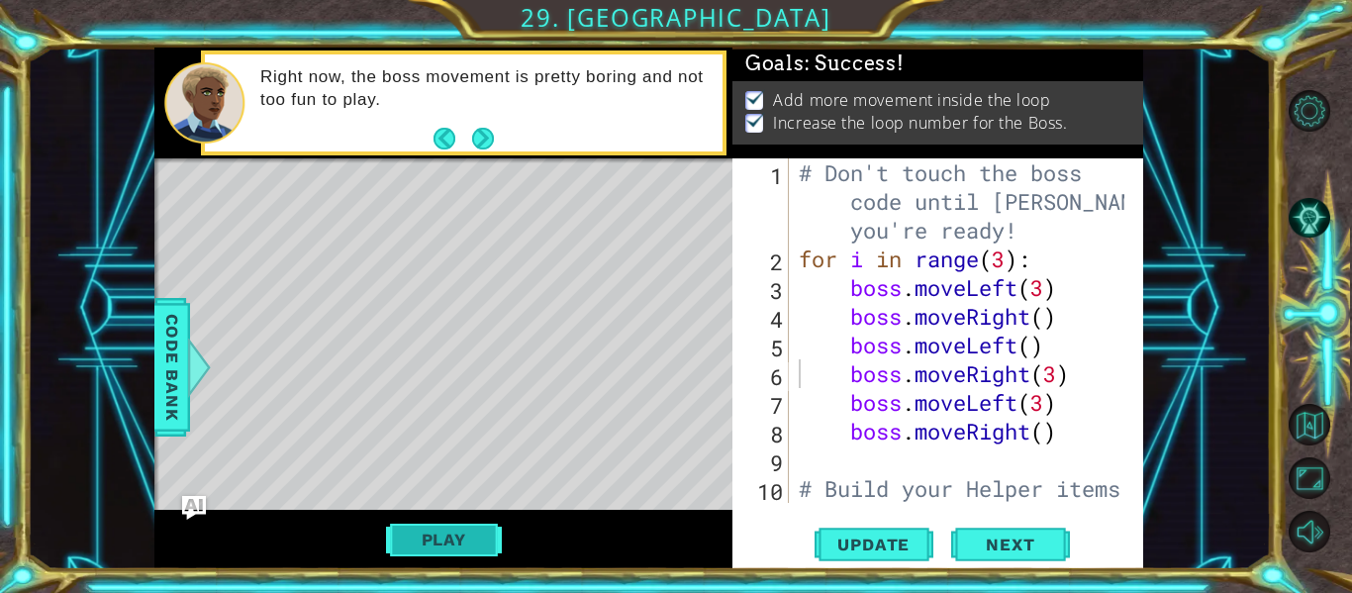
scroll to position [11, 0]
click at [992, 550] on span "Next" at bounding box center [1010, 545] width 88 height 20
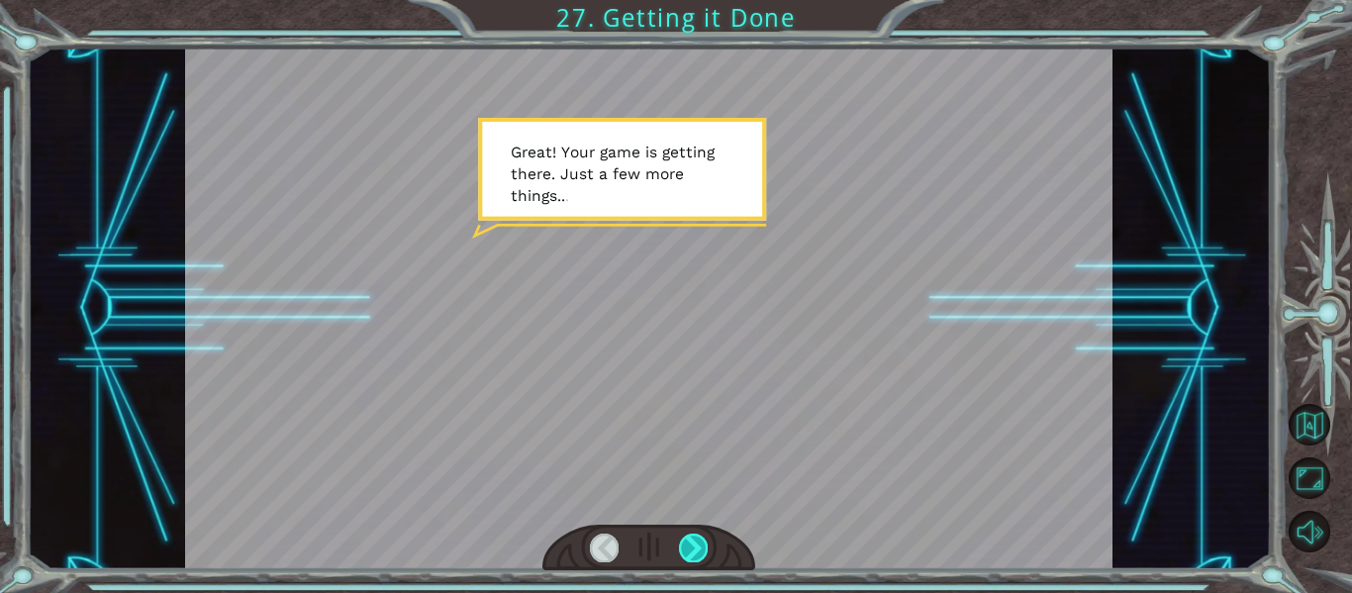
click at [696, 549] on div at bounding box center [693, 548] width 29 height 28
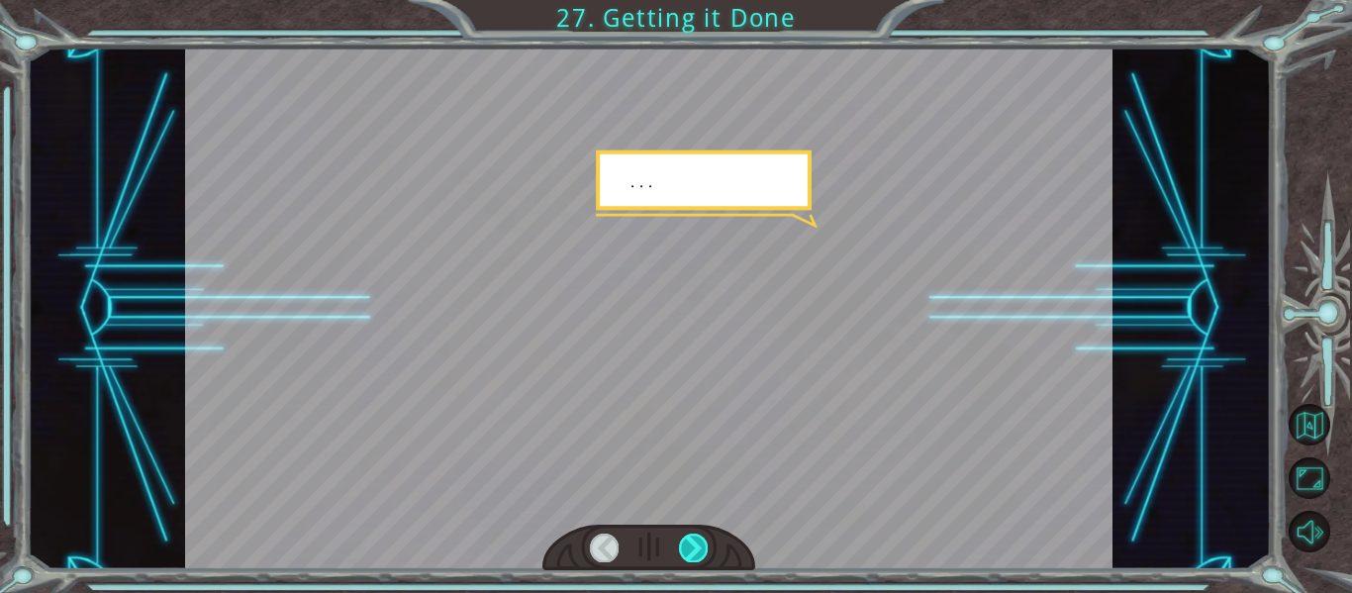
click at [696, 549] on div at bounding box center [693, 548] width 29 height 28
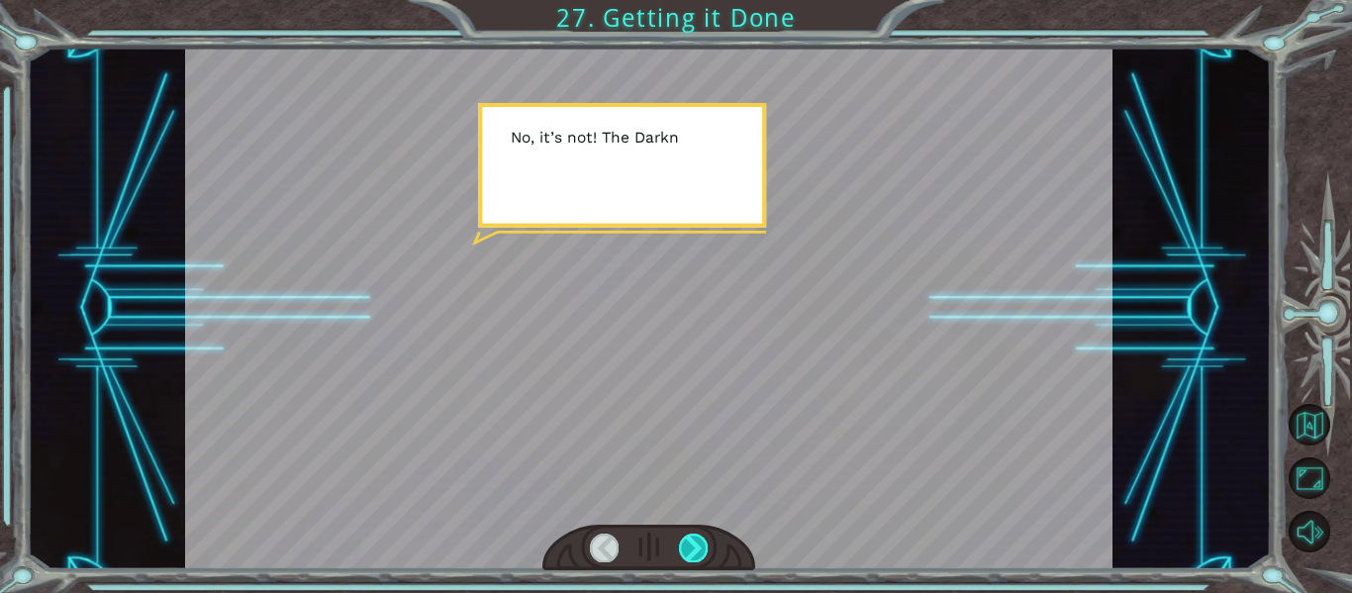
click at [696, 549] on div at bounding box center [693, 548] width 29 height 28
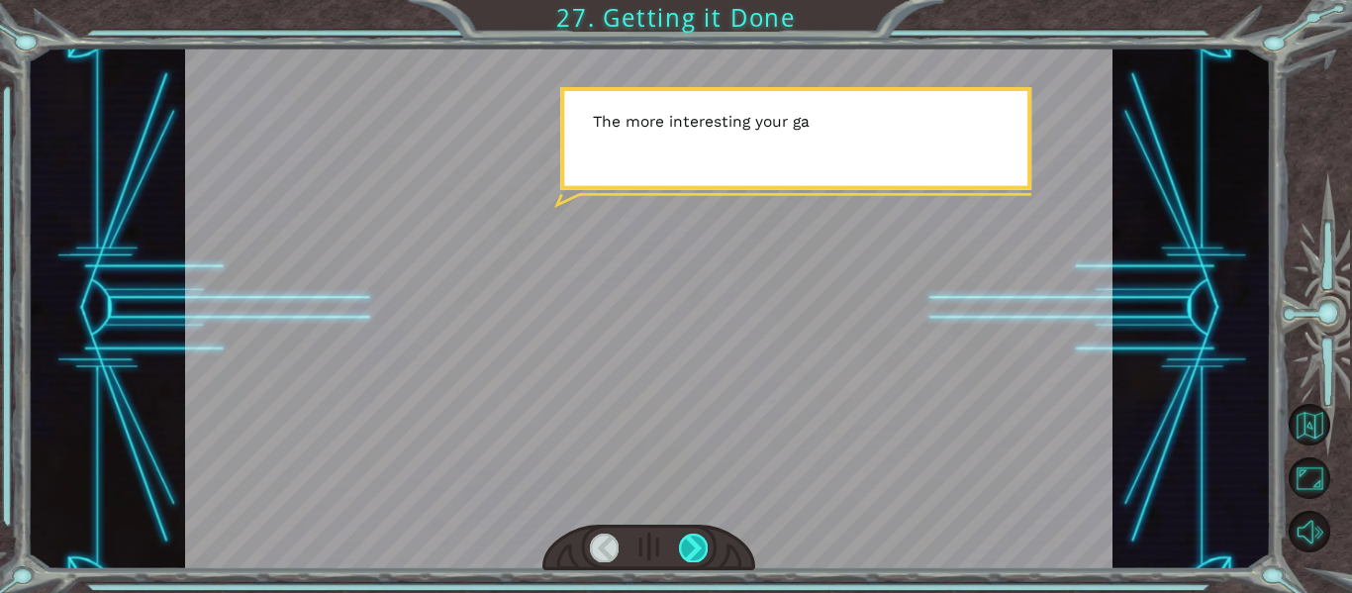
click at [696, 549] on div at bounding box center [693, 548] width 29 height 28
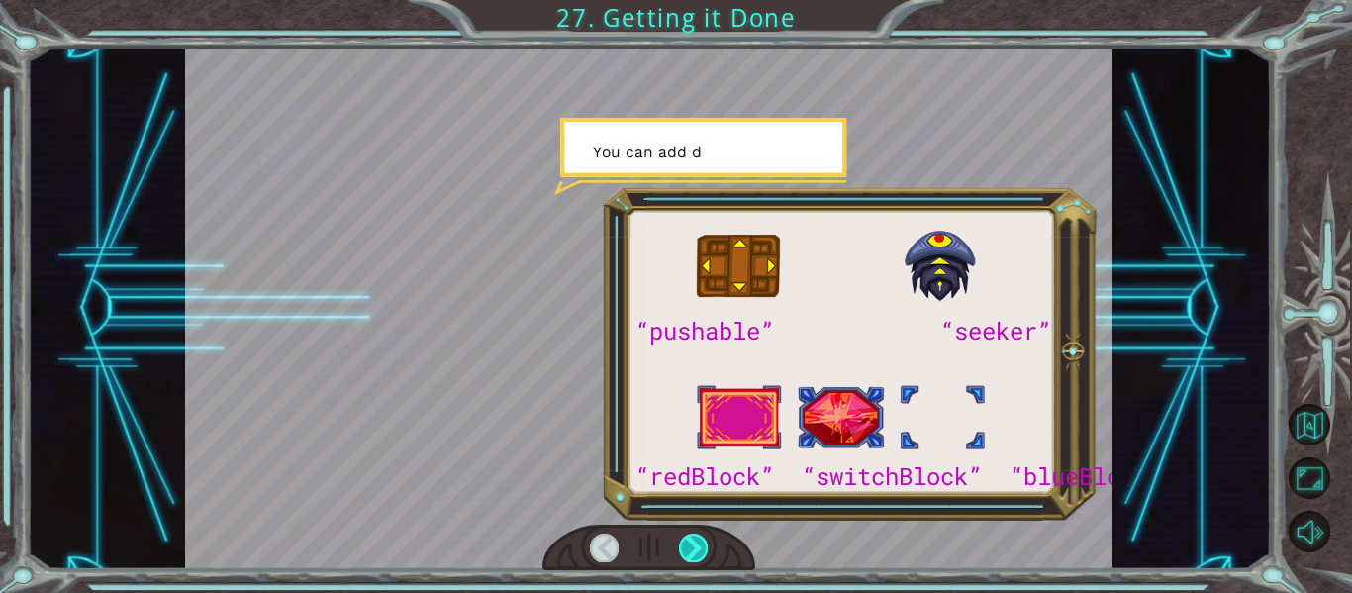
click at [696, 549] on div at bounding box center [693, 548] width 29 height 28
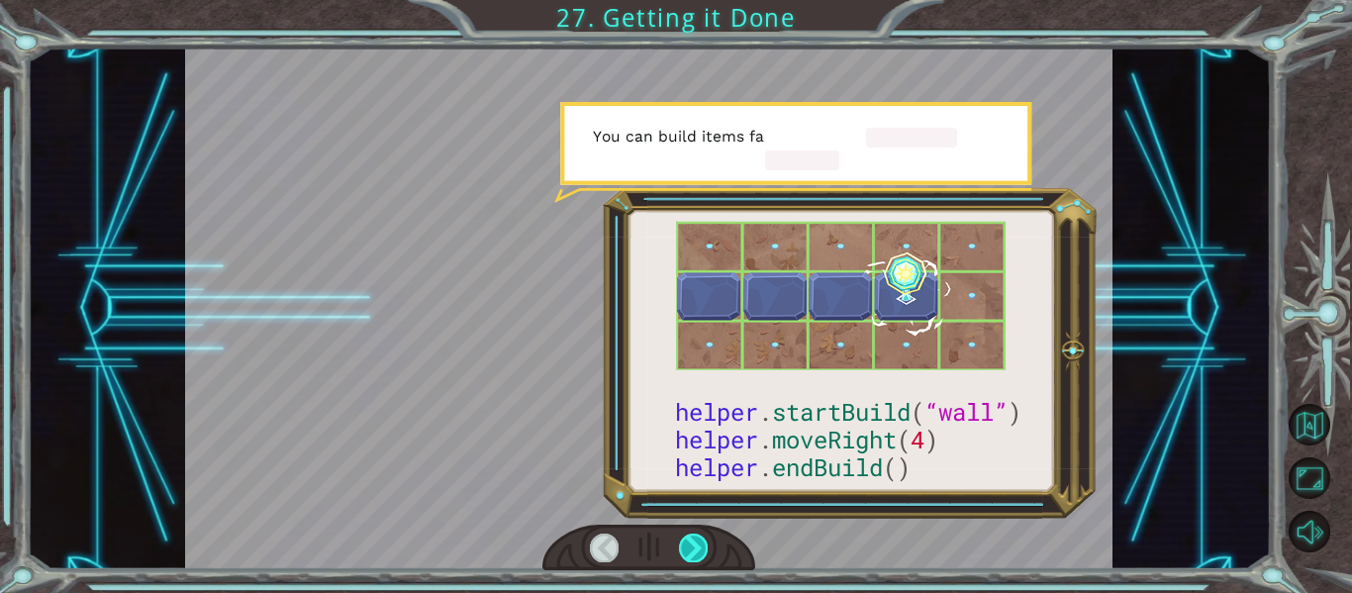
click at [696, 549] on div at bounding box center [693, 548] width 29 height 28
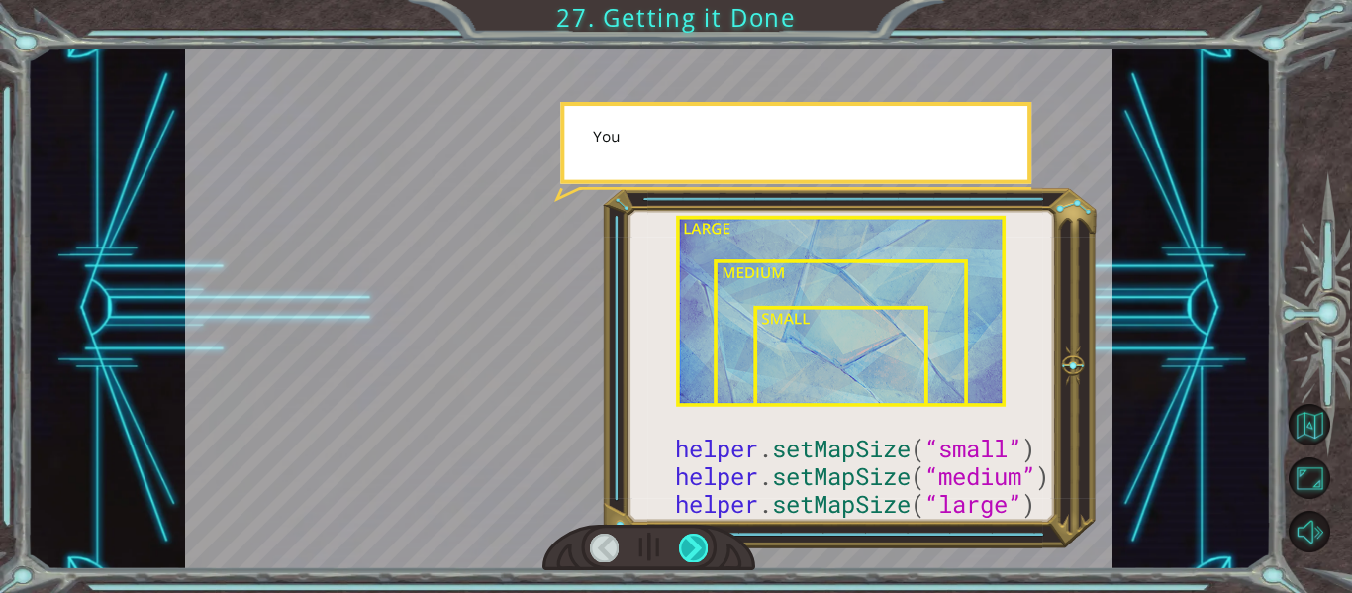
click at [696, 549] on div at bounding box center [693, 548] width 29 height 28
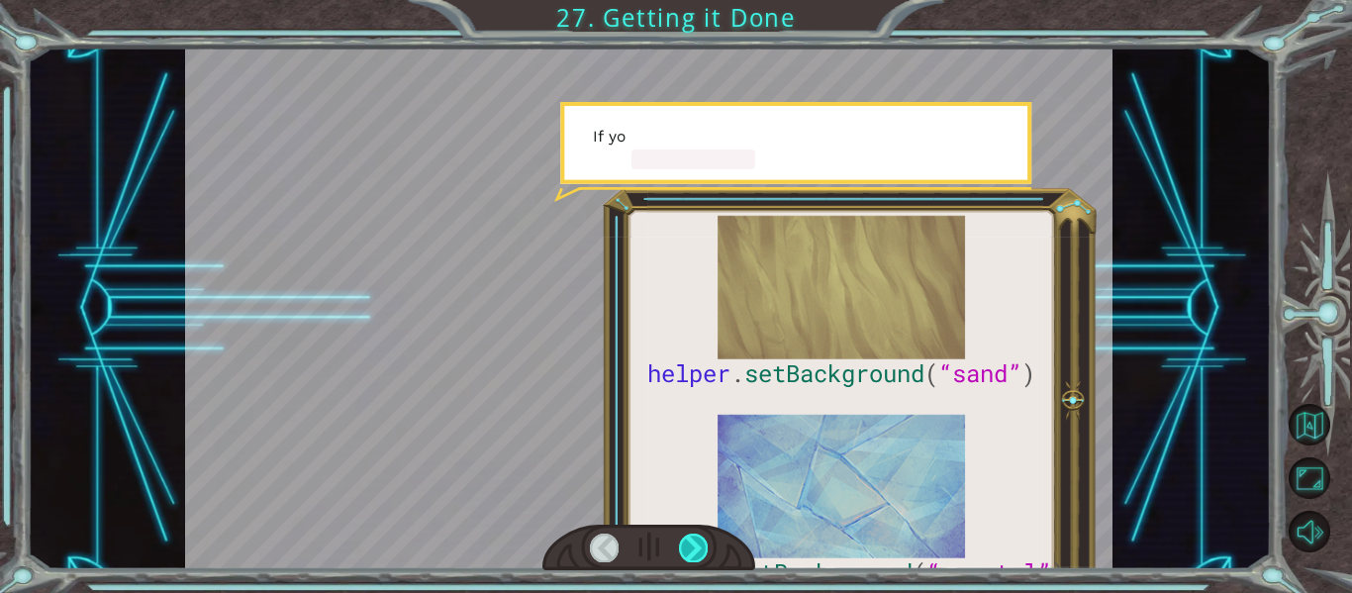
click at [696, 549] on div at bounding box center [693, 548] width 29 height 28
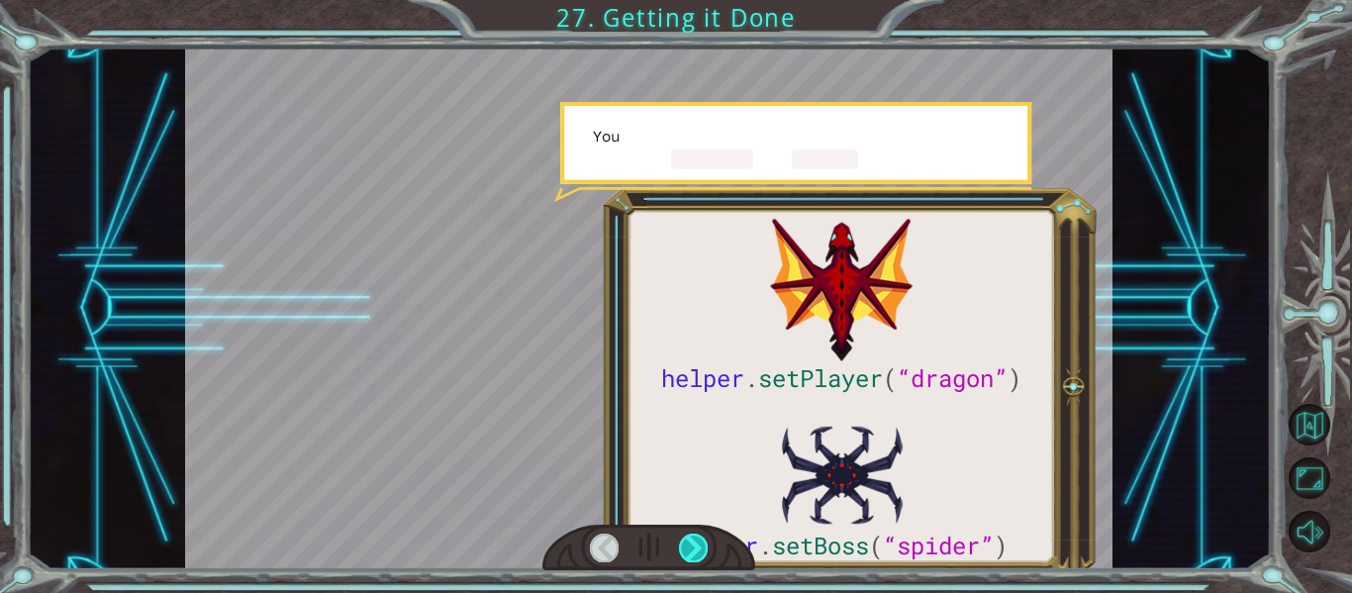
click at [696, 549] on div at bounding box center [693, 548] width 29 height 28
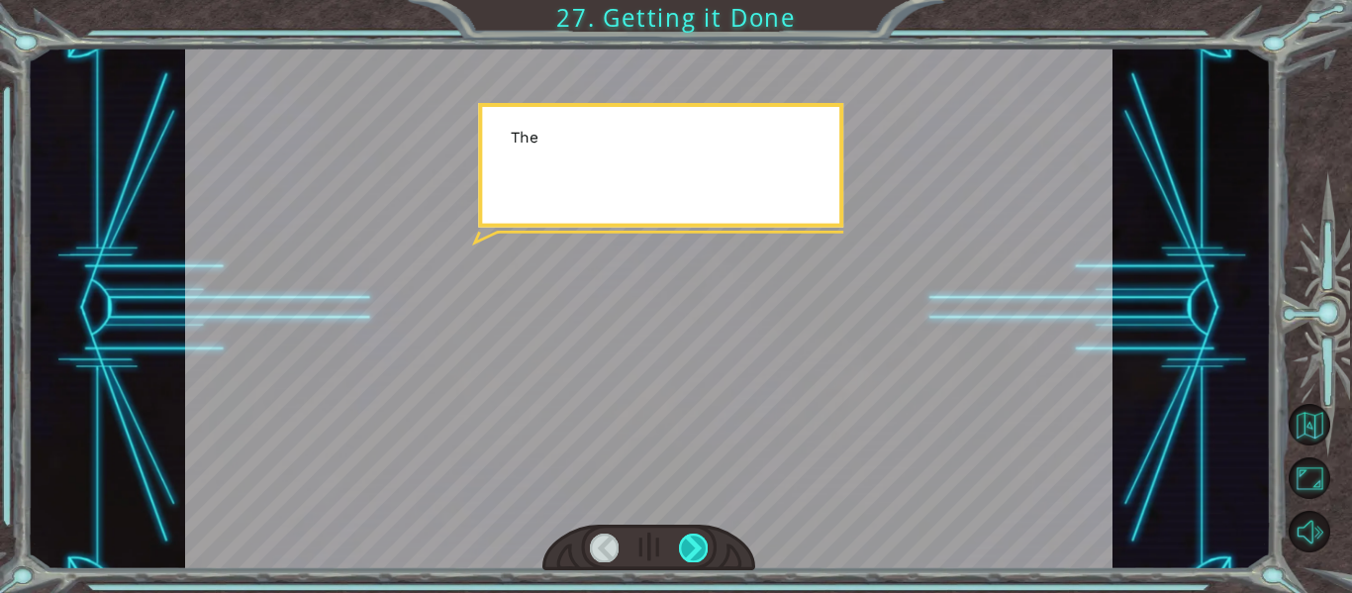
click at [696, 549] on div at bounding box center [693, 548] width 29 height 28
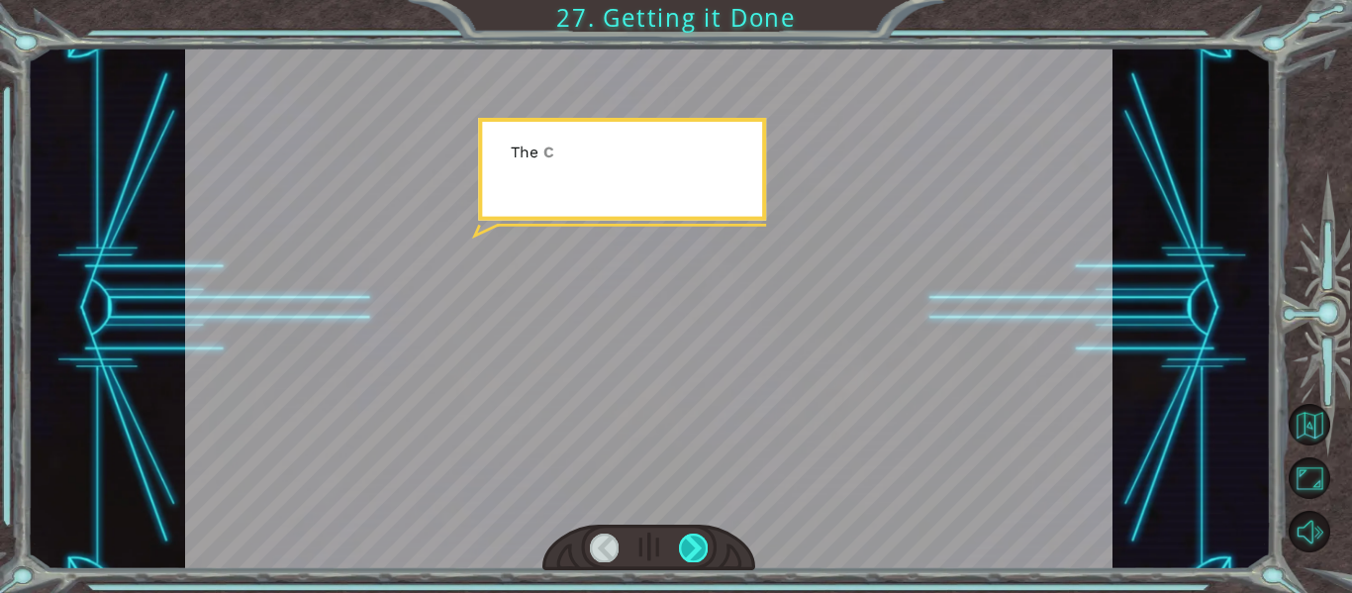
click at [696, 549] on div at bounding box center [693, 548] width 29 height 28
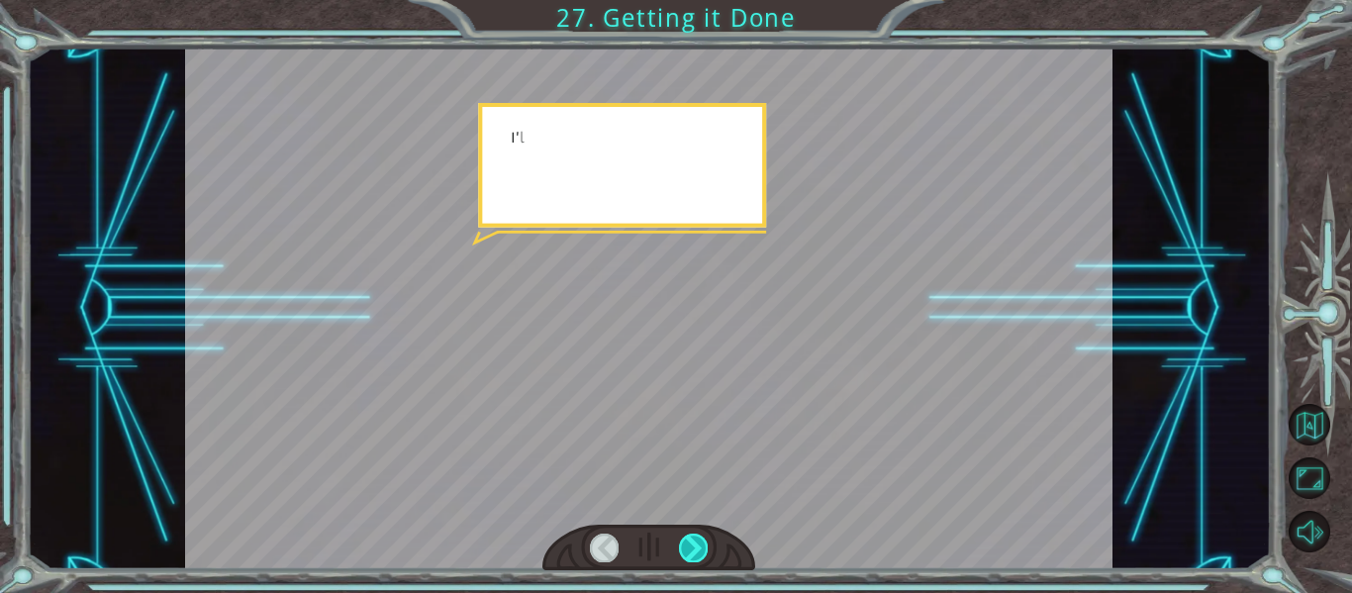
click at [696, 549] on div at bounding box center [693, 548] width 29 height 28
click at [696, 0] on div "helper . setPlayer ( “dragon” ) helper . setBoss ( “spider” ) G r e a t ! Y o u…" at bounding box center [676, 0] width 1352 height 0
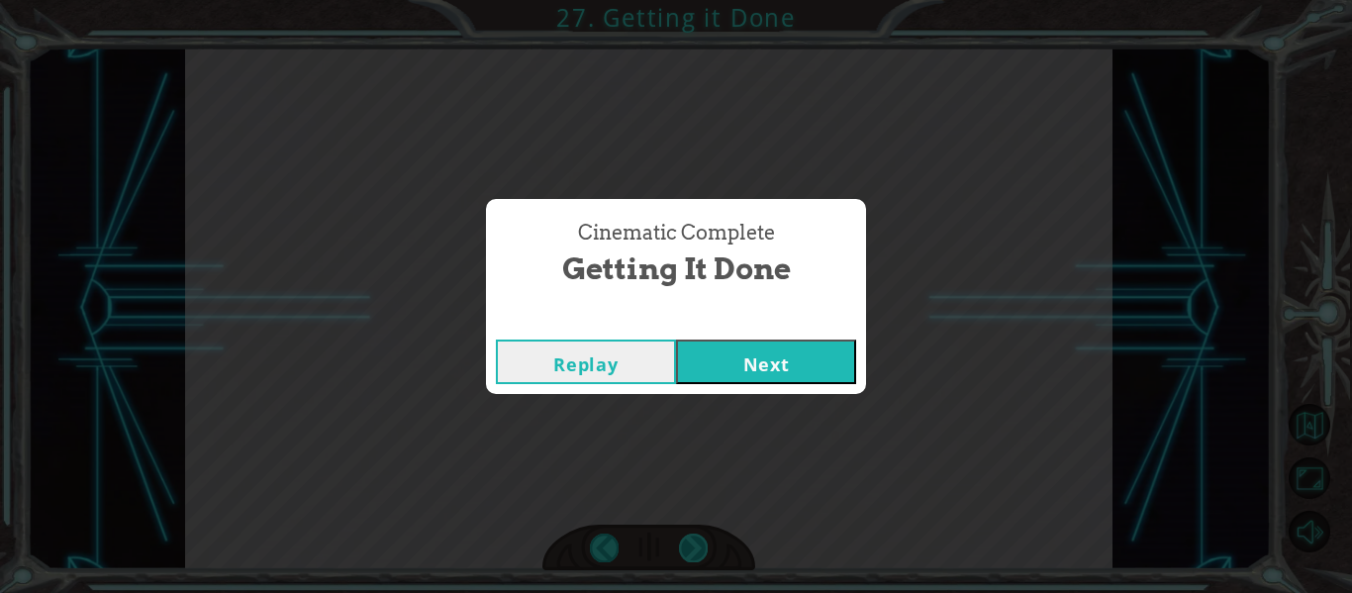
click at [696, 549] on div "Cinematic Complete Getting it Done Replay Next" at bounding box center [676, 296] width 1352 height 593
click at [756, 355] on button "Next" at bounding box center [766, 362] width 180 height 45
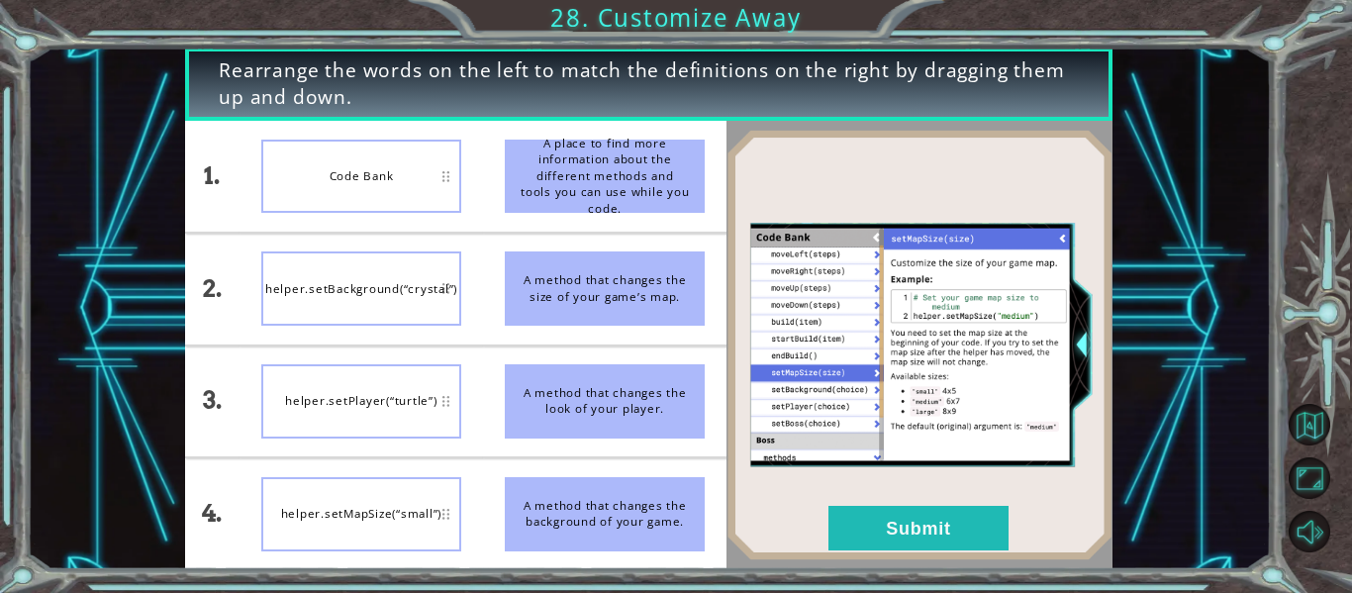
drag, startPoint x: 420, startPoint y: 523, endPoint x: 423, endPoint y: 342, distance: 181.2
drag, startPoint x: 423, startPoint y: 342, endPoint x: 412, endPoint y: 531, distance: 189.4
click at [412, 531] on div "helper.setMapSize(“small”)" at bounding box center [361, 514] width 200 height 74
drag, startPoint x: 412, startPoint y: 531, endPoint x: 384, endPoint y: 272, distance: 259.8
click at [384, 272] on ul "Code Bank helper.setBackground(“crystal”) helper.setPlayer(“turtle”) helper.set…" at bounding box center [362, 345] width 244 height 448
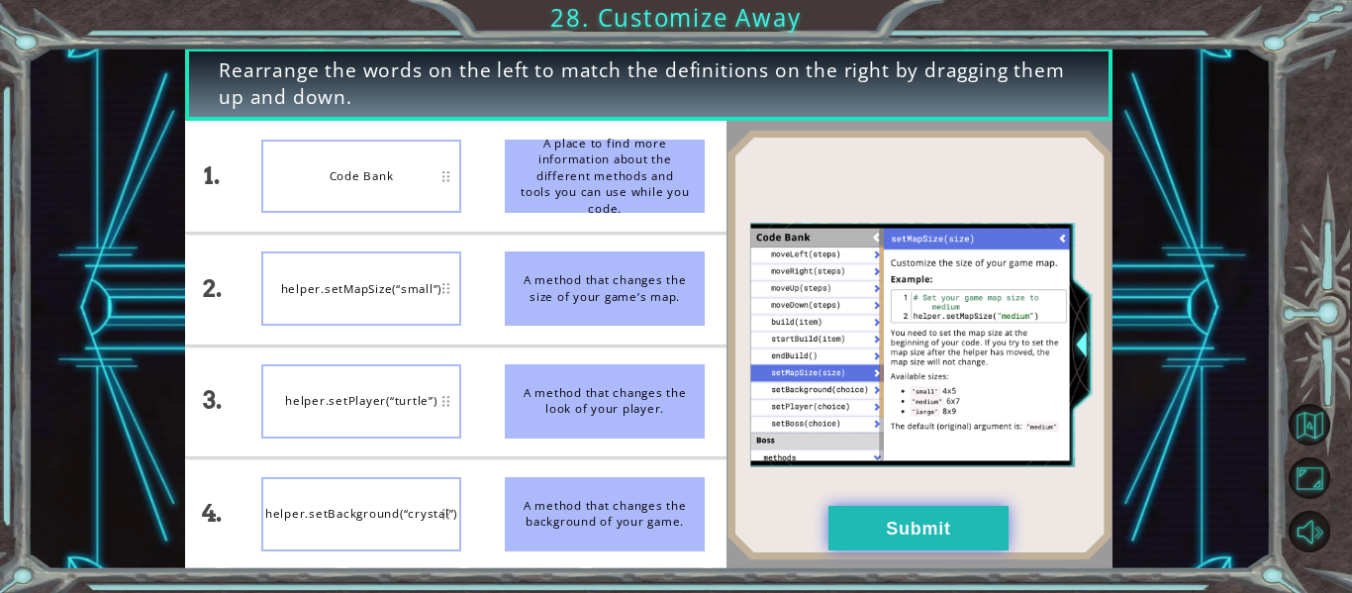
click at [899, 540] on button "Submit" at bounding box center [919, 528] width 180 height 45
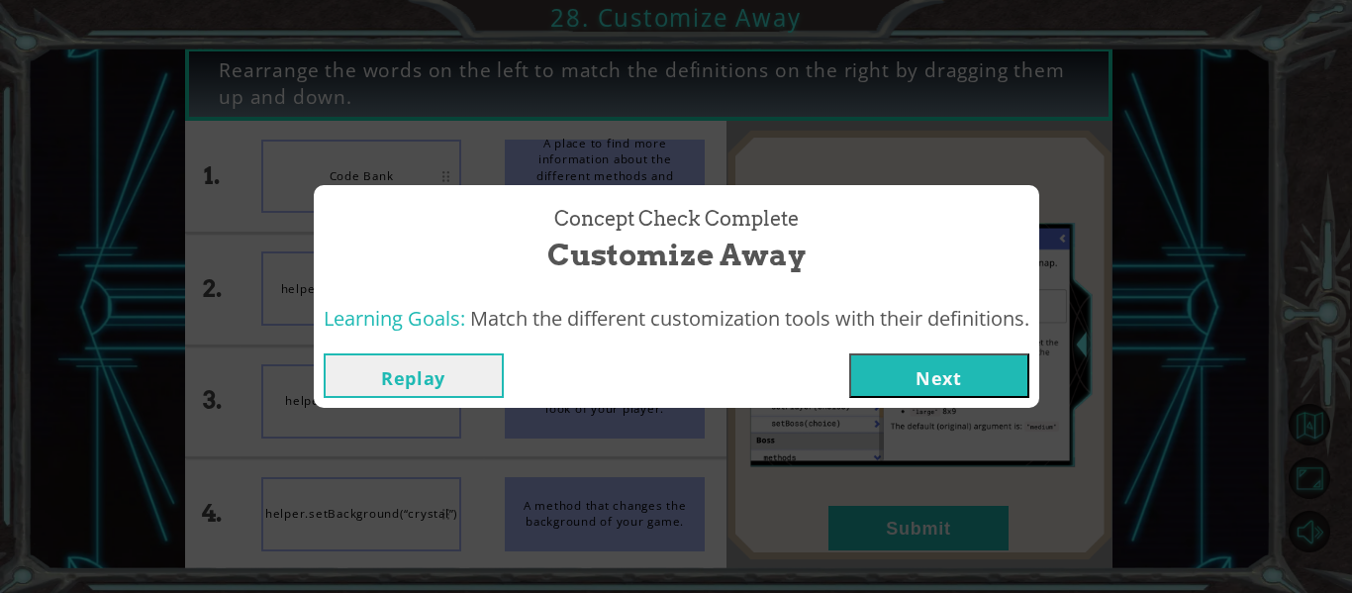
click at [923, 378] on button "Next" at bounding box center [939, 375] width 180 height 45
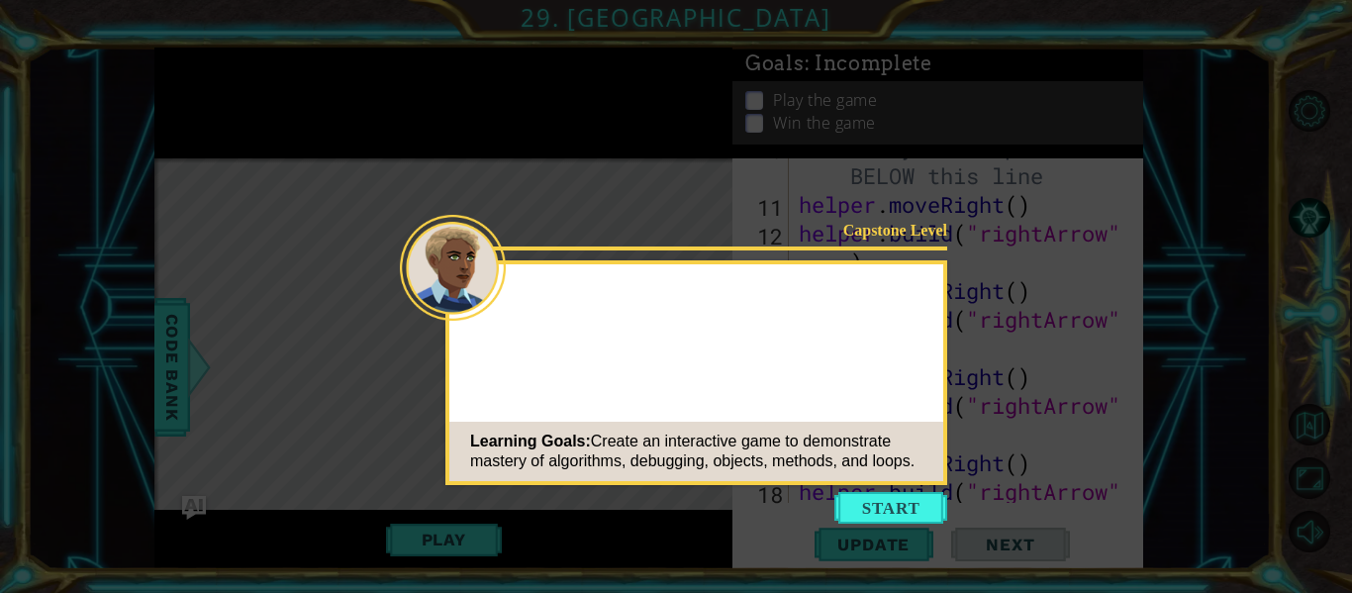
scroll to position [890, 0]
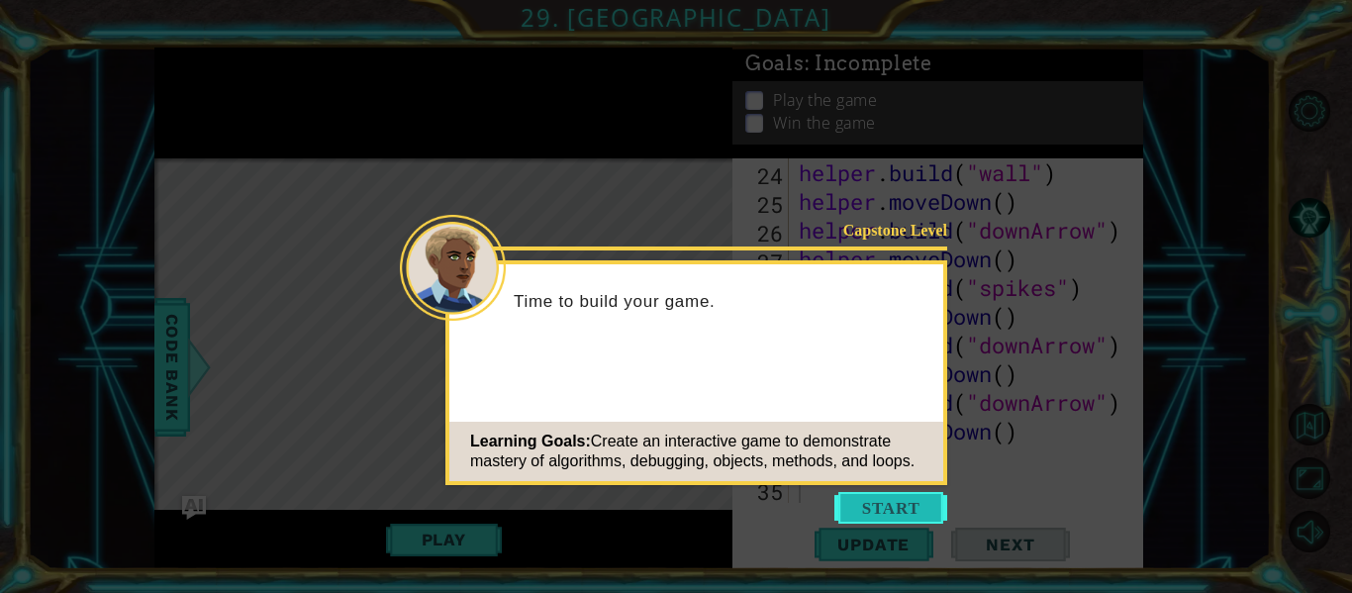
click at [847, 494] on button "Start" at bounding box center [890, 508] width 113 height 32
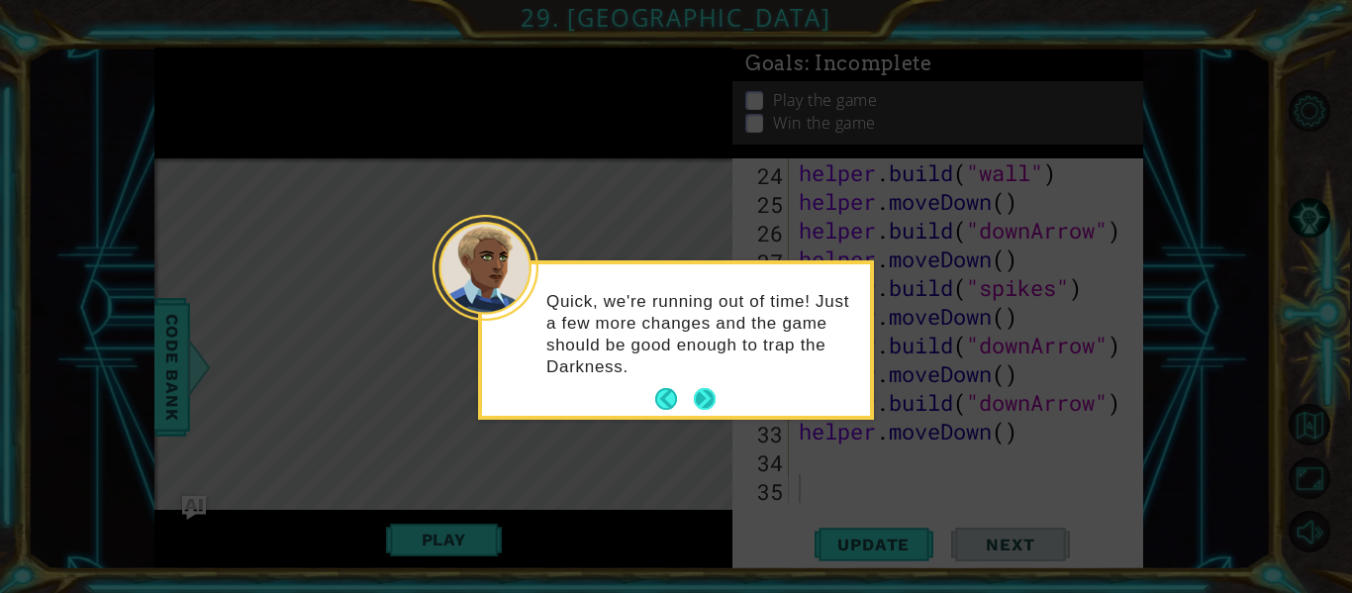
click at [706, 401] on button "Next" at bounding box center [705, 399] width 22 height 22
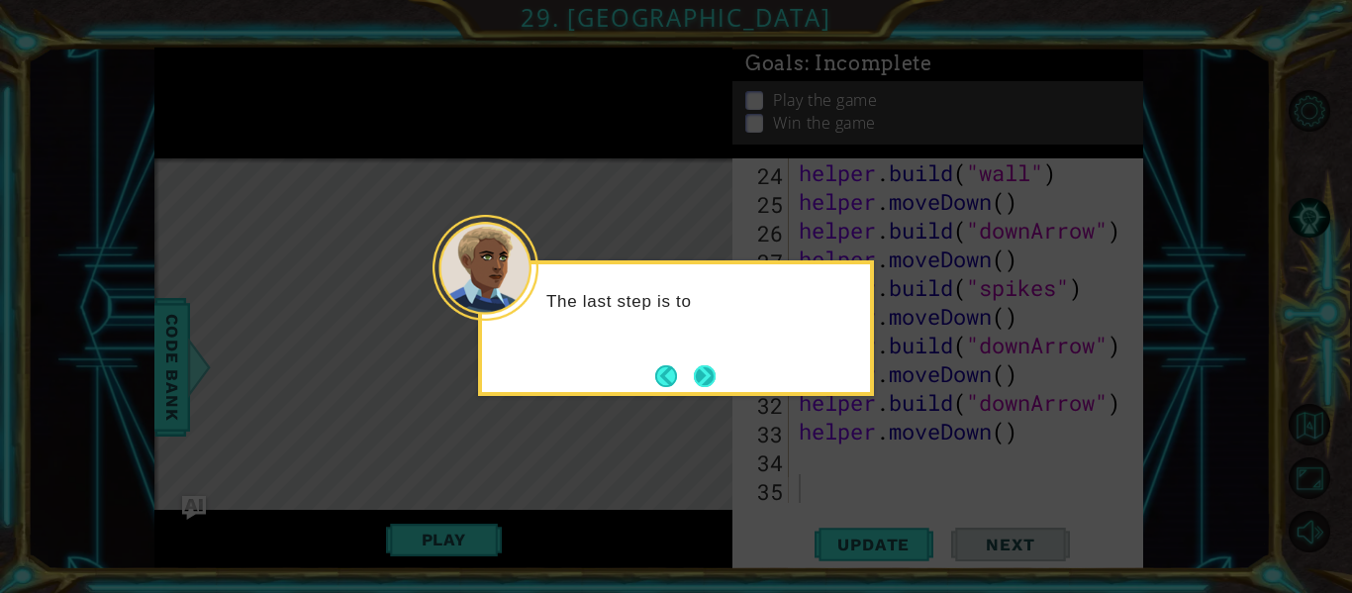
click at [710, 379] on button "Next" at bounding box center [705, 376] width 22 height 22
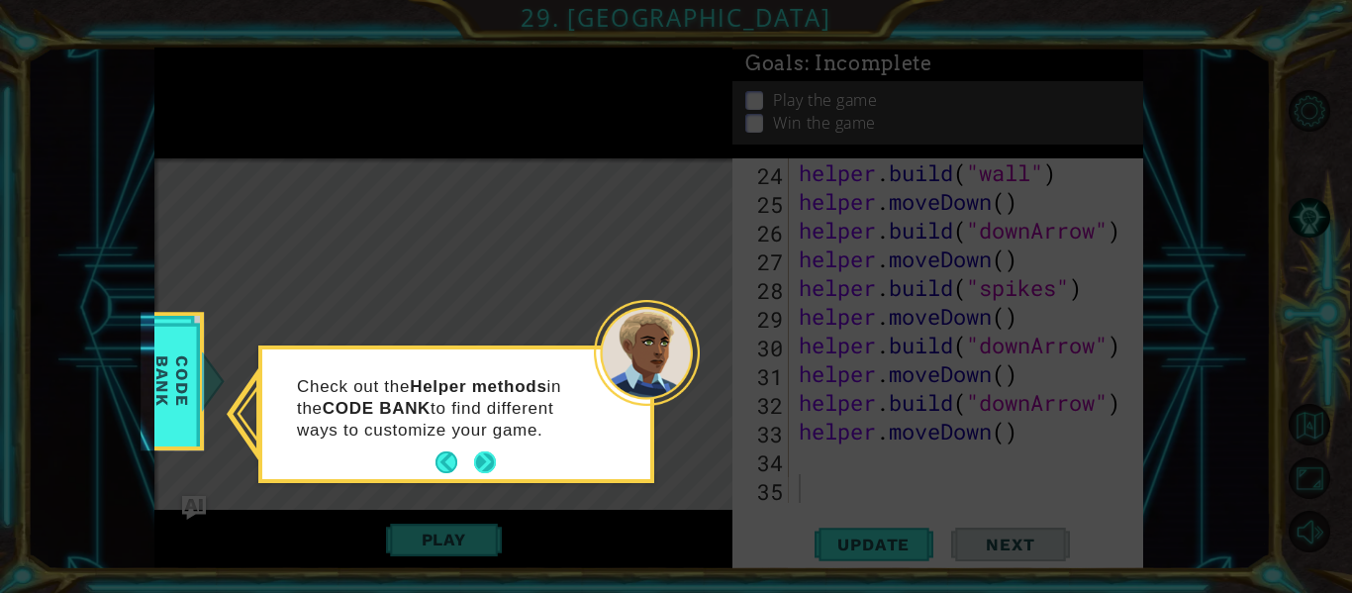
click at [496, 462] on button "Next" at bounding box center [485, 462] width 22 height 22
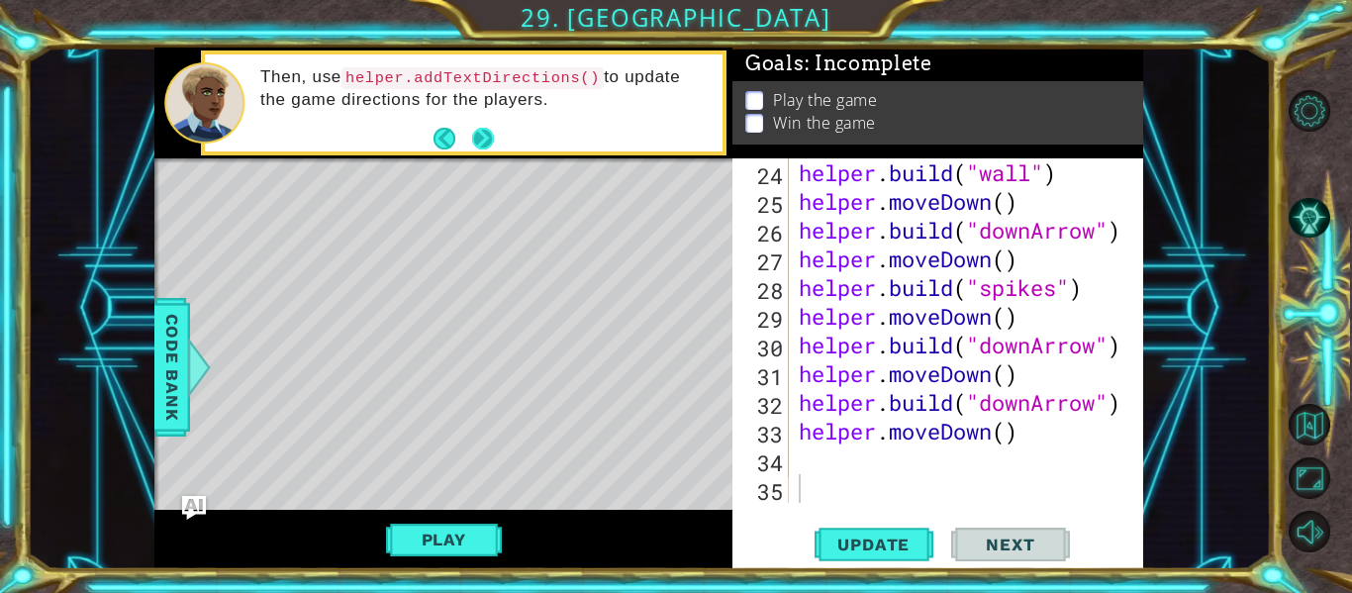
click at [489, 140] on button "Next" at bounding box center [483, 139] width 22 height 22
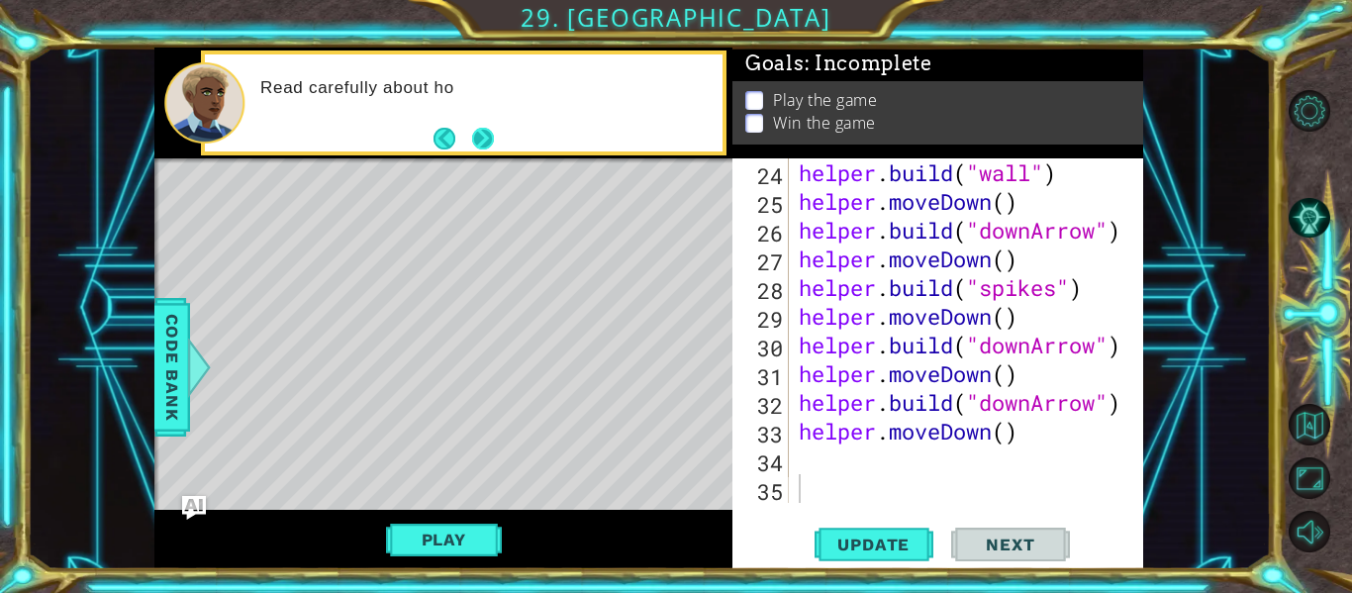
click at [488, 140] on button "Next" at bounding box center [483, 139] width 22 height 22
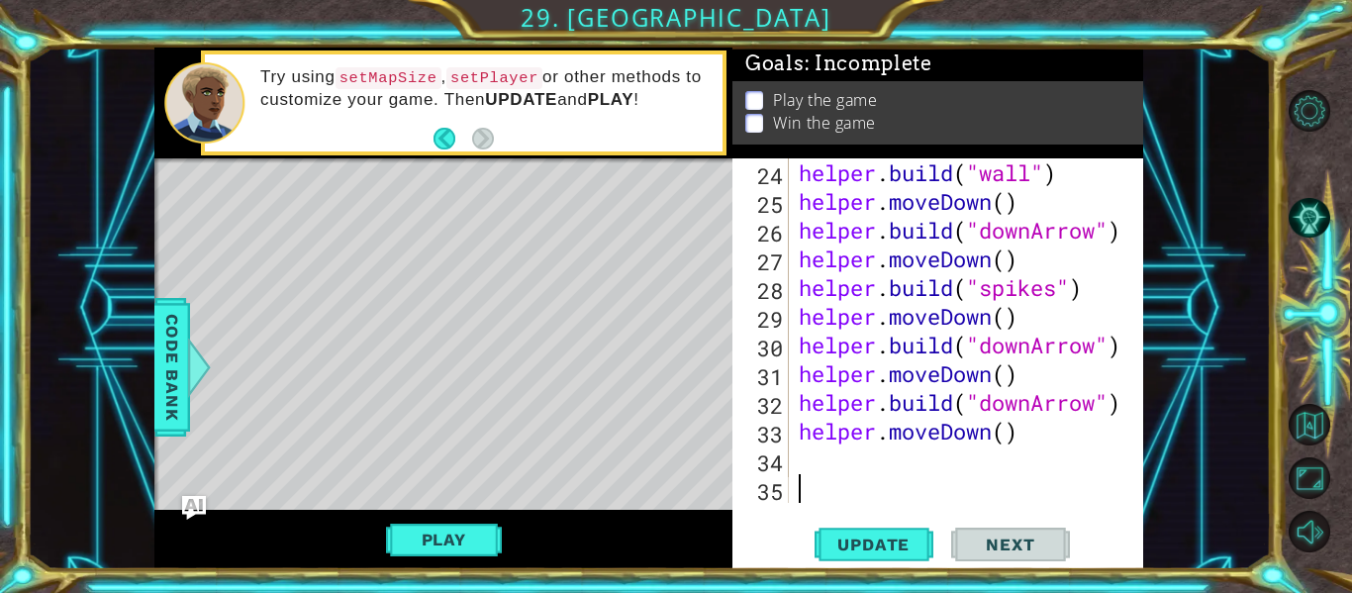
click at [835, 455] on div "helper . build ( "wall" ) helper . moveDown ( ) helper . build ( "downArrow" ) …" at bounding box center [965, 359] width 340 height 402
click at [898, 545] on span "Update" at bounding box center [874, 545] width 112 height 20
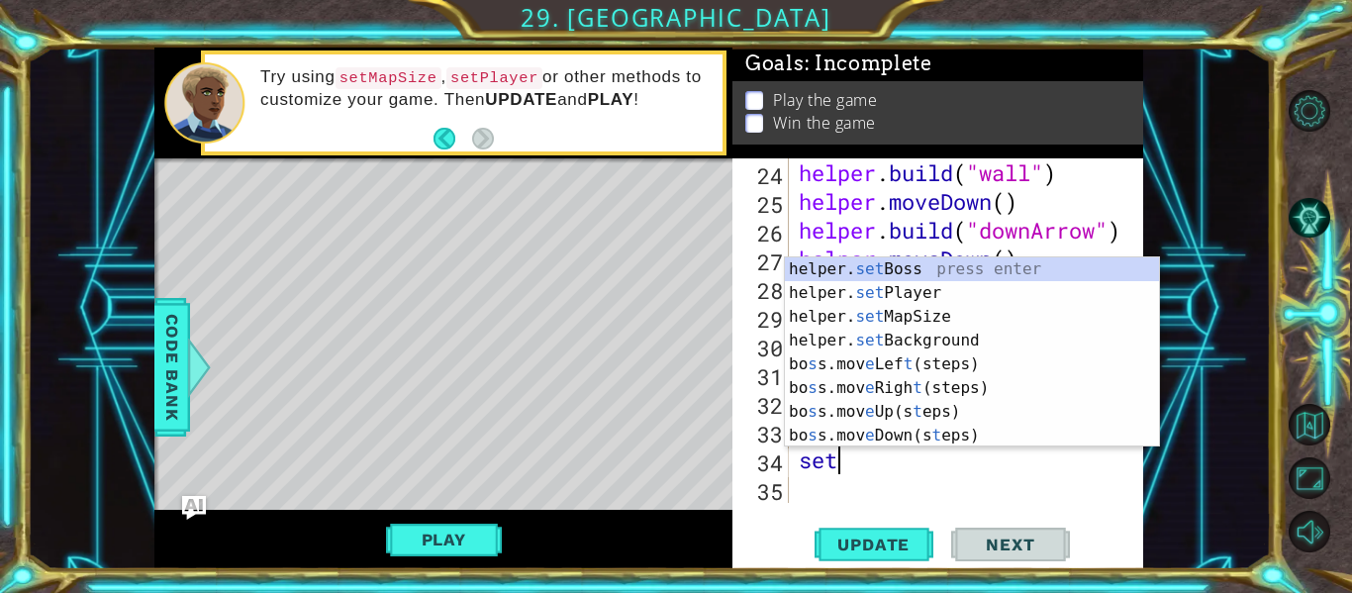
scroll to position [0, 1]
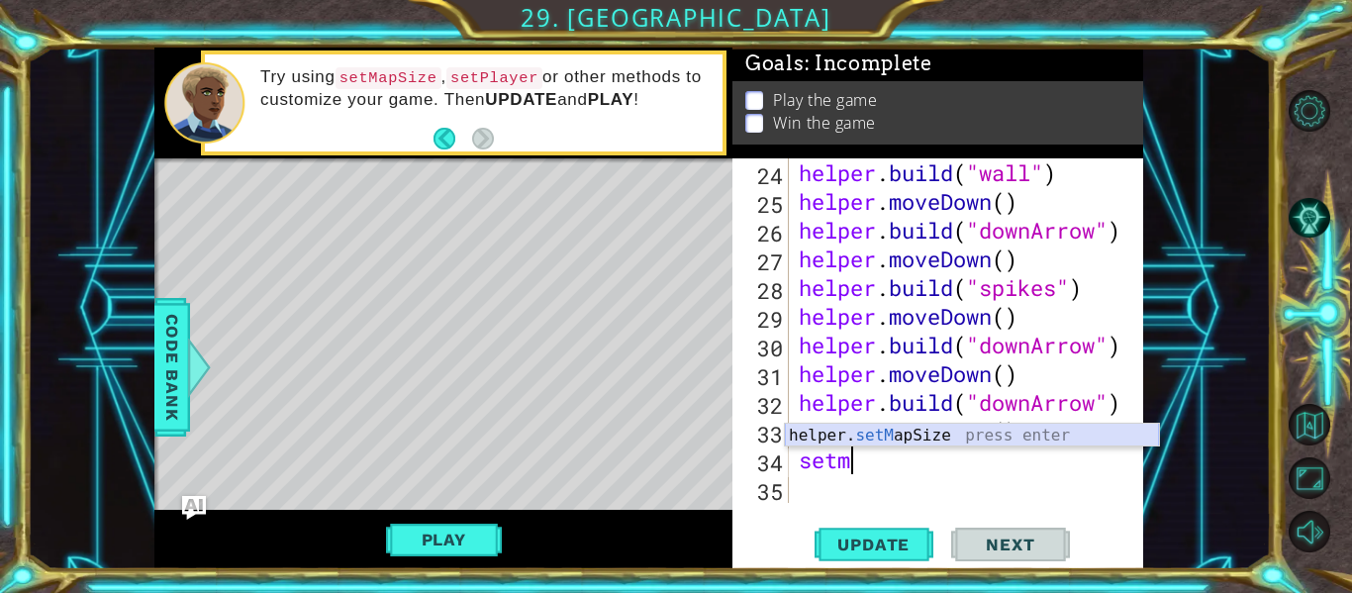
click at [882, 427] on div "helper. setM apSize press enter" at bounding box center [972, 459] width 374 height 71
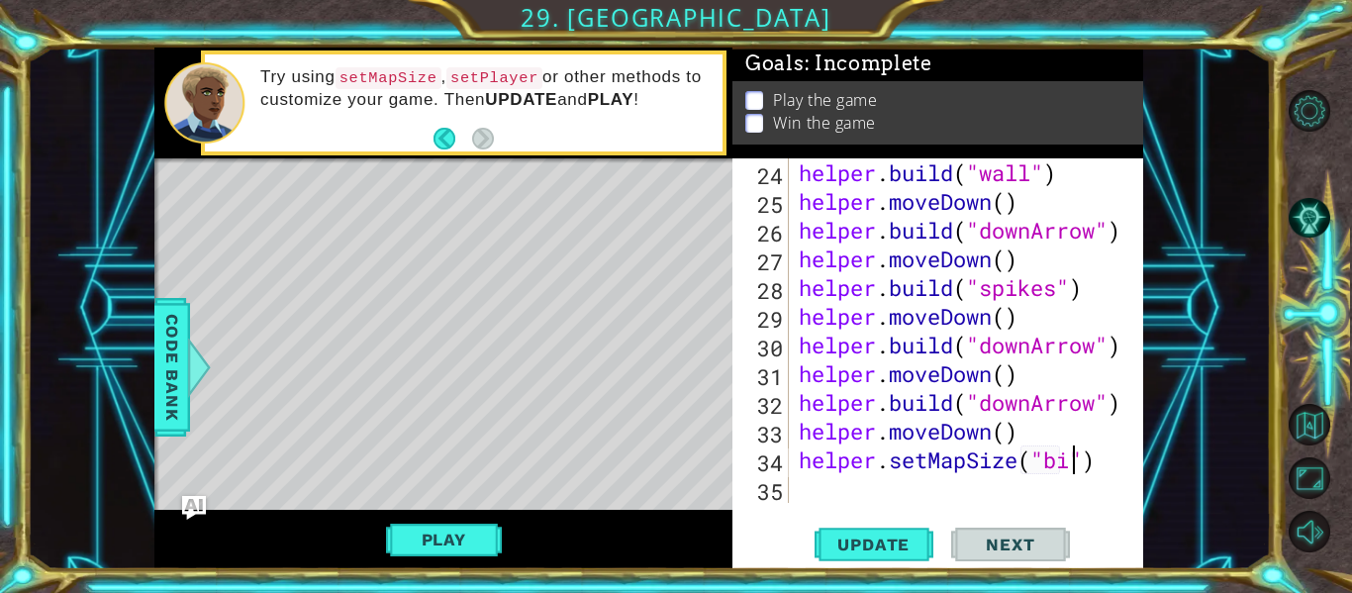
scroll to position [0, 13]
type textarea "helper.setMapSize("big")"
click at [872, 552] on span "Update" at bounding box center [874, 545] width 112 height 20
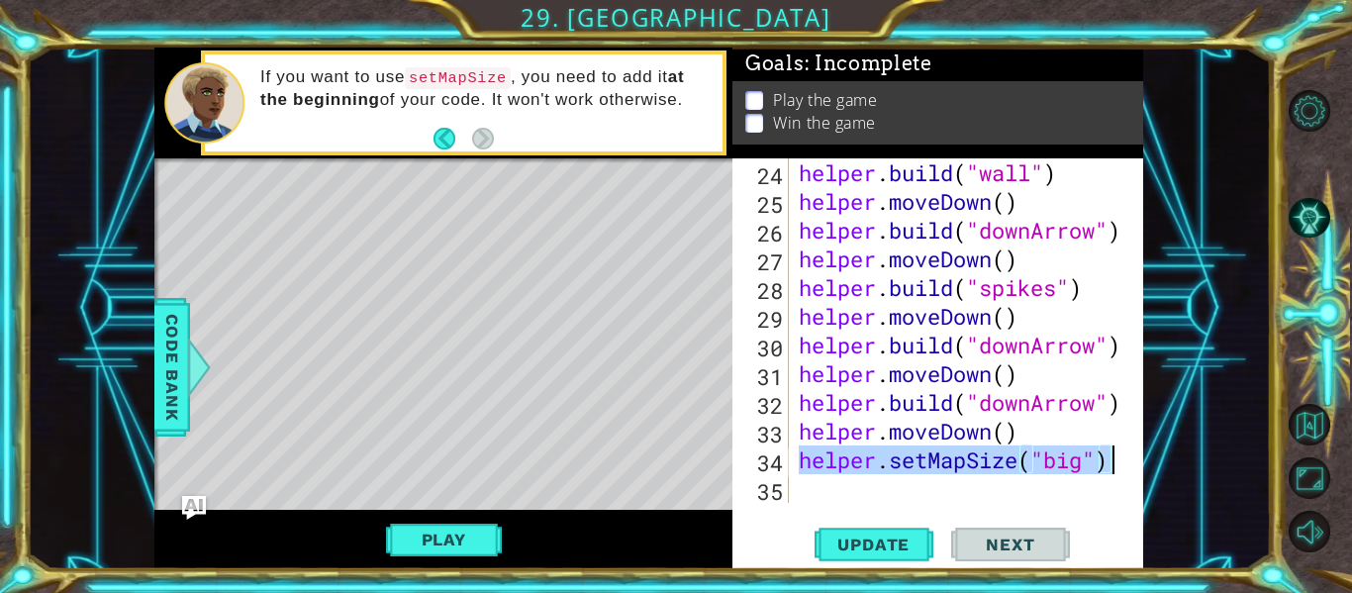
drag, startPoint x: 801, startPoint y: 461, endPoint x: 1110, endPoint y: 464, distance: 308.9
click at [1110, 464] on div "helper . build ( "wall" ) helper . moveDown ( ) helper . build ( "downArrow" ) …" at bounding box center [965, 359] width 340 height 402
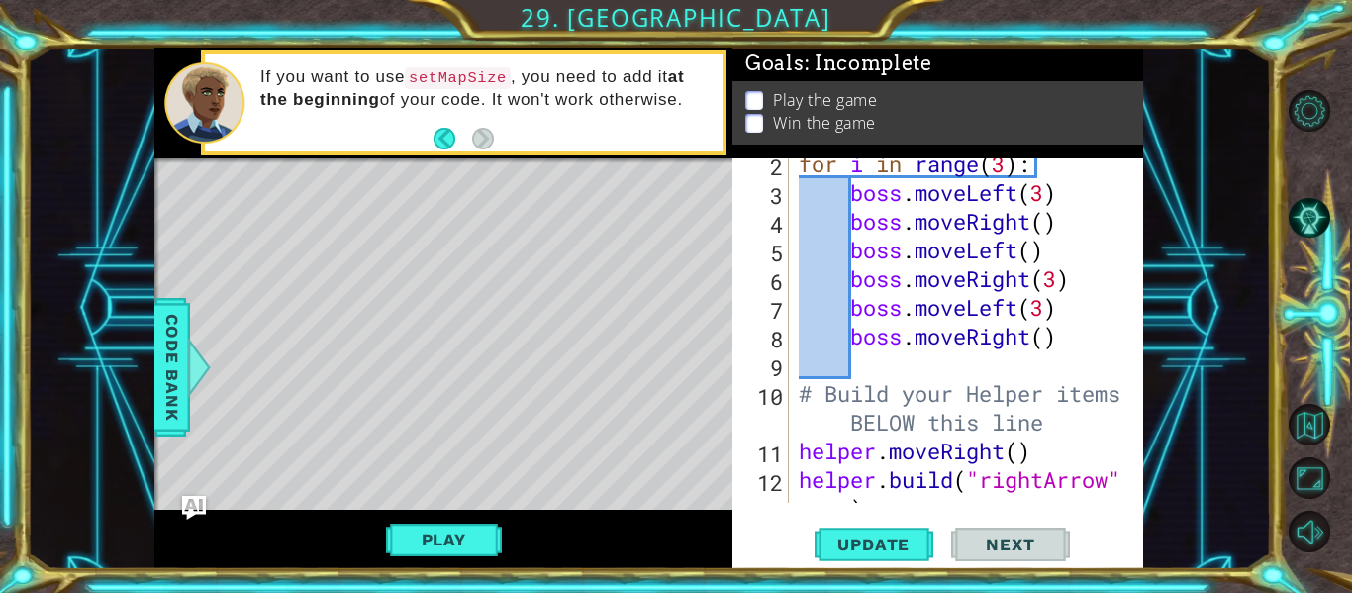
scroll to position [95, 0]
click at [798, 452] on div "for i in range ( 3 ) : boss . moveLeft ( 3 ) boss . moveRight ( ) boss . moveLe…" at bounding box center [965, 365] width 340 height 431
paste textarea "helper.setMapSize("big")"
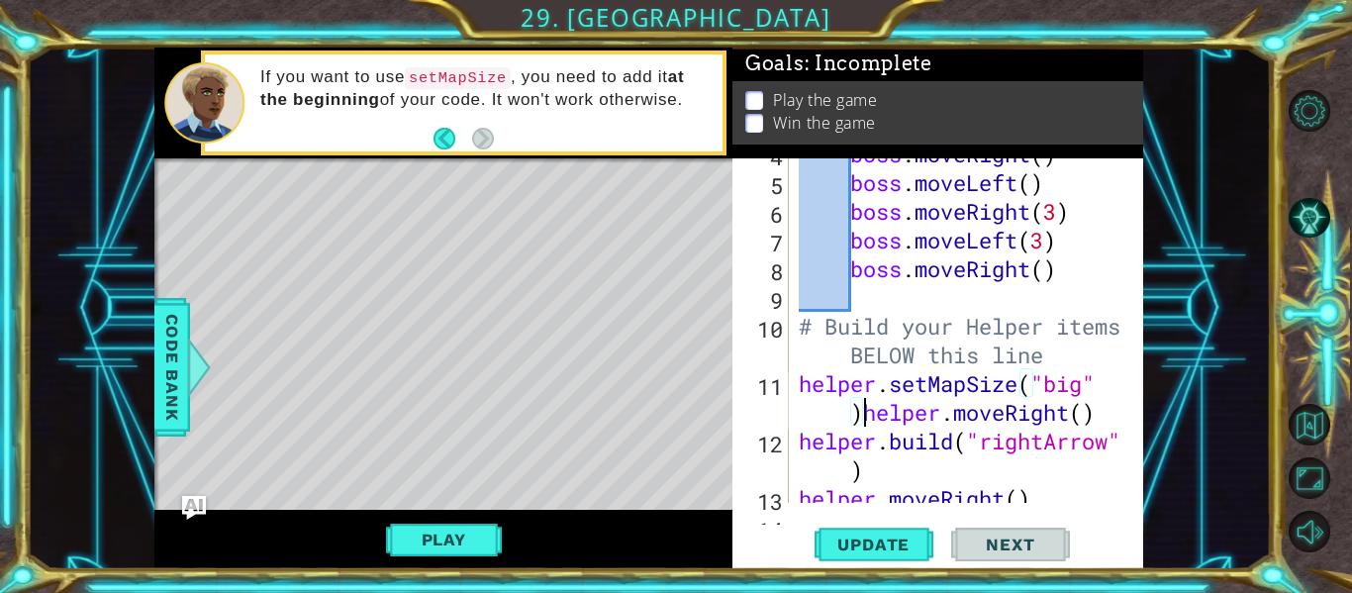
scroll to position [194, 0]
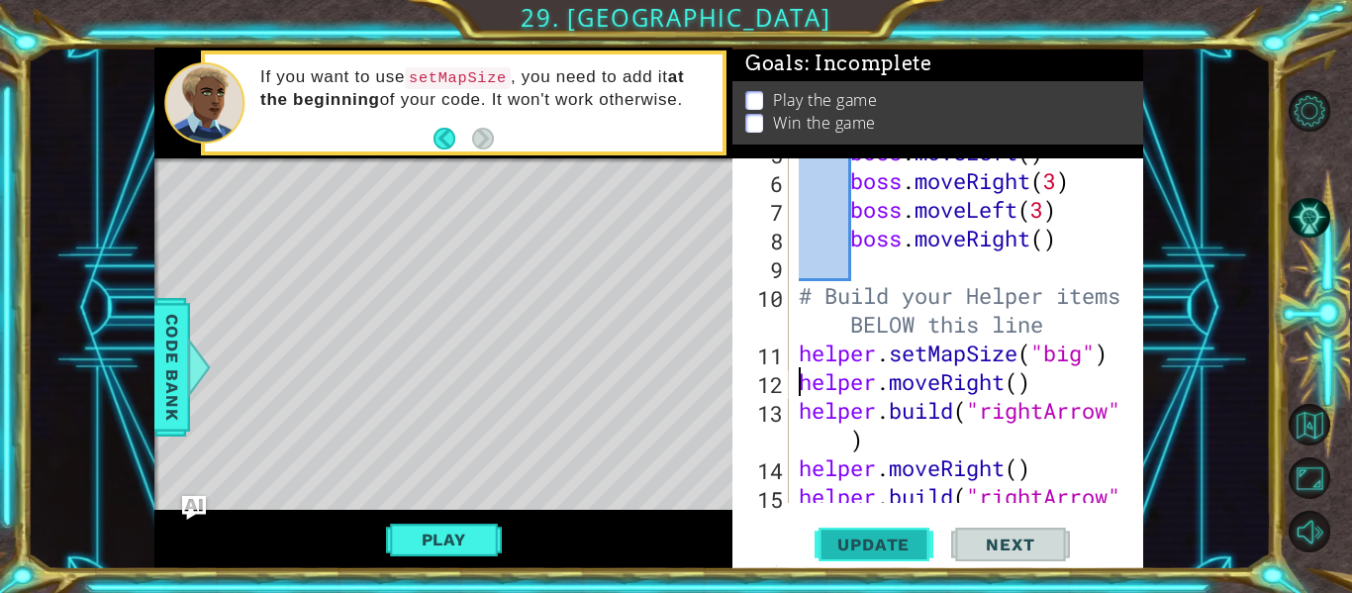
click at [888, 538] on span "Update" at bounding box center [874, 545] width 112 height 20
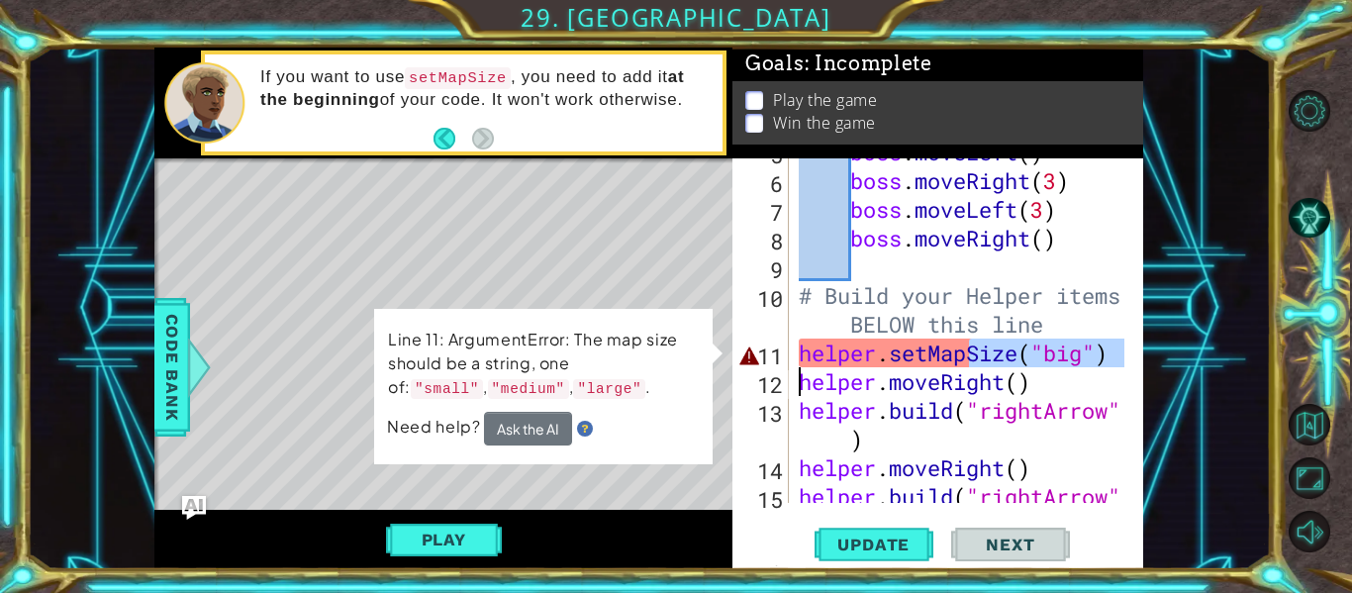
drag, startPoint x: 975, startPoint y: 344, endPoint x: 645, endPoint y: 400, distance: 334.3
click at [645, 400] on div "1 ההההההההההההההההההההההההההההההההההההההההההההההההההההההההההההההההההההההההההההה…" at bounding box center [648, 309] width 989 height 522
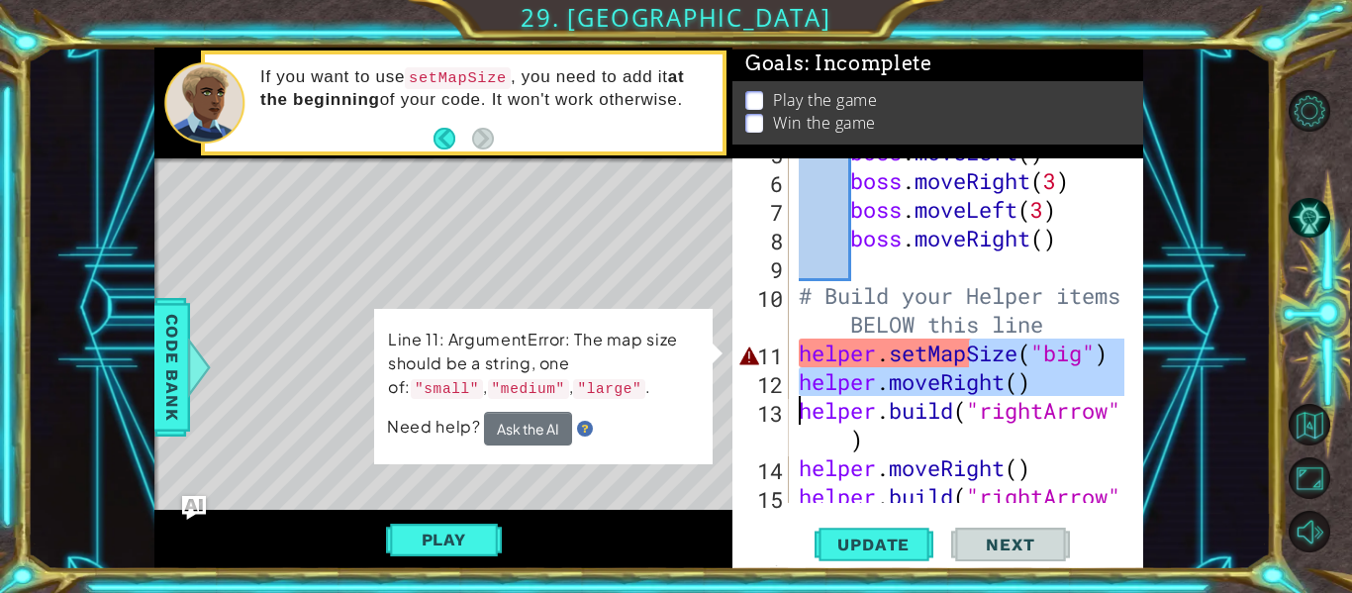
click at [1119, 348] on div "boss . moveLeft ( ) boss . moveRight ( 3 ) boss . moveLeft ( 3 ) boss . moveRig…" at bounding box center [960, 330] width 330 height 344
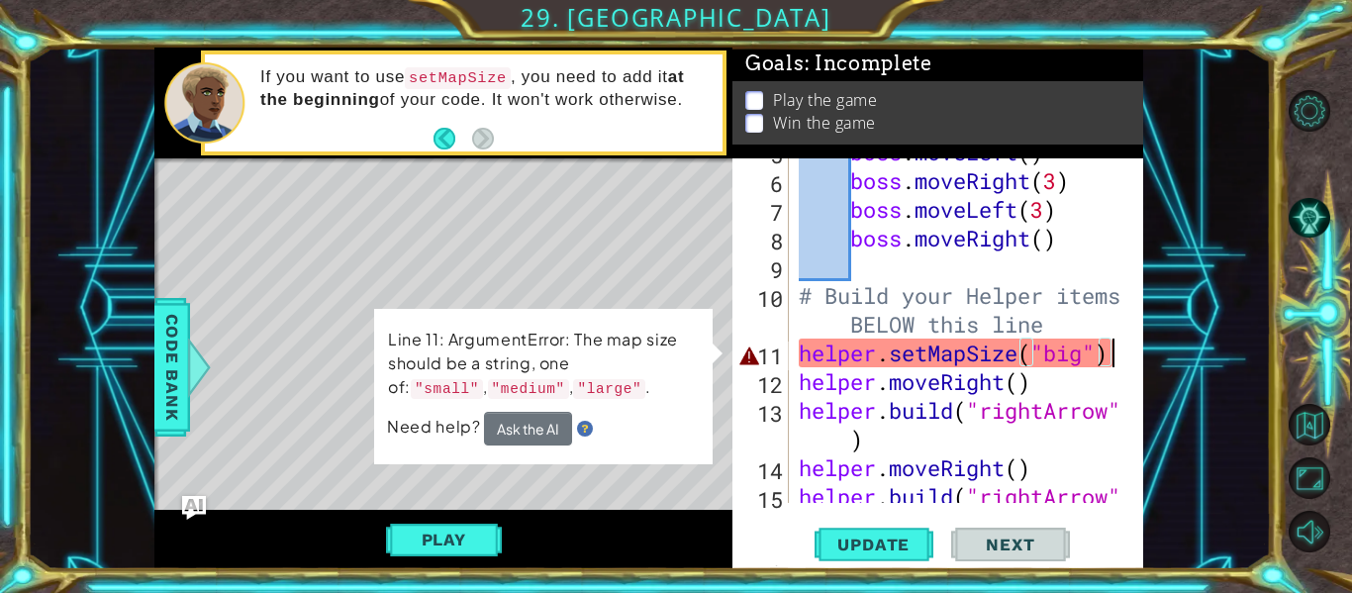
click at [1093, 349] on div "boss . moveLeft ( ) boss . moveRight ( 3 ) boss . moveLeft ( 3 ) boss . moveRig…" at bounding box center [965, 353] width 340 height 431
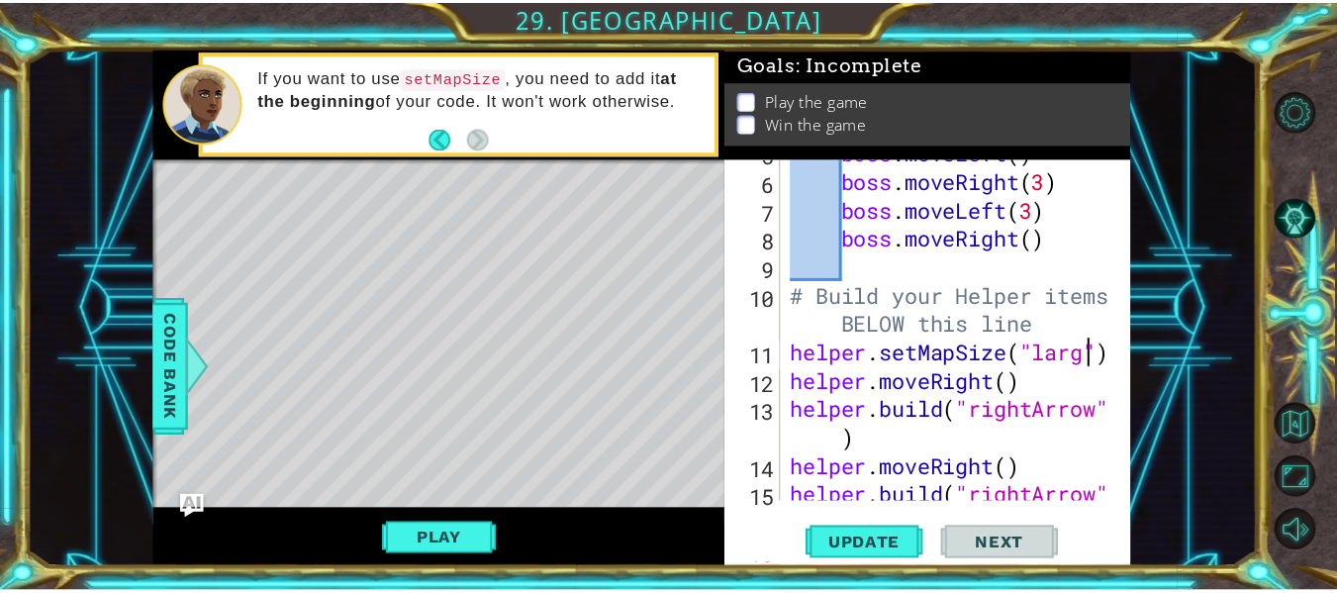
scroll to position [0, 15]
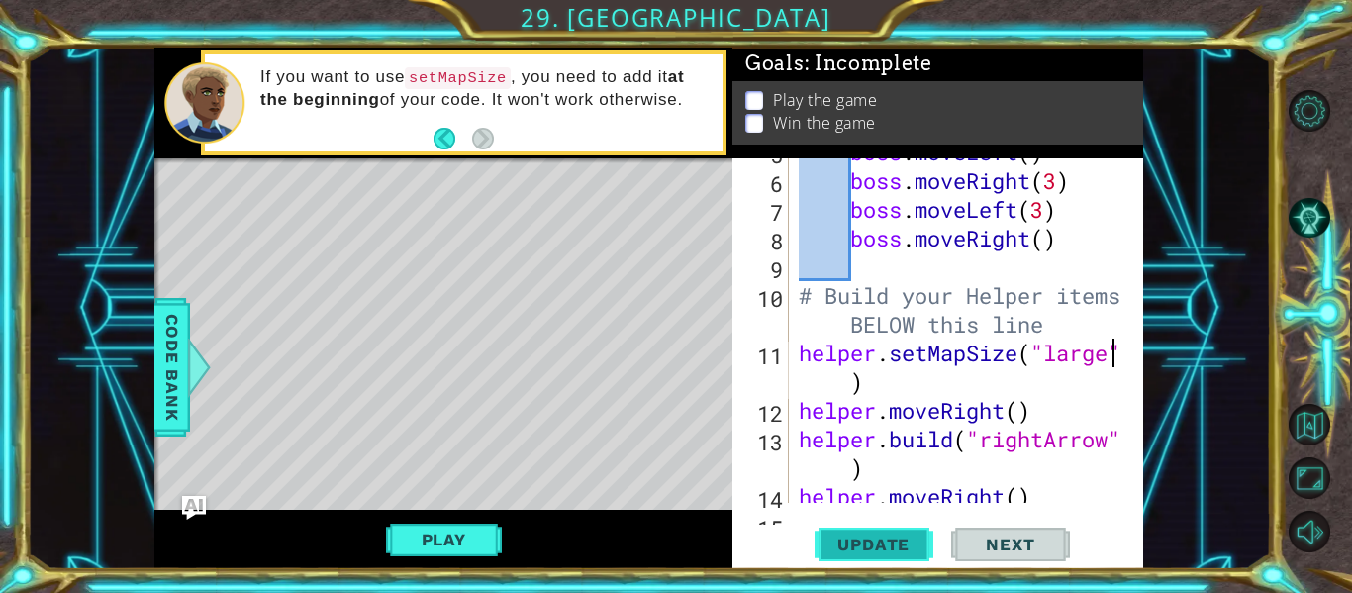
type textarea "helper.setMapSize("large")"
click at [887, 534] on button "Update" at bounding box center [874, 545] width 119 height 41
click at [477, 513] on div "Play" at bounding box center [443, 539] width 578 height 59
click at [469, 543] on button "Play" at bounding box center [444, 540] width 116 height 38
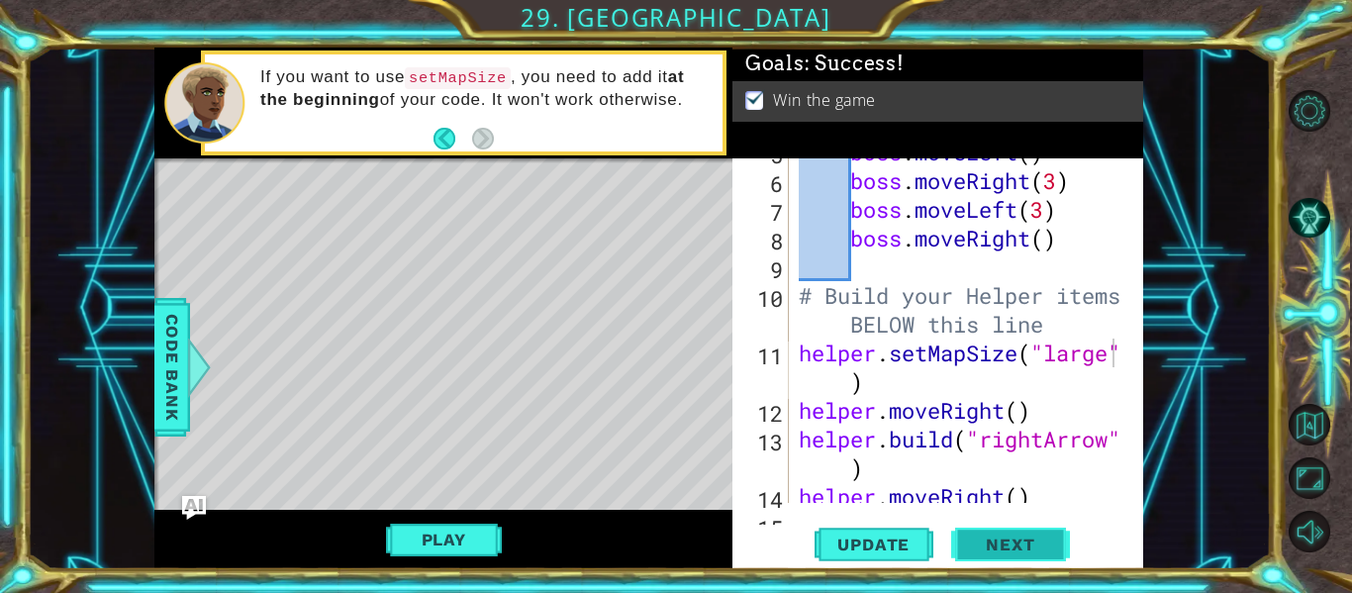
click at [1019, 539] on button "Next" at bounding box center [1010, 545] width 119 height 41
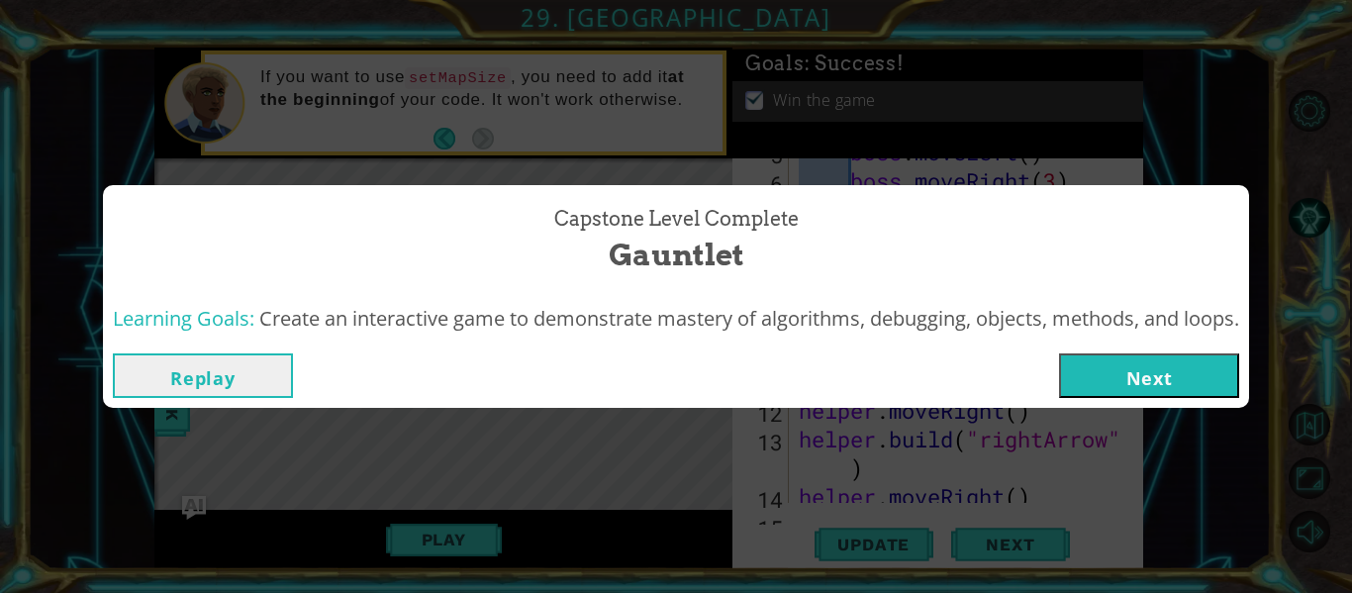
click at [1126, 362] on button "Next" at bounding box center [1149, 375] width 180 height 45
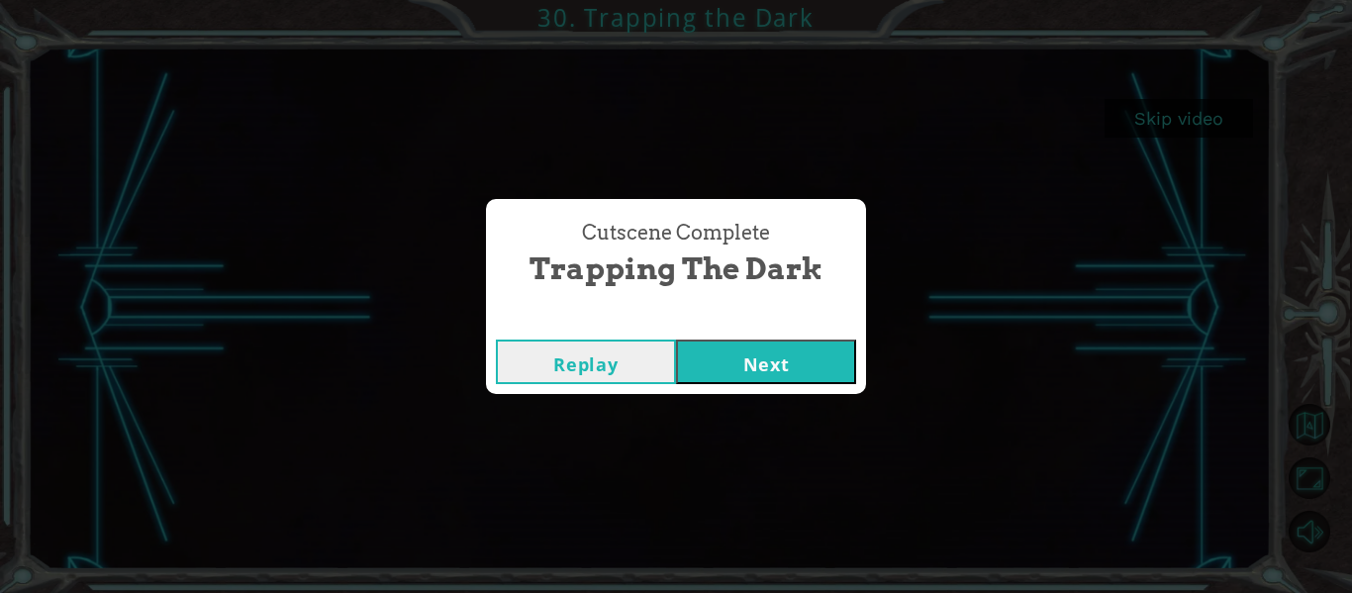
click at [784, 370] on button "Next" at bounding box center [766, 362] width 180 height 45
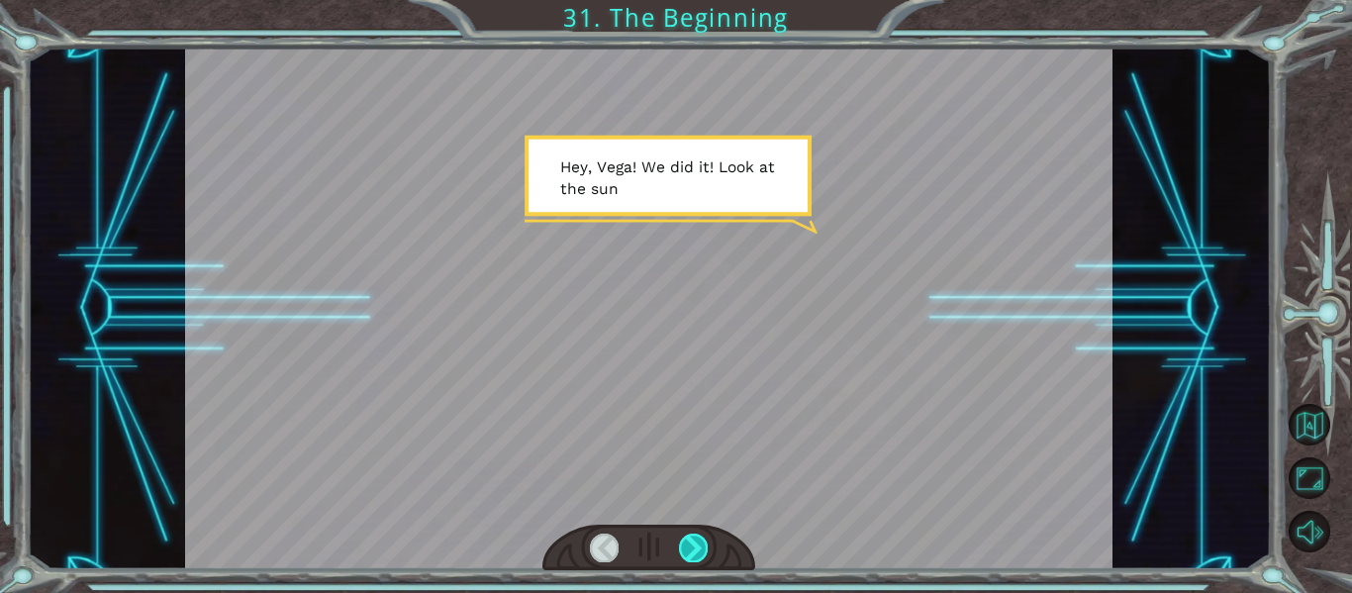
click at [693, 539] on div at bounding box center [693, 548] width 29 height 28
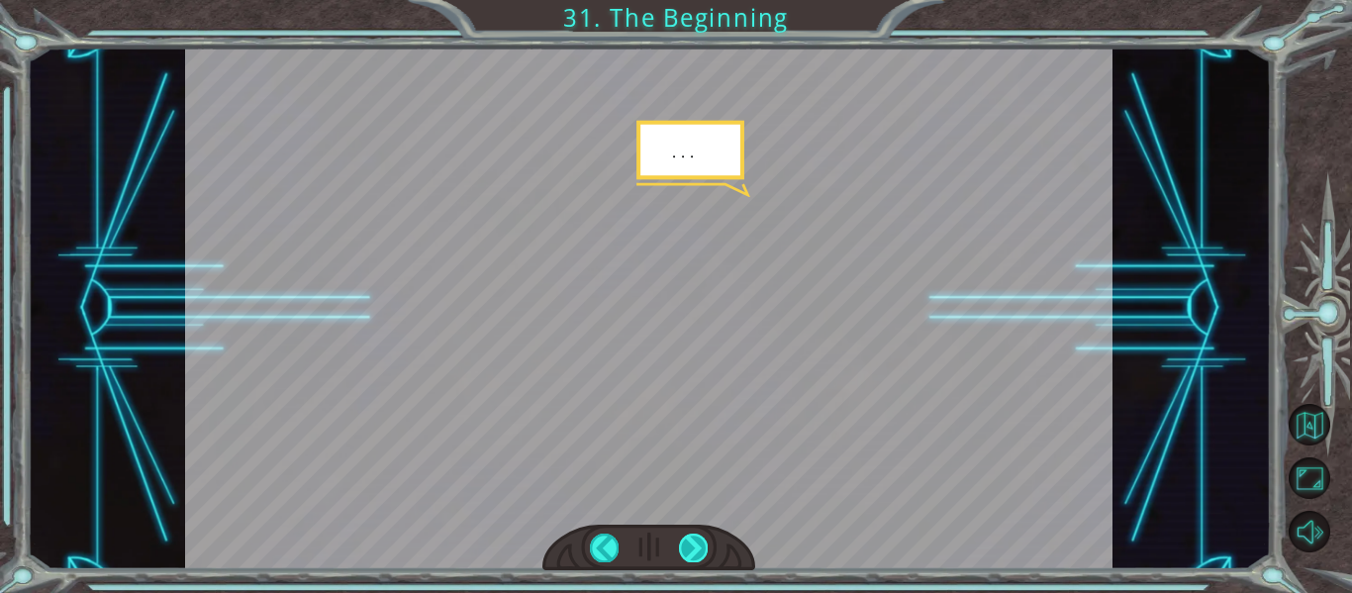
click at [693, 539] on div at bounding box center [693, 548] width 29 height 28
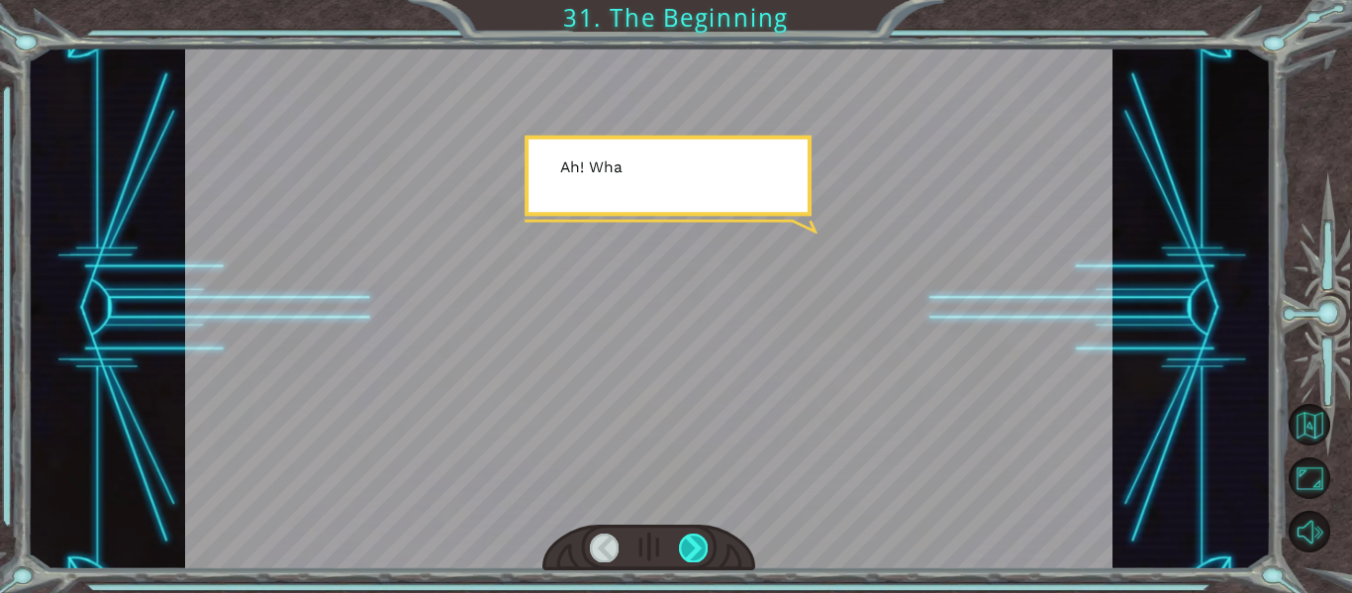
click at [693, 539] on div at bounding box center [693, 548] width 29 height 28
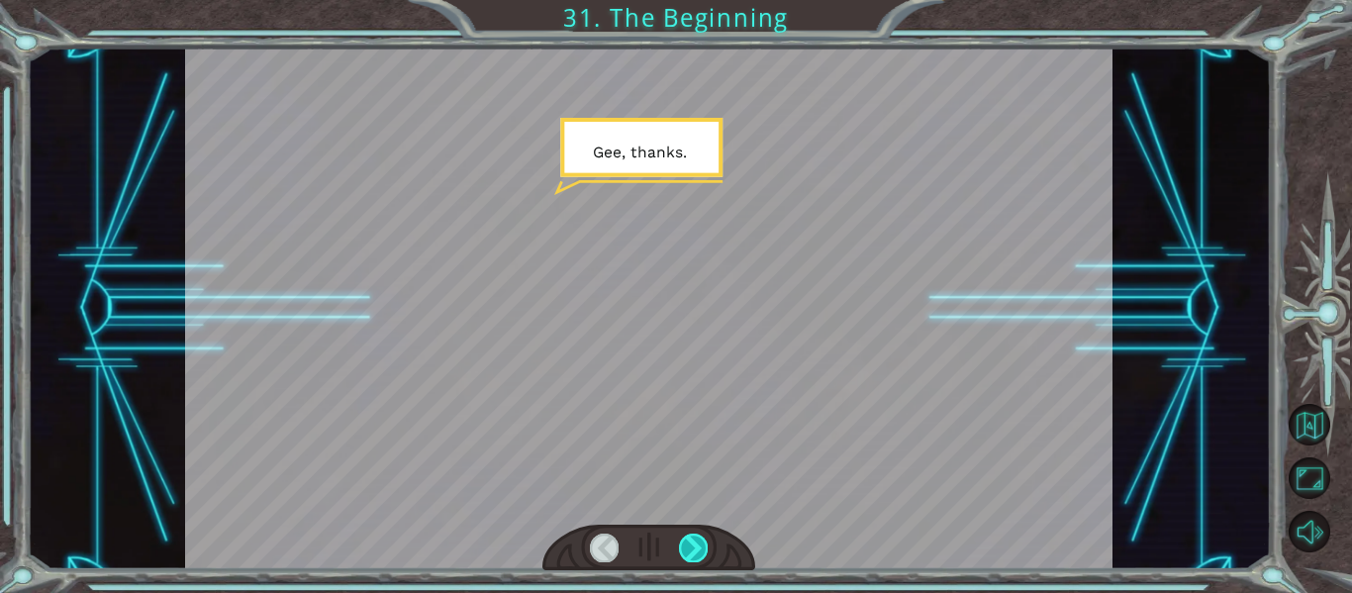
click at [693, 539] on div at bounding box center [693, 548] width 29 height 28
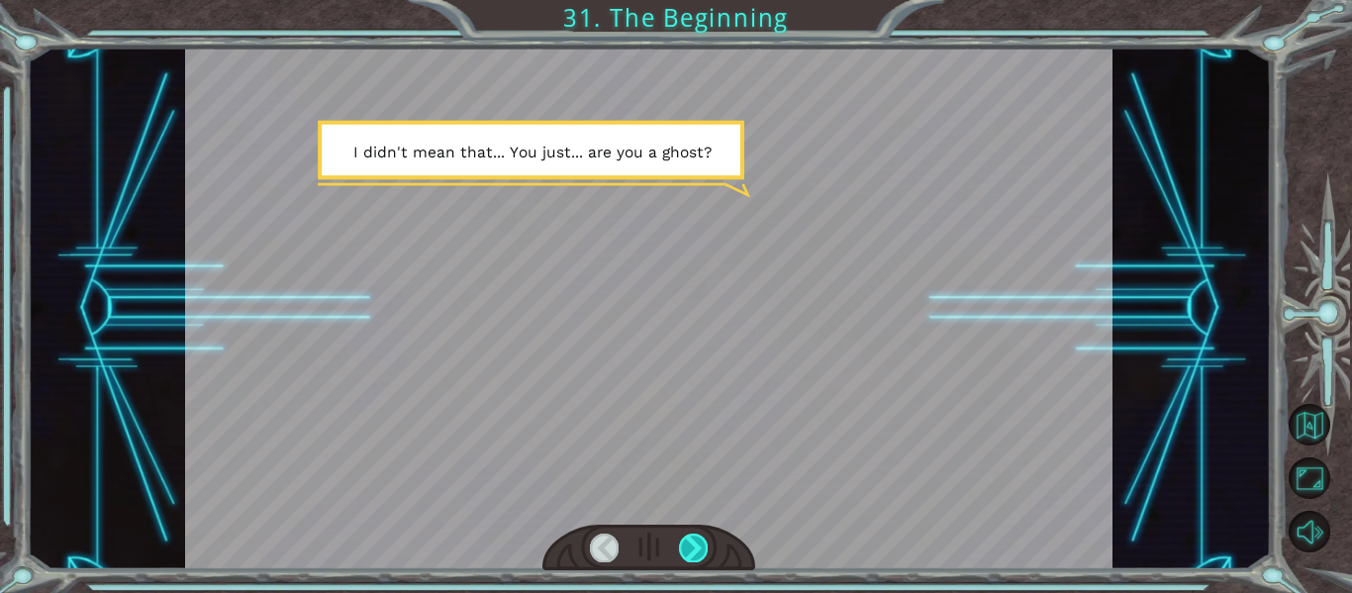
click at [693, 539] on div at bounding box center [693, 548] width 29 height 28
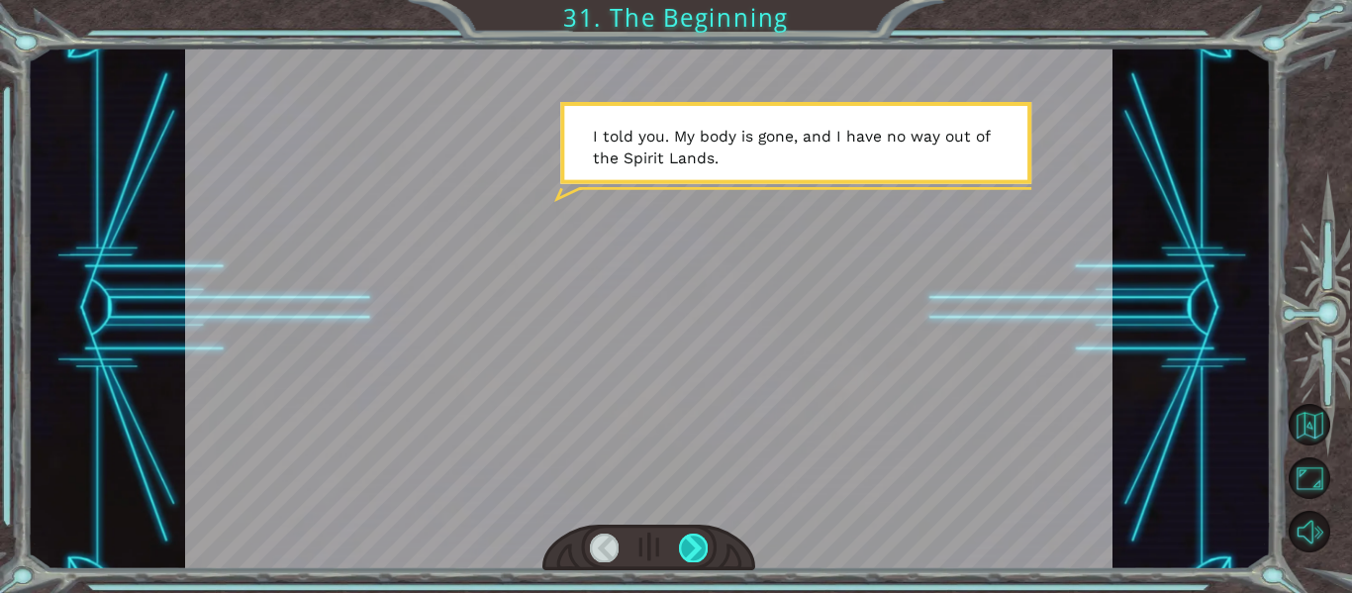
click at [693, 539] on div at bounding box center [693, 548] width 29 height 28
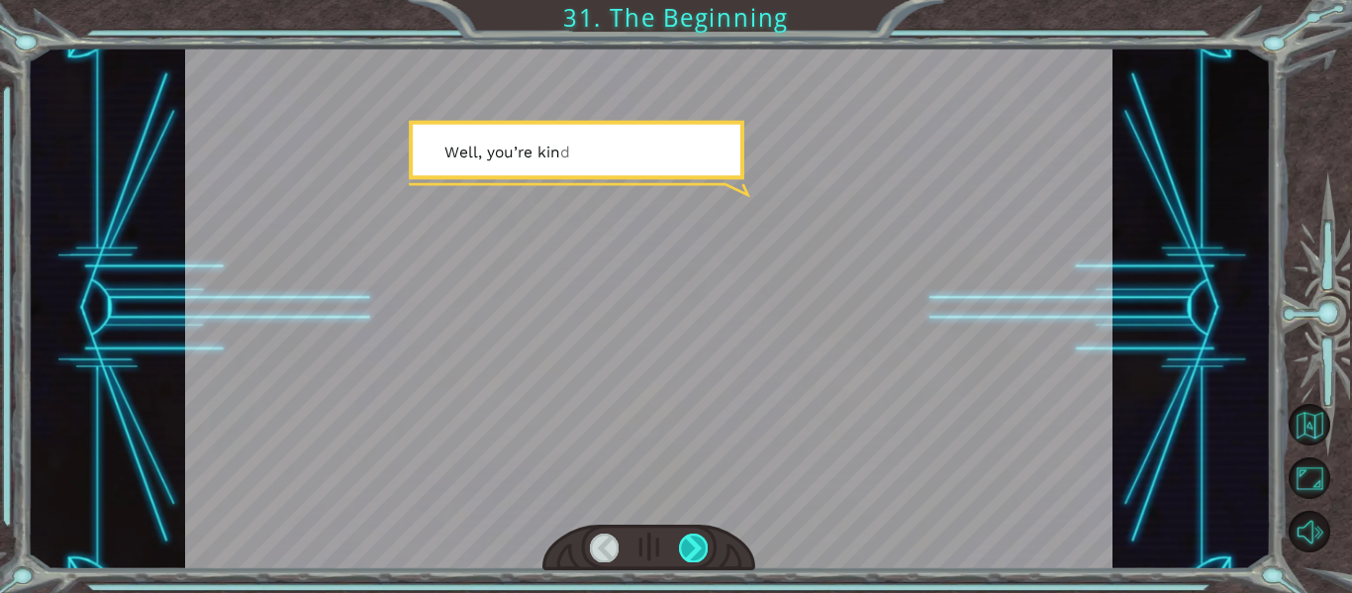
click at [693, 539] on div at bounding box center [693, 548] width 29 height 28
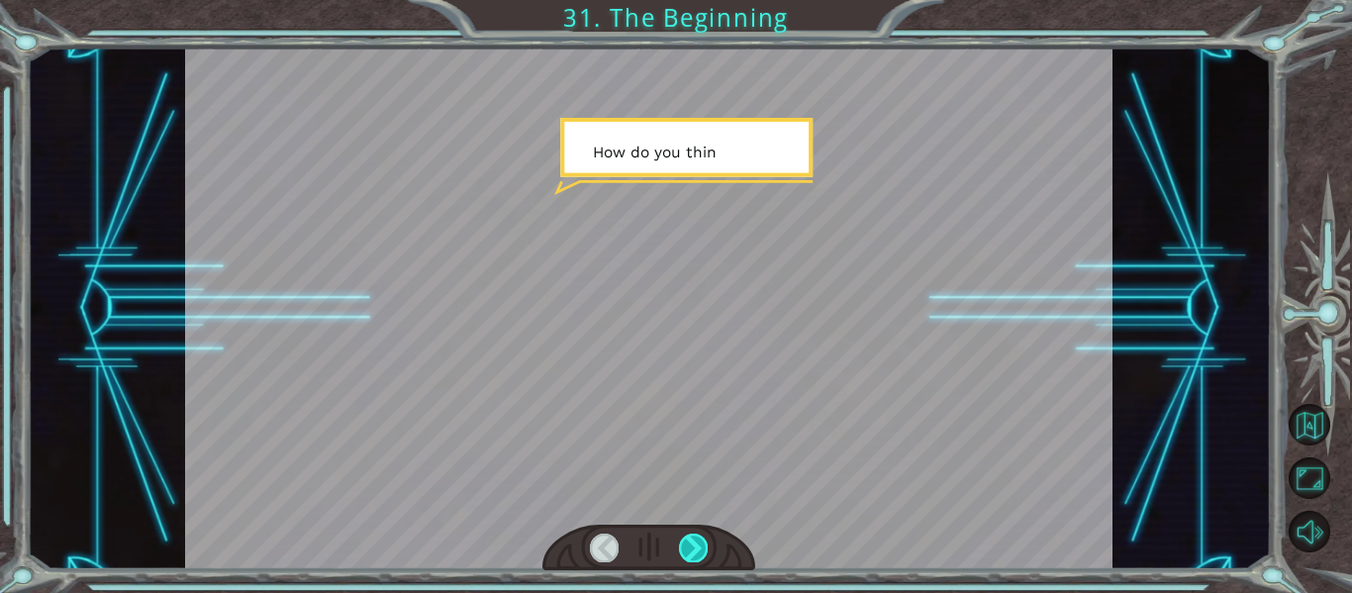
click at [693, 539] on div at bounding box center [693, 548] width 29 height 28
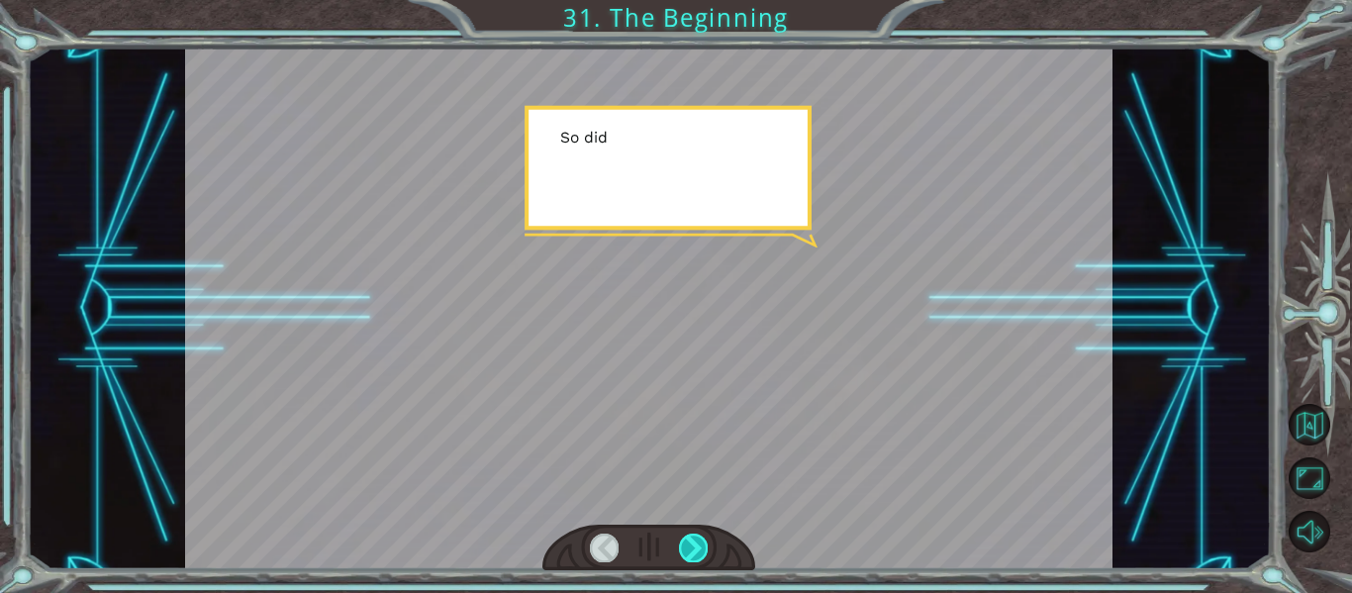
click at [693, 539] on div at bounding box center [693, 548] width 29 height 28
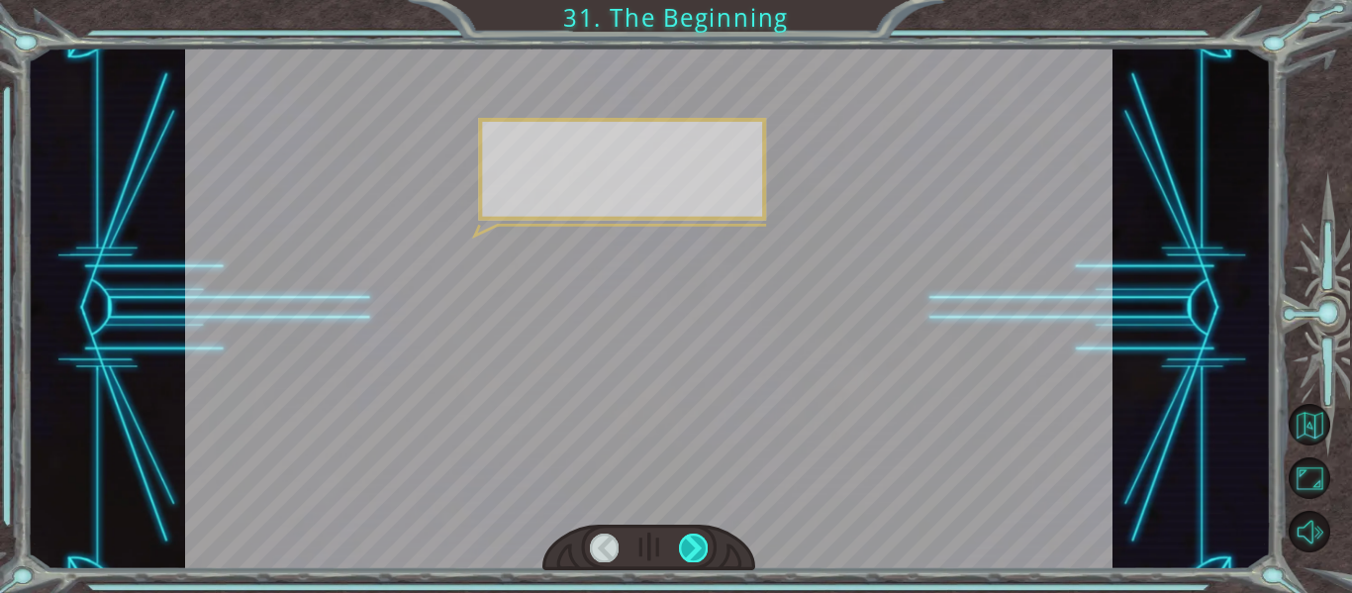
click at [693, 539] on div at bounding box center [693, 548] width 29 height 28
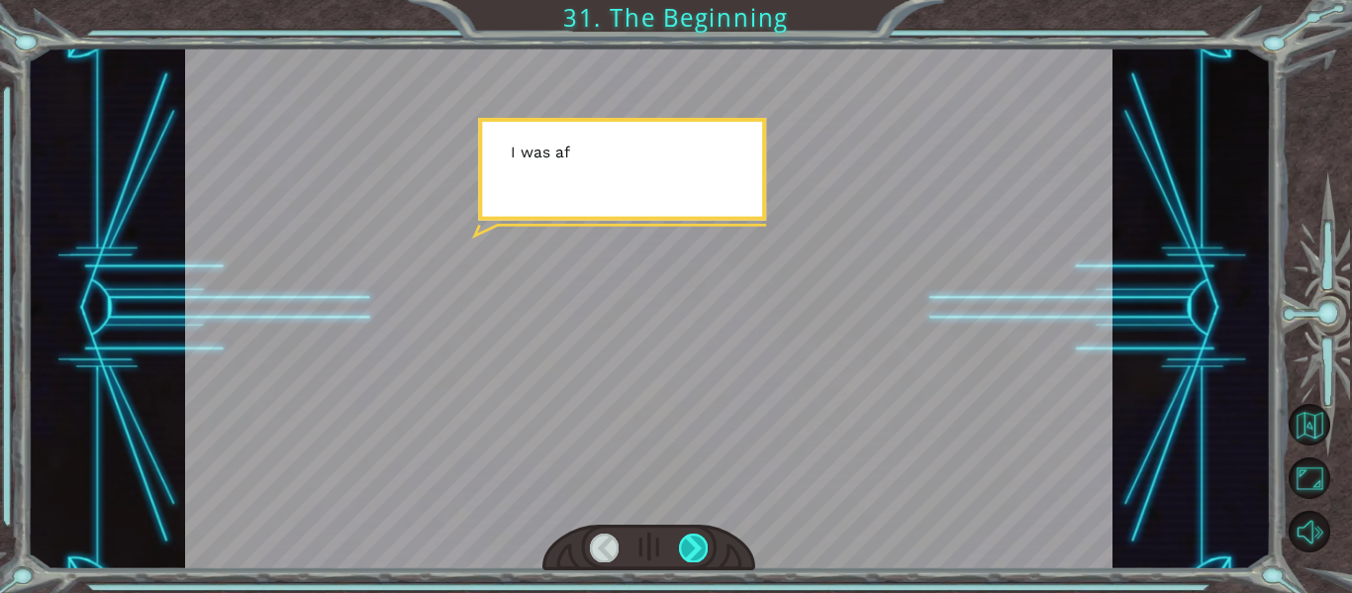
click at [693, 539] on div at bounding box center [693, 548] width 29 height 28
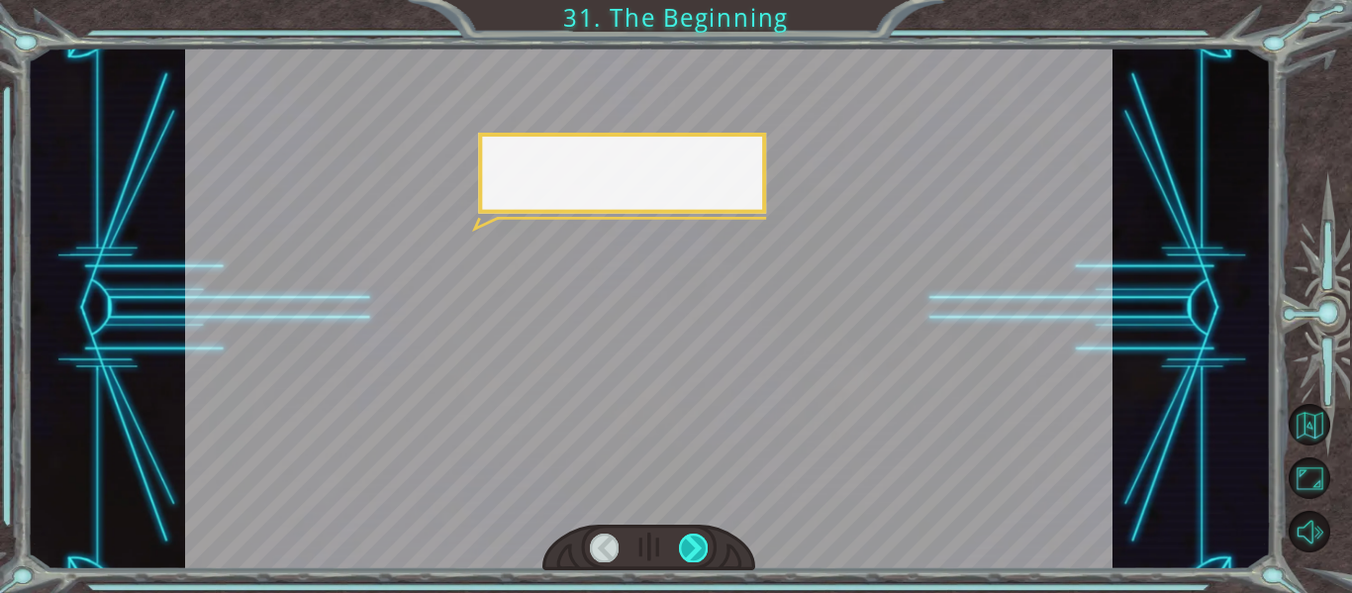
click at [693, 539] on div at bounding box center [693, 548] width 29 height 28
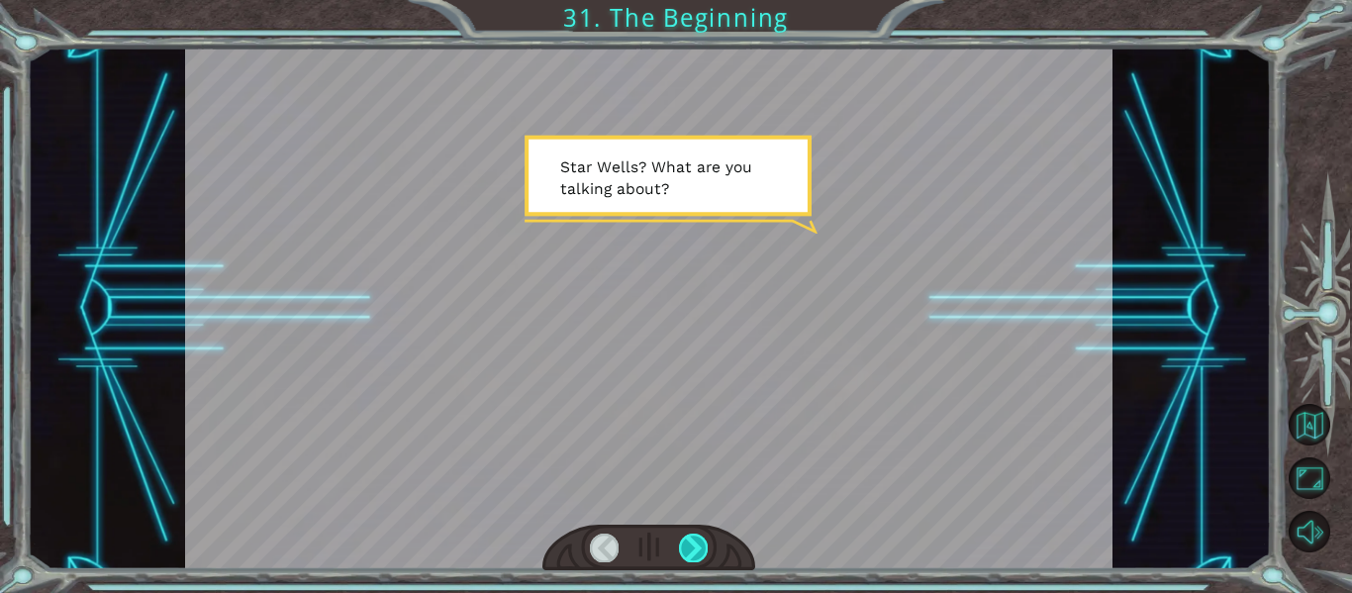
click at [693, 539] on div at bounding box center [693, 548] width 29 height 28
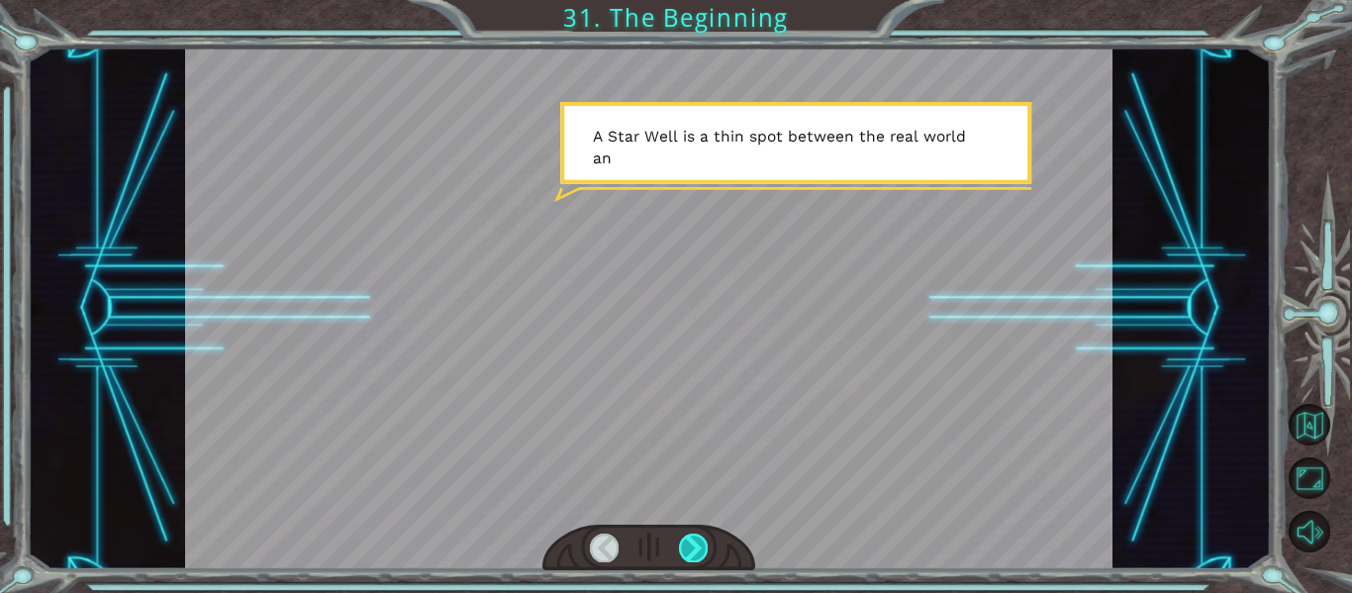
click at [681, 536] on div at bounding box center [693, 548] width 29 height 28
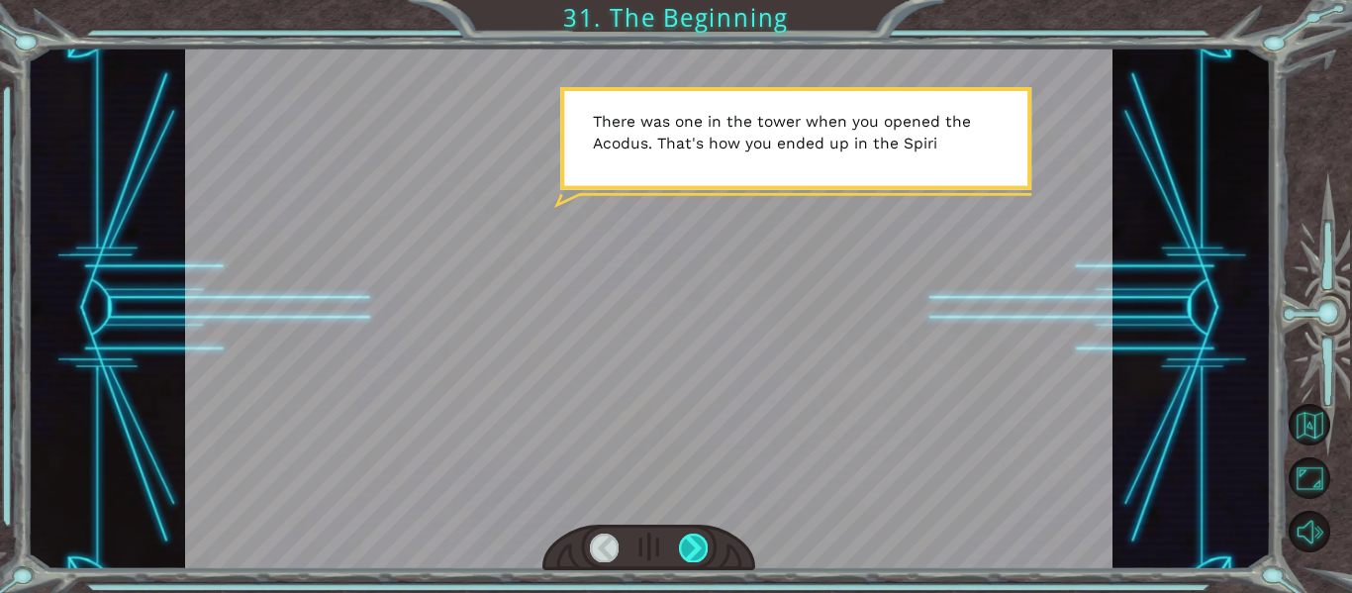
click at [684, 553] on div at bounding box center [693, 548] width 29 height 28
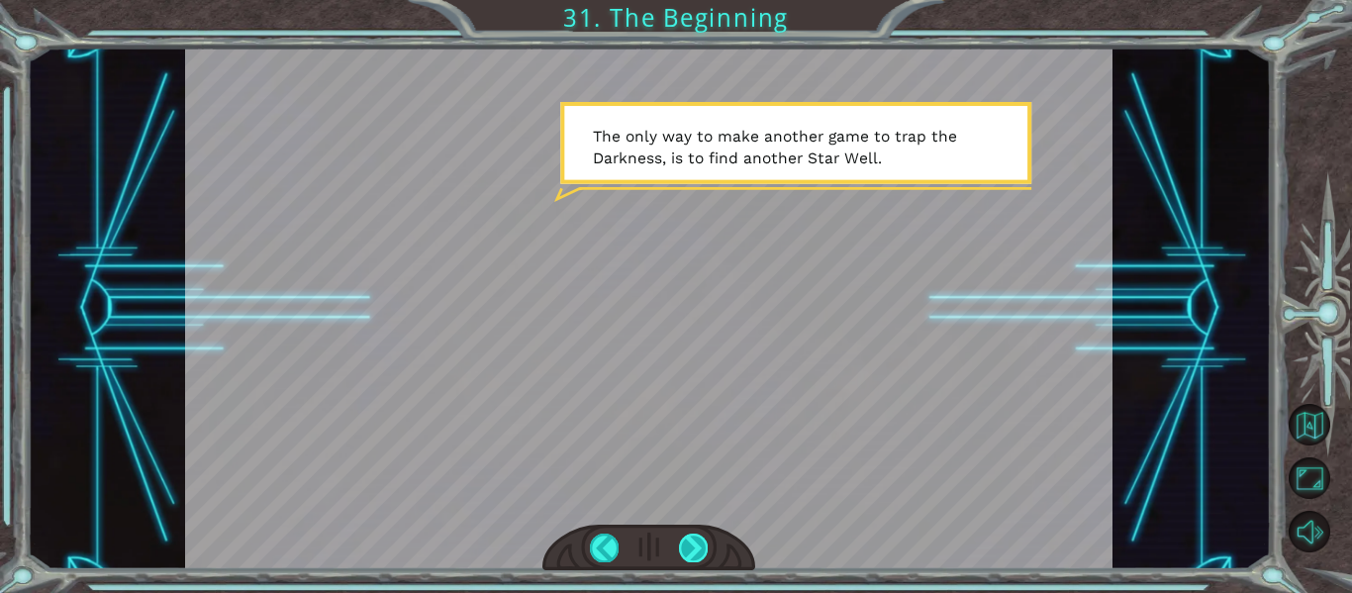
click at [700, 542] on div at bounding box center [693, 548] width 29 height 28
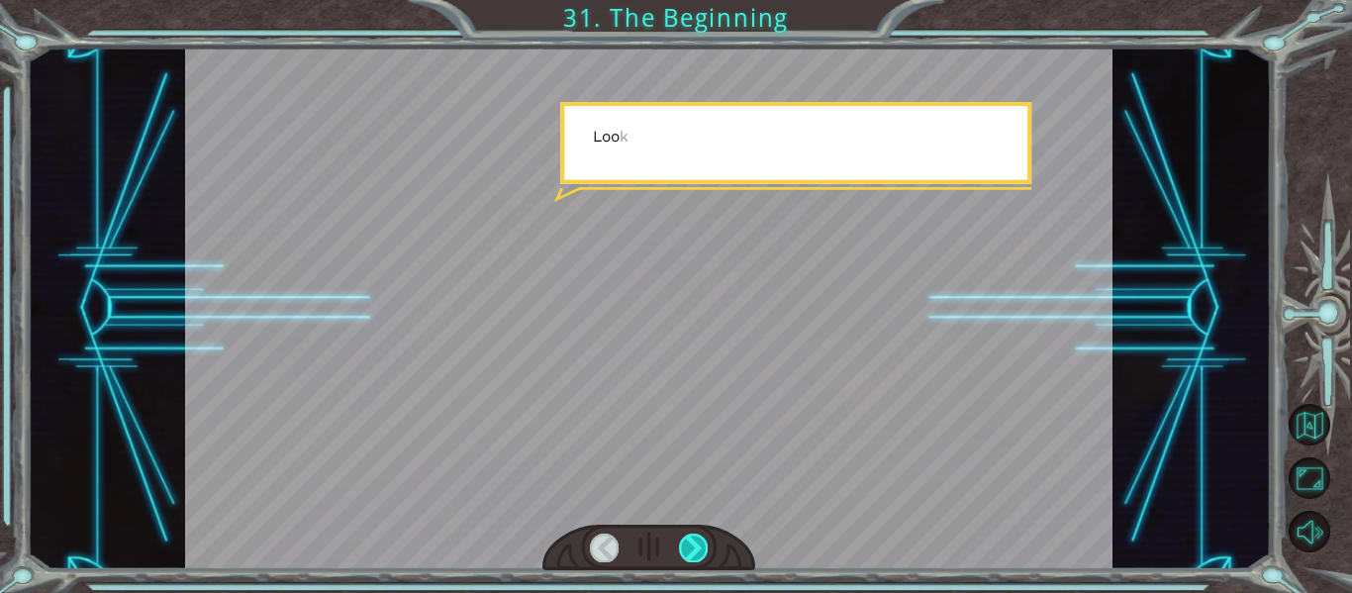
click at [700, 542] on div at bounding box center [693, 548] width 29 height 28
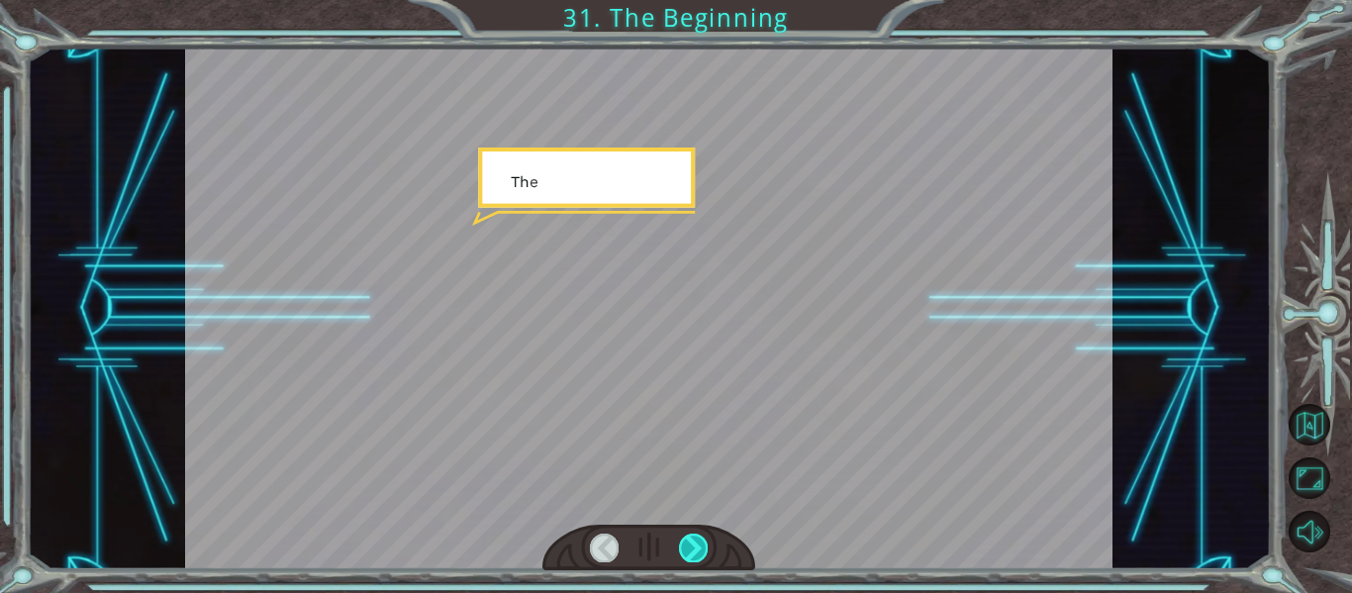
click at [700, 542] on div at bounding box center [693, 548] width 29 height 28
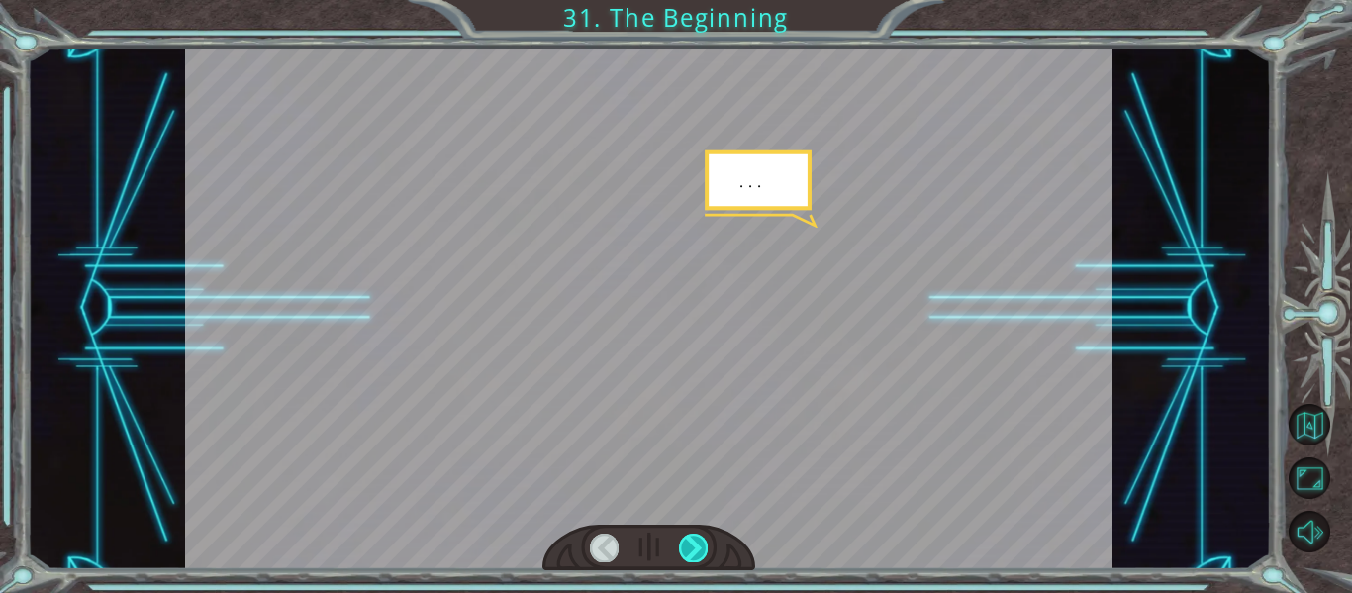
click at [700, 542] on div at bounding box center [693, 548] width 29 height 28
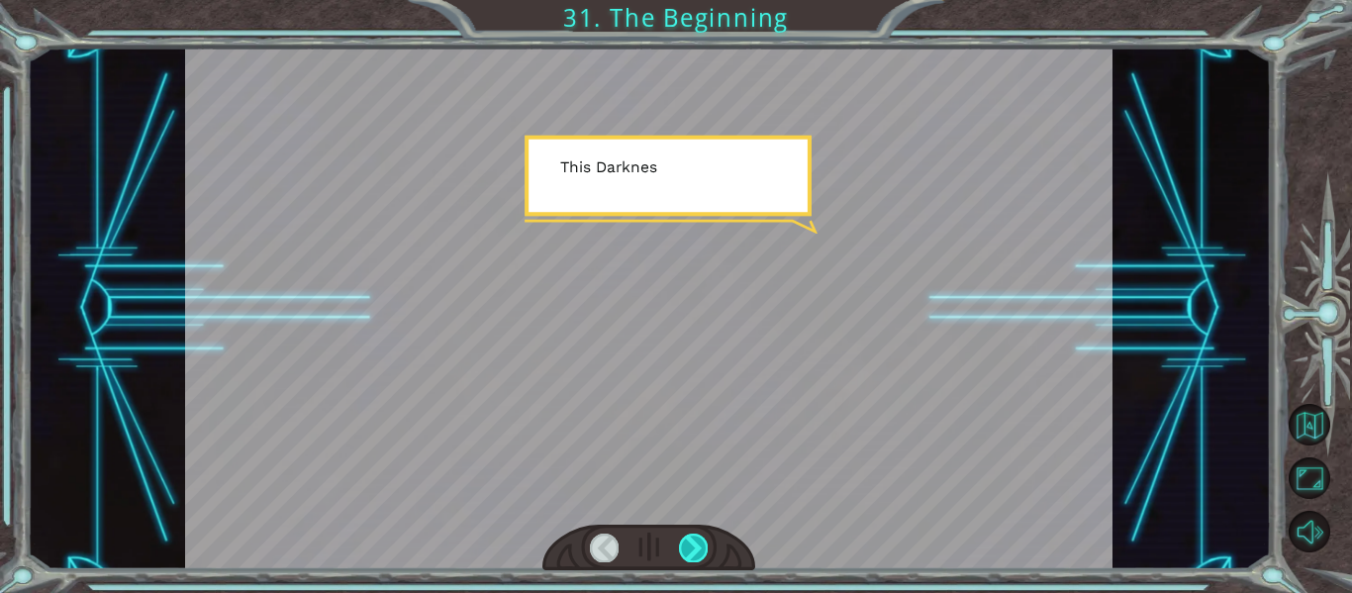
click at [705, 558] on div at bounding box center [693, 548] width 29 height 28
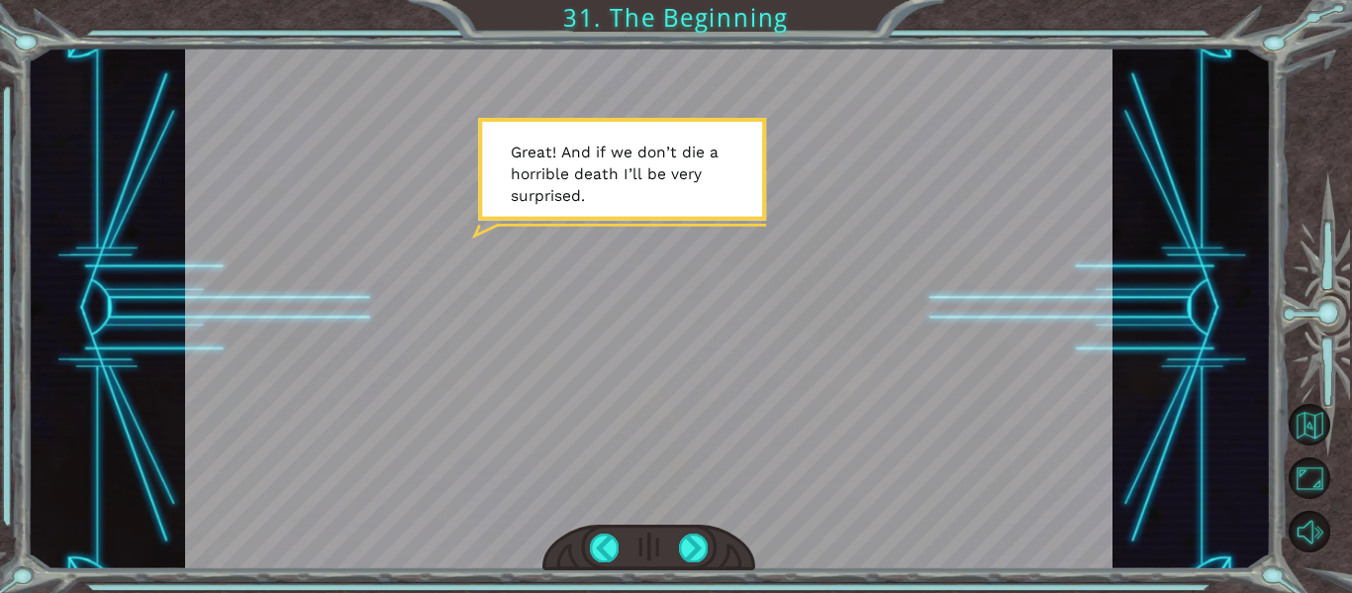
click at [602, 236] on div at bounding box center [649, 309] width 929 height 522
click at [686, 522] on div at bounding box center [649, 309] width 929 height 522
click at [696, 536] on div at bounding box center [693, 548] width 29 height 28
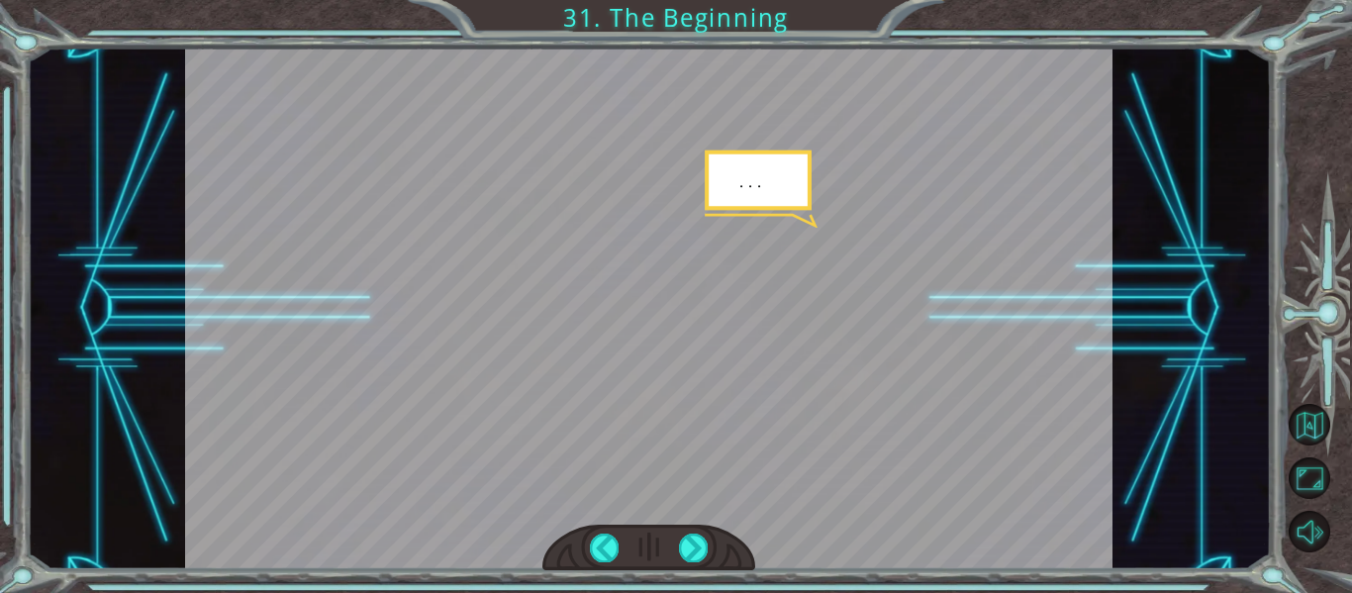
click at [716, 555] on div at bounding box center [649, 548] width 214 height 47
click at [696, 550] on div at bounding box center [693, 548] width 29 height 28
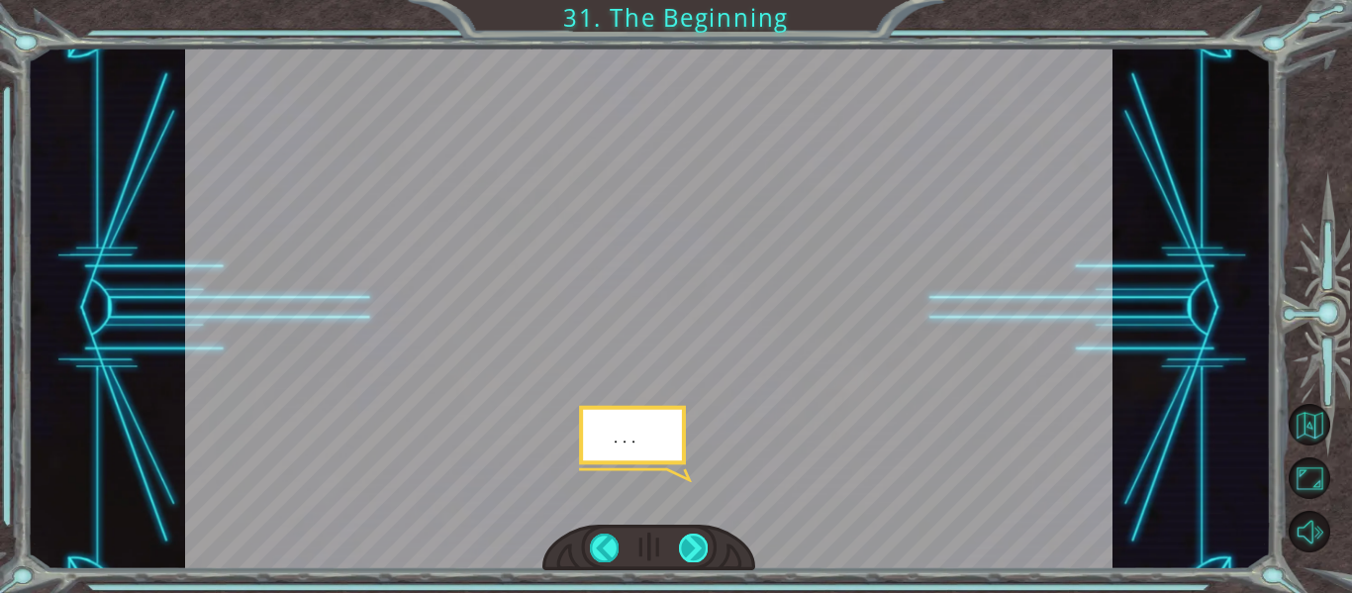
click at [699, 543] on div at bounding box center [693, 548] width 29 height 28
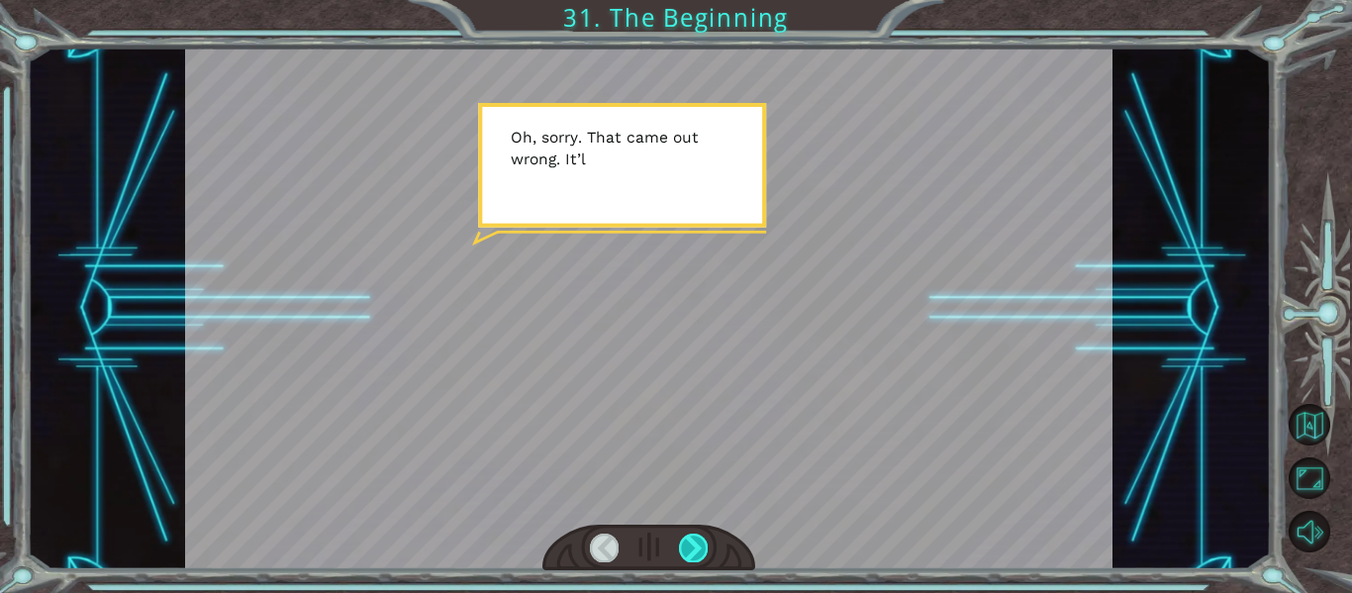
click at [699, 543] on div at bounding box center [693, 548] width 29 height 28
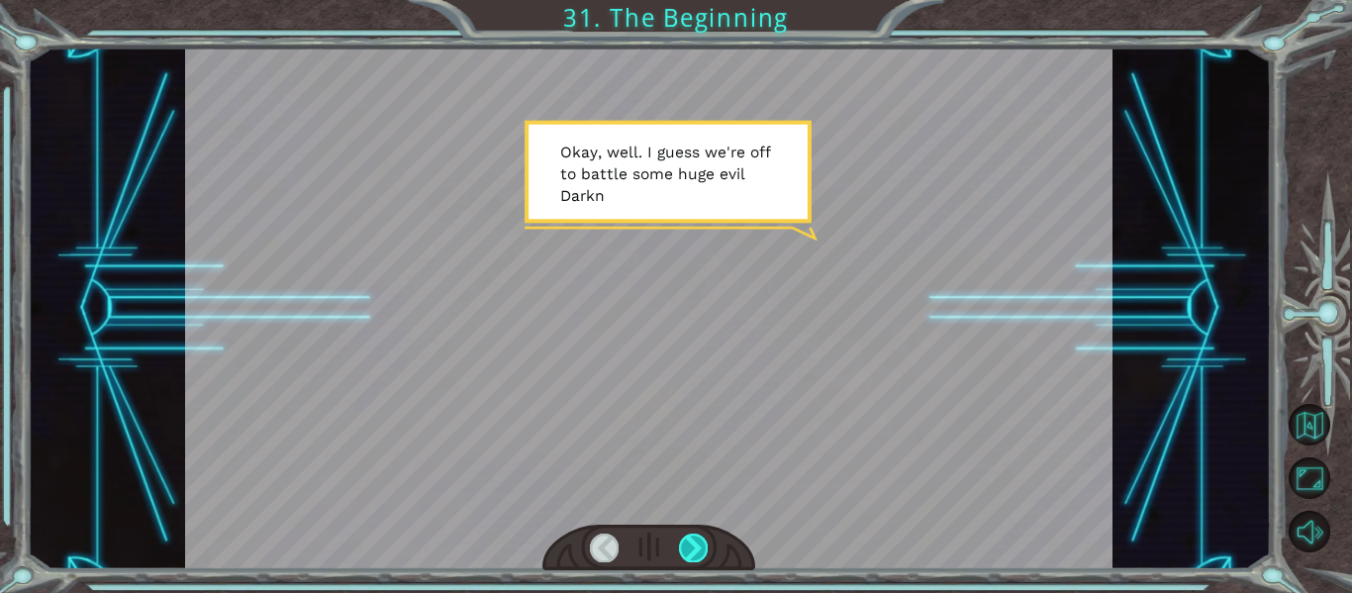
click at [699, 543] on div at bounding box center [693, 548] width 29 height 28
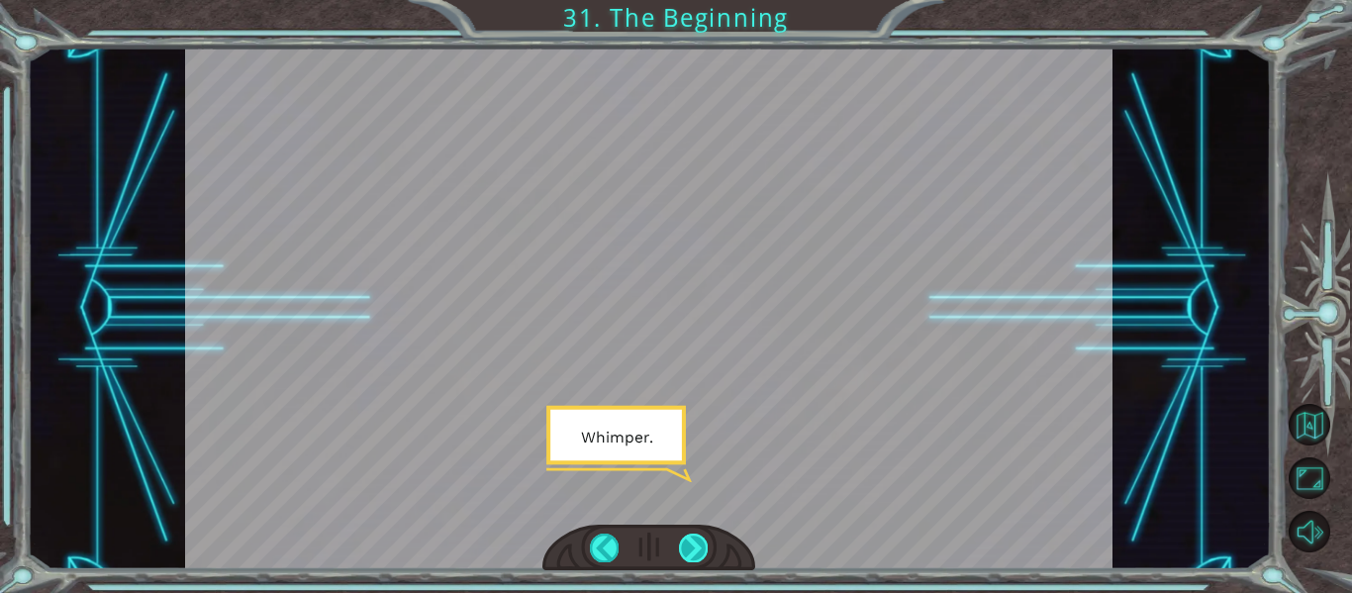
click at [699, 541] on div at bounding box center [693, 548] width 29 height 28
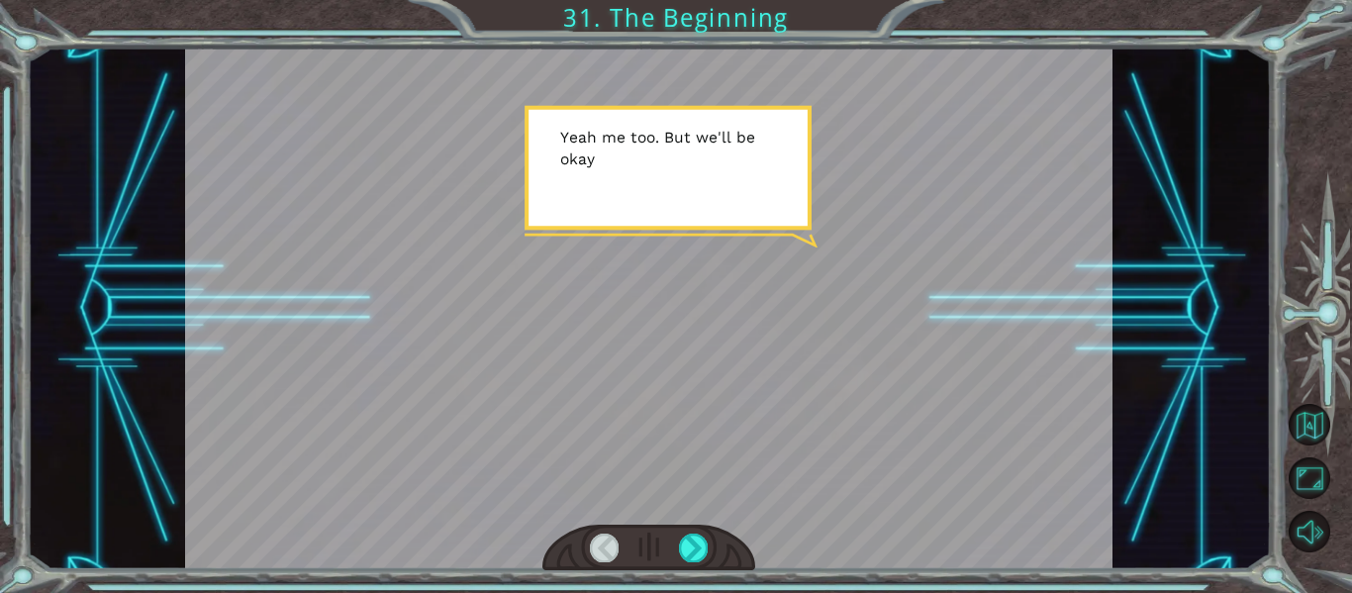
click at [609, 546] on div at bounding box center [604, 548] width 29 height 28
click at [671, 549] on div at bounding box center [649, 548] width 214 height 47
click at [605, 544] on div at bounding box center [604, 548] width 29 height 28
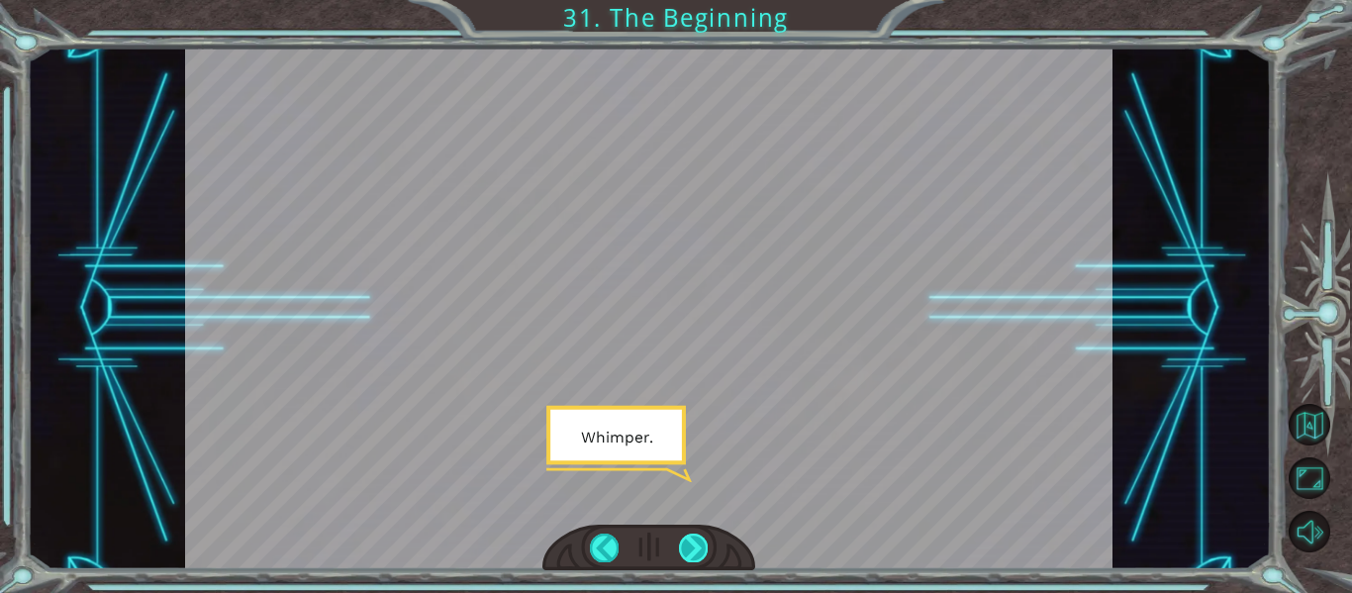
click at [697, 553] on div at bounding box center [693, 548] width 29 height 28
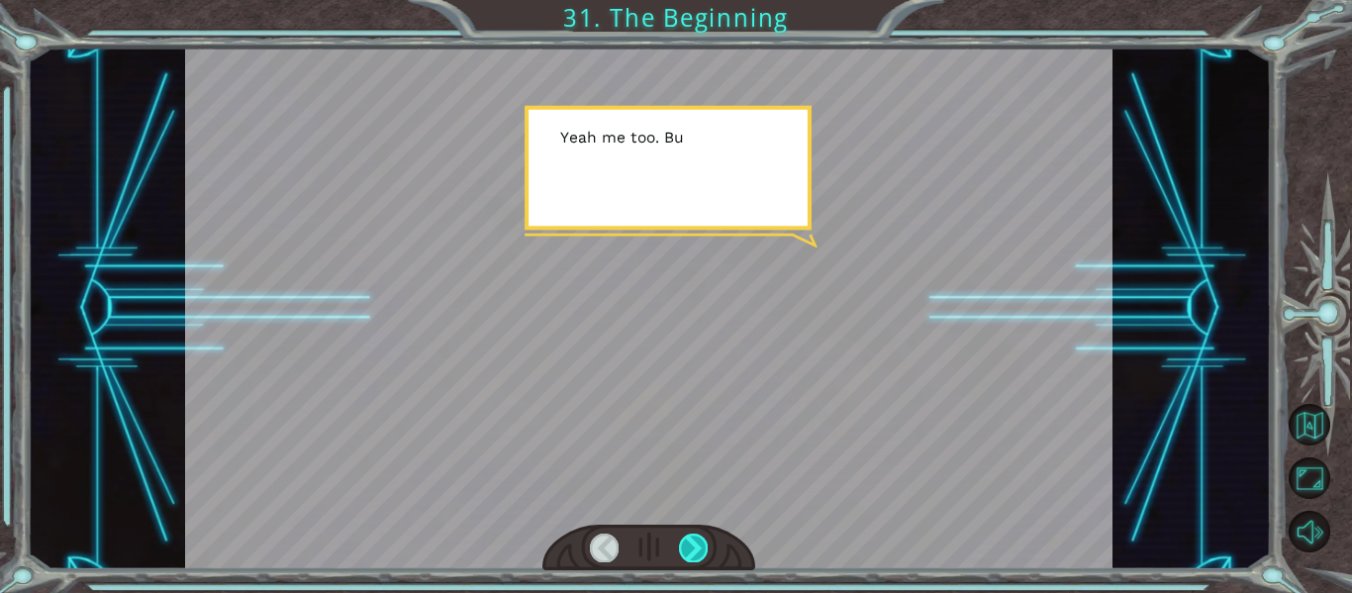
click at [697, 553] on div at bounding box center [693, 548] width 29 height 28
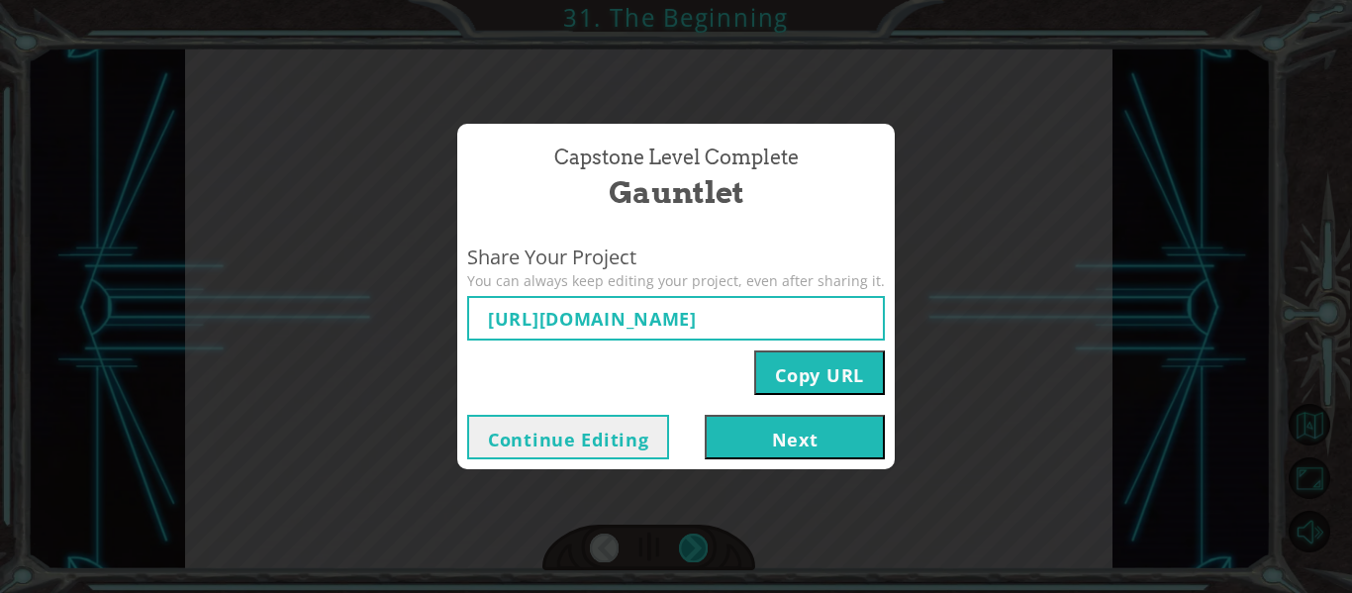
type input "[URL][DOMAIN_NAME]"
click at [750, 436] on button "Next" at bounding box center [795, 437] width 180 height 45
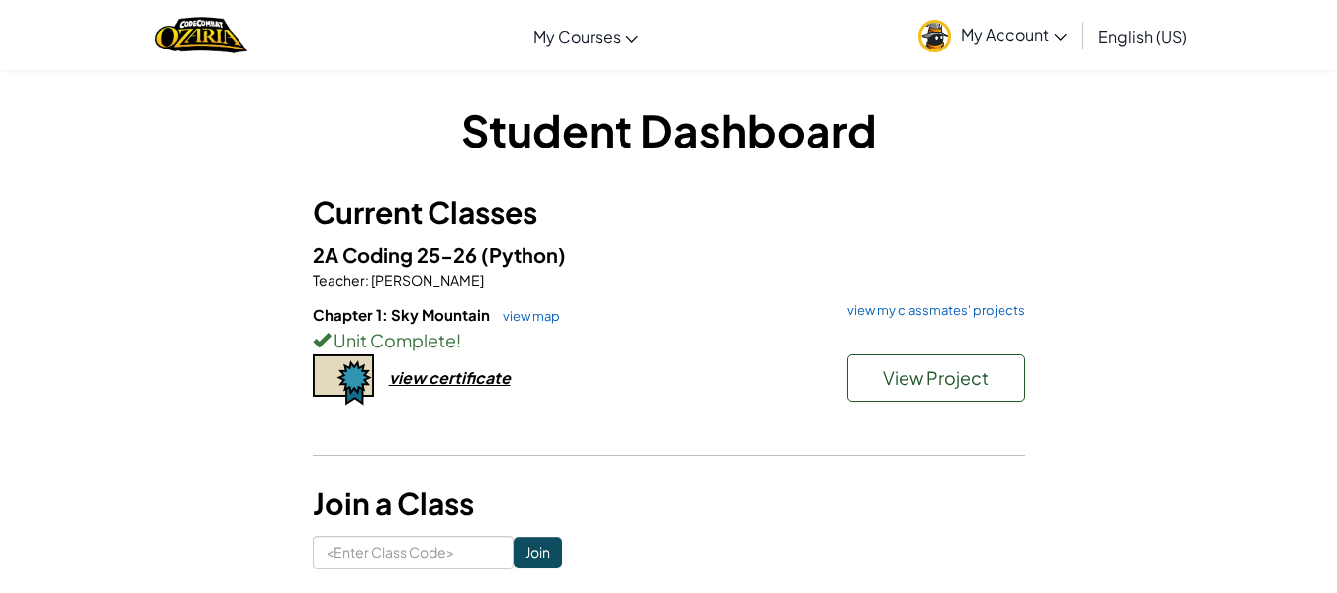
click at [441, 390] on div "Chapter 1: Sky Mountain view map view my classmates' projects Unit Complete ! V…" at bounding box center [669, 377] width 713 height 147
click at [438, 379] on div "view certificate" at bounding box center [450, 377] width 122 height 21
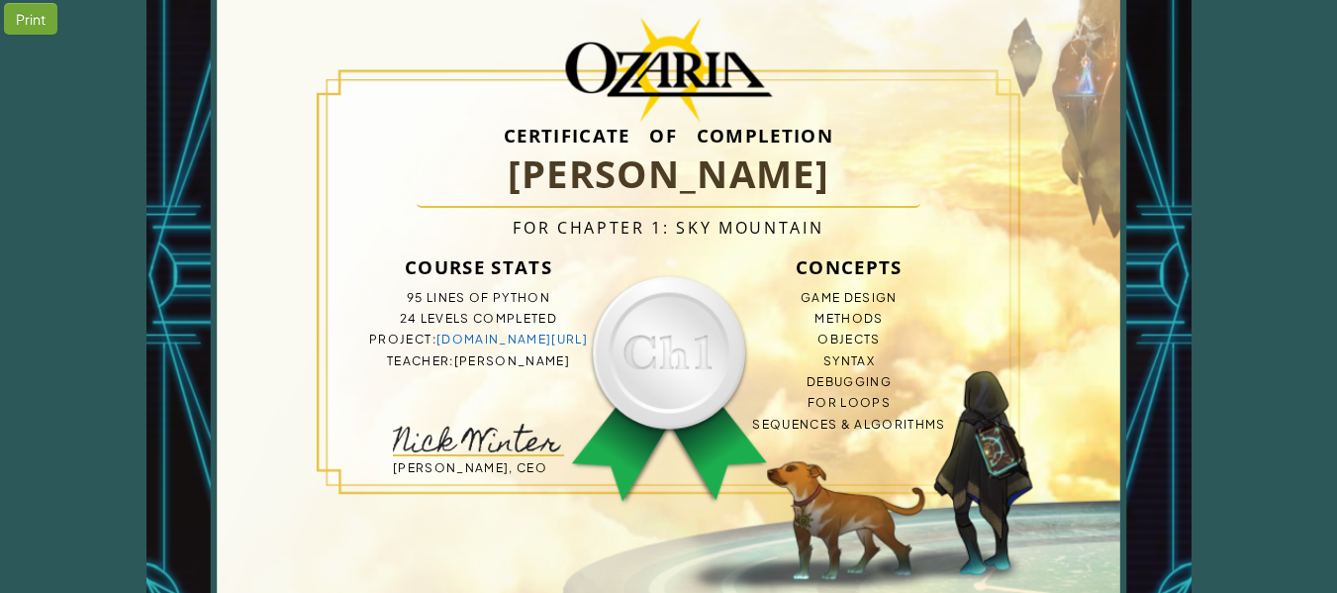
scroll to position [125, 0]
